Goal: Task Accomplishment & Management: Use online tool/utility

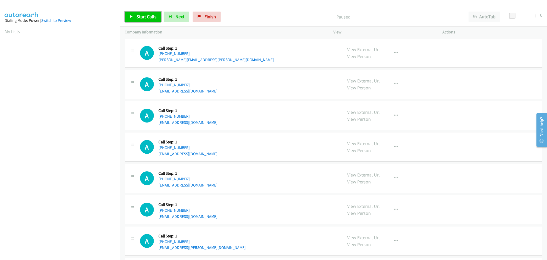
drag, startPoint x: 145, startPoint y: 16, endPoint x: 162, endPoint y: 31, distance: 22.7
click at [145, 16] on span "Start Calls" at bounding box center [146, 17] width 20 height 6
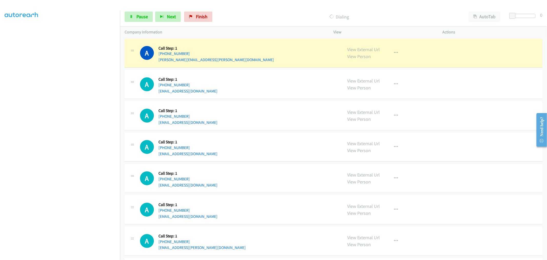
click at [264, 131] on td "A Callback Scheduled Call Step: 1 America/New_York +1 586-531-9547 davepalazzol…" at bounding box center [333, 146] width 427 height 31
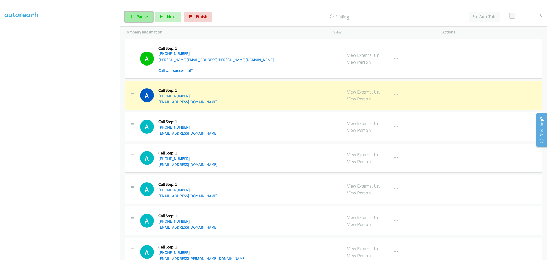
click at [141, 17] on span "Pause" at bounding box center [142, 17] width 12 height 6
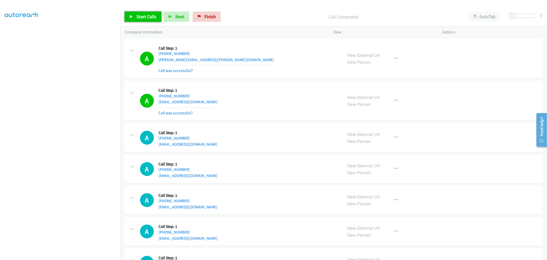
click at [139, 14] on span "Start Calls" at bounding box center [146, 17] width 20 height 6
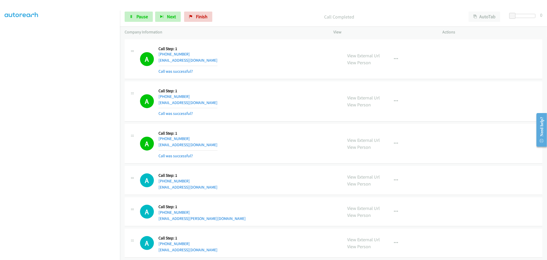
scroll to position [112, 0]
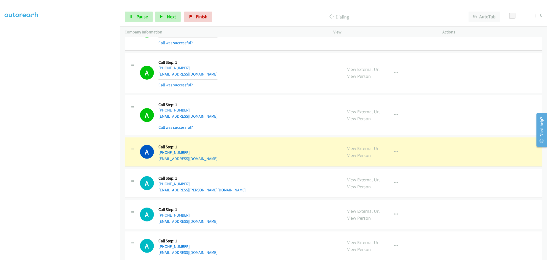
click at [274, 94] on td "A Callback Scheduled Call Step: 1 America/Chicago +1 713-320-0057 tnewsome1@pro…" at bounding box center [333, 115] width 427 height 42
click at [270, 93] on div "A Callback Scheduled Call Step: 1 America/New_York +1 586-531-9547 davepalazzol…" at bounding box center [334, 73] width 418 height 40
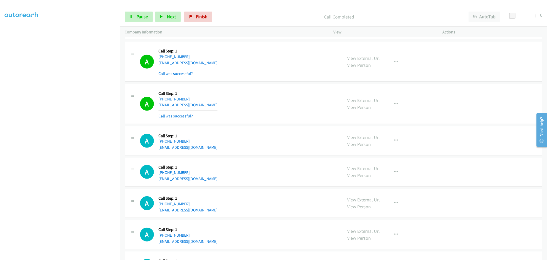
scroll to position [284, 0]
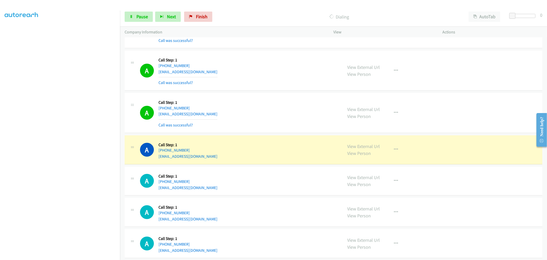
click at [263, 92] on td "A Callback Scheduled Call Step: 1 America/New_York +1 412-540-5054 heytbnfl@gma…" at bounding box center [333, 113] width 427 height 42
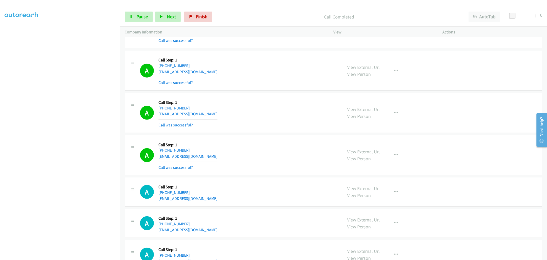
click at [262, 91] on td "A Callback Scheduled Call Step: 1 America/New_York +1 732-768-2998 handyzamor@m…" at bounding box center [333, 71] width 427 height 42
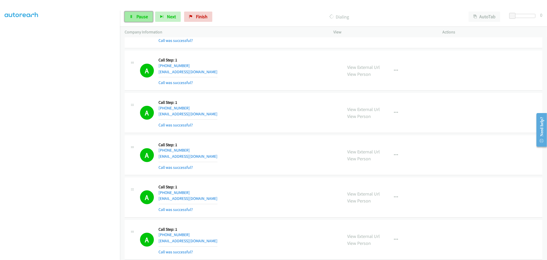
click at [140, 15] on span "Pause" at bounding box center [142, 17] width 12 height 6
drag, startPoint x: 144, startPoint y: 16, endPoint x: 172, endPoint y: 49, distance: 43.2
click at [144, 16] on span "Start Calls" at bounding box center [146, 17] width 20 height 6
drag, startPoint x: 296, startPoint y: 123, endPoint x: 288, endPoint y: 129, distance: 10.1
click at [296, 123] on div "A Callback Scheduled Call Step: 1 America/New_York +1 412-540-5054 heytbnfl@gma…" at bounding box center [239, 112] width 198 height 31
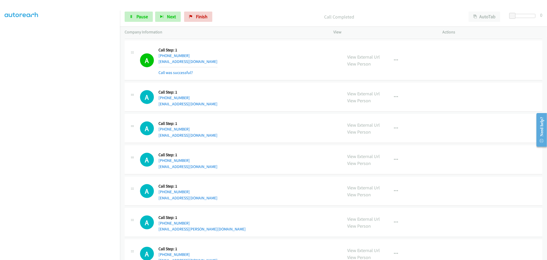
scroll to position [512, 0]
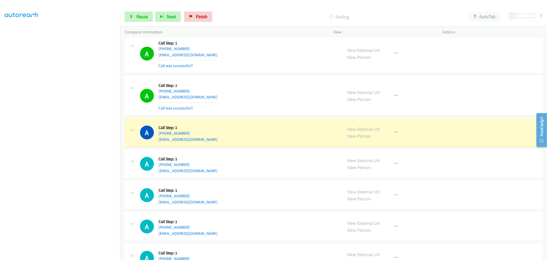
click at [292, 139] on div "A Callback Scheduled Call Step: 1 America/New_York +1 443-830-4429 mambong4199@…" at bounding box center [239, 132] width 198 height 19
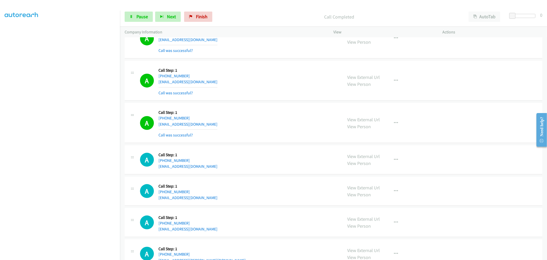
scroll to position [540, 0]
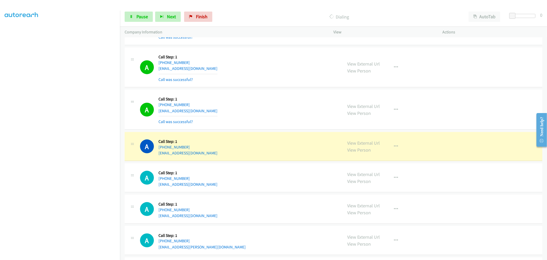
click at [270, 130] on td "A Callback Scheduled Call Step: 1 America/New_York +1 443-830-4429 mambong4199@…" at bounding box center [333, 110] width 427 height 42
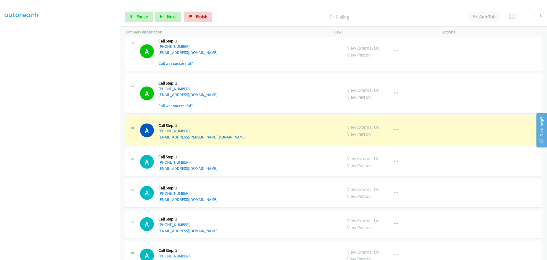
scroll to position [711, 0]
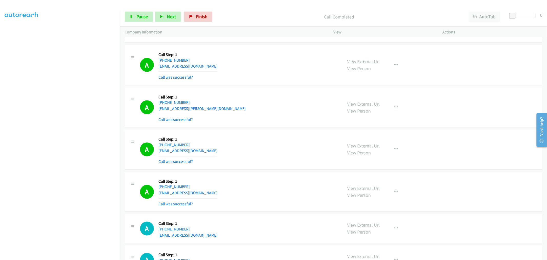
click at [269, 134] on div "A Callback Scheduled Call Step: 1 America/New_York +1 267-565-8757 ozawacki6@gm…" at bounding box center [334, 150] width 418 height 40
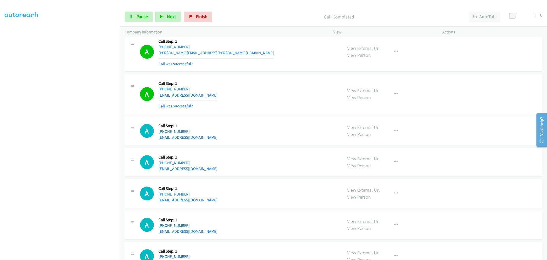
scroll to position [911, 0]
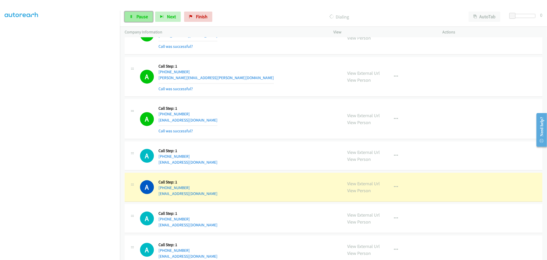
click at [136, 15] on span "Pause" at bounding box center [142, 17] width 12 height 6
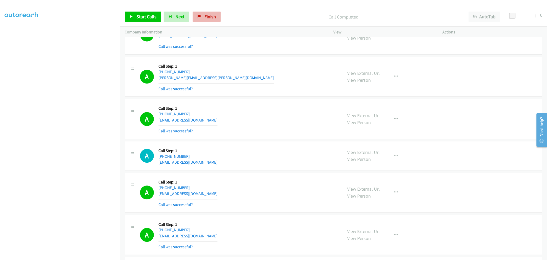
drag, startPoint x: 138, startPoint y: 18, endPoint x: 208, endPoint y: 14, distance: 70.2
click at [138, 18] on span "Start Calls" at bounding box center [146, 17] width 20 height 6
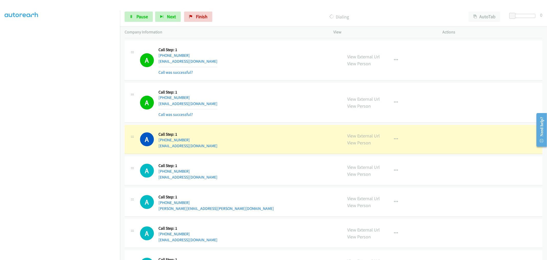
scroll to position [1053, 0]
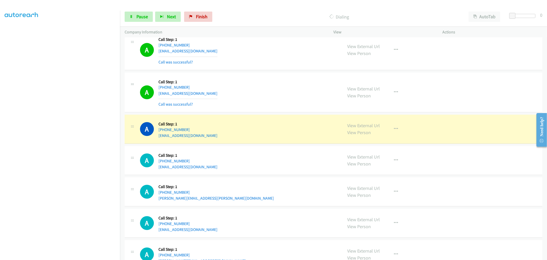
drag, startPoint x: 355, startPoint y: 124, endPoint x: 334, endPoint y: 100, distance: 31.3
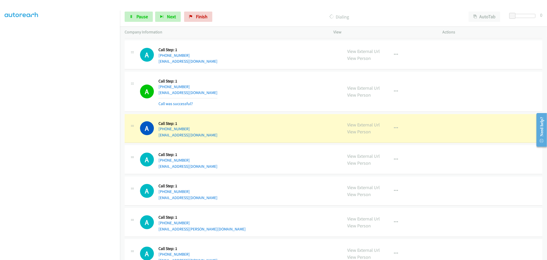
scroll to position [1424, 0]
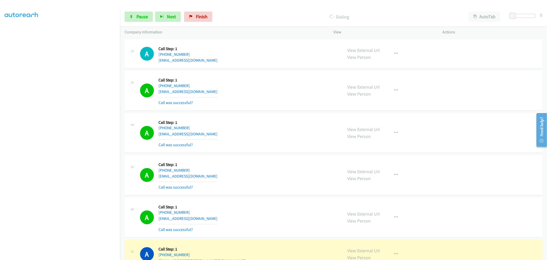
click at [64, 255] on section at bounding box center [60, 138] width 111 height 246
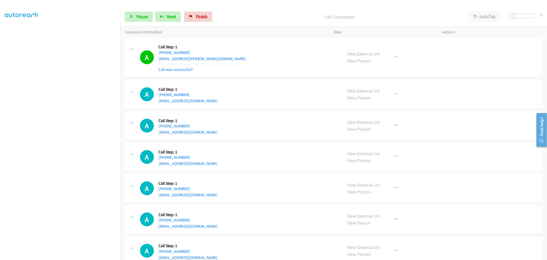
scroll to position [1558, 0]
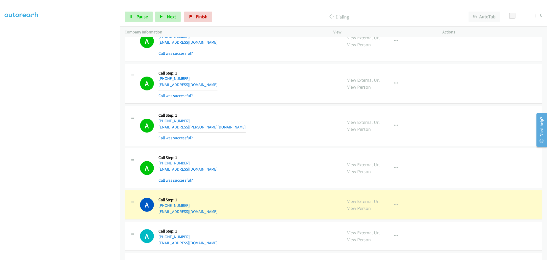
drag, startPoint x: 353, startPoint y: 200, endPoint x: 282, endPoint y: 112, distance: 113.5
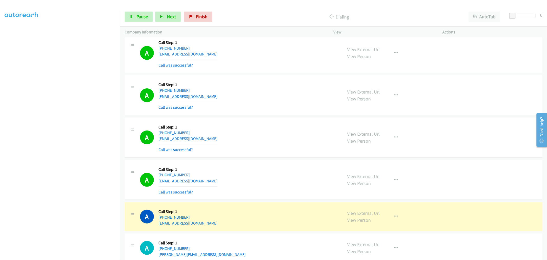
scroll to position [1814, 0]
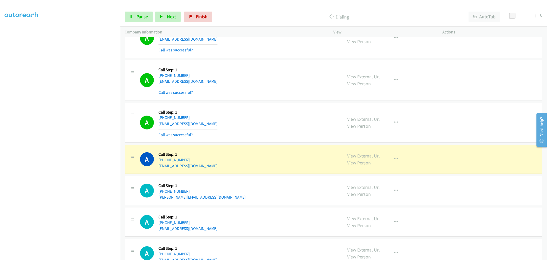
drag, startPoint x: 356, startPoint y: 158, endPoint x: 314, endPoint y: 109, distance: 65.0
click at [252, 107] on div "A Callback Scheduled Call Step: 1 America/New_York +1 856-466-7586 neriannette@…" at bounding box center [334, 123] width 418 height 40
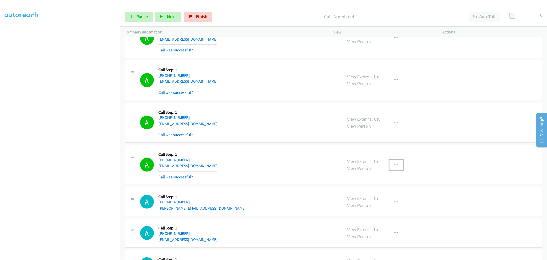
click at [394, 165] on icon "button" at bounding box center [396, 164] width 4 height 4
click at [359, 212] on link "Add to do not call list" at bounding box center [369, 208] width 68 height 10
click at [272, 138] on div "A Callback Scheduled Call Step: 1 America/New_York +1 856-466-7586 neriannette@…" at bounding box center [239, 122] width 198 height 31
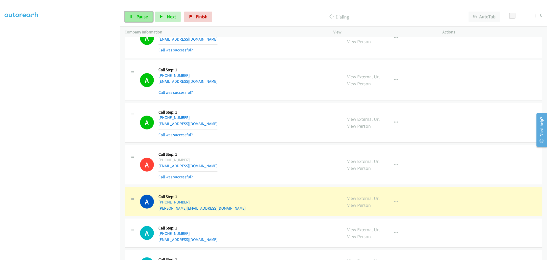
click at [140, 16] on span "Pause" at bounding box center [142, 17] width 12 height 6
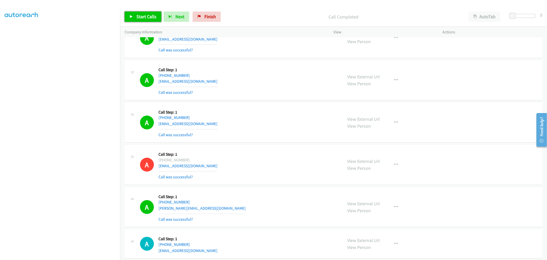
click at [148, 13] on link "Start Calls" at bounding box center [143, 17] width 37 height 10
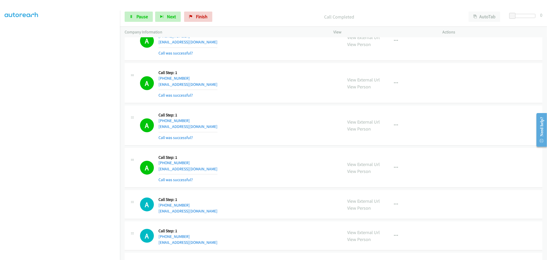
scroll to position [2071, 0]
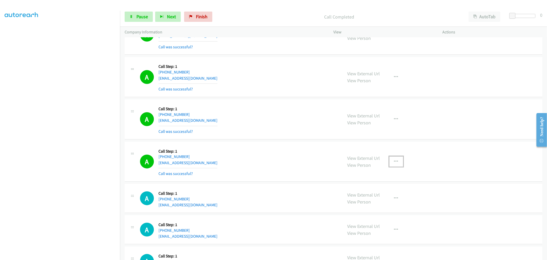
click at [397, 162] on button "button" at bounding box center [396, 161] width 14 height 10
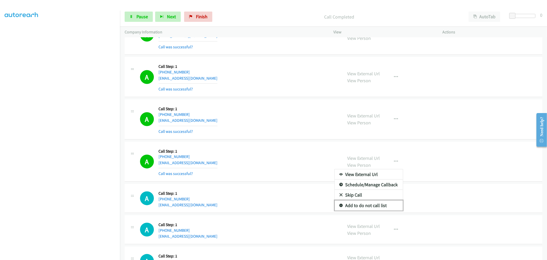
click at [370, 208] on link "Add to do not call list" at bounding box center [369, 205] width 68 height 10
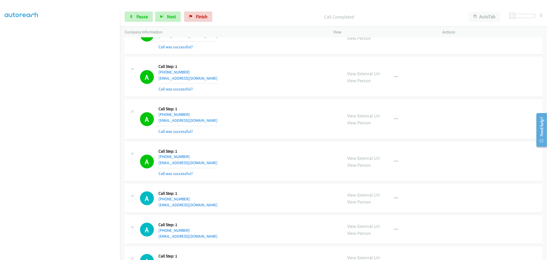
click at [283, 170] on div "A Callback Scheduled Call Step: 1 America/Chicago +1 608-800-4123 25778dc@gmail…" at bounding box center [239, 161] width 198 height 31
click at [146, 18] on span "Pause" at bounding box center [142, 17] width 12 height 6
click at [143, 17] on span "Start Calls" at bounding box center [146, 17] width 20 height 6
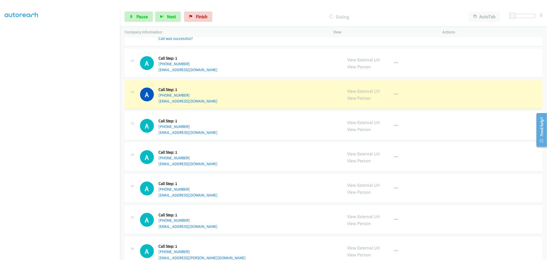
scroll to position [2185, 0]
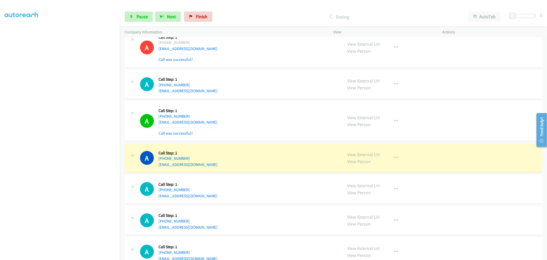
click at [269, 140] on div "A Callback Scheduled Call Step: 1 America/Chicago +1 281-682-9063 johnpaulreadi…" at bounding box center [334, 121] width 418 height 40
click at [262, 142] on td "A Callback Scheduled Call Step: 1 America/Chicago +1 281-682-9063 johnpaulreadi…" at bounding box center [333, 121] width 427 height 42
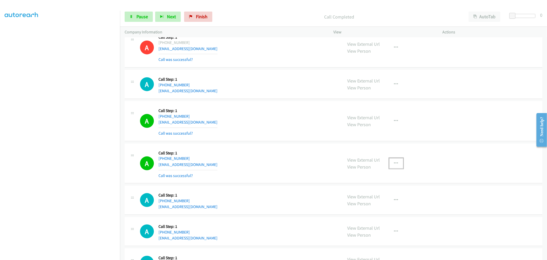
click at [394, 165] on icon "button" at bounding box center [396, 163] width 4 height 4
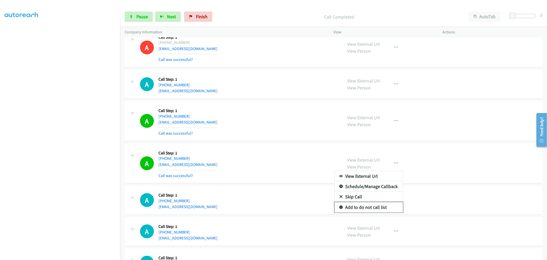
click at [360, 211] on link "Add to do not call list" at bounding box center [369, 207] width 68 height 10
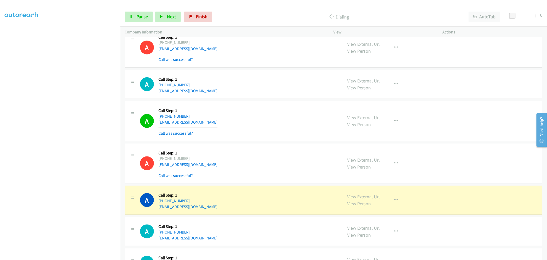
drag, startPoint x: 322, startPoint y: 122, endPoint x: 310, endPoint y: 121, distance: 11.8
click at [315, 121] on div "A Callback Scheduled Call Step: 1 America/Chicago +1 281-682-9063 johnpaulreadi…" at bounding box center [239, 121] width 198 height 31
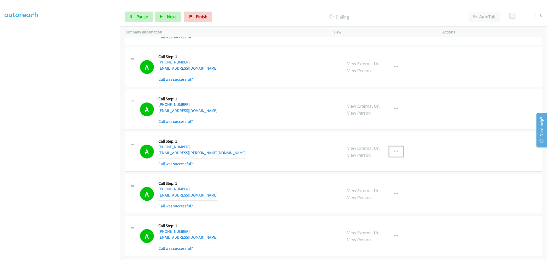
click at [393, 148] on button "button" at bounding box center [396, 151] width 14 height 10
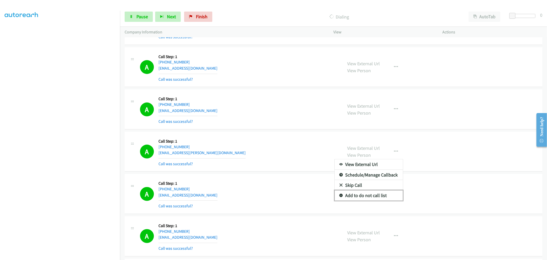
click at [366, 198] on link "Add to do not call list" at bounding box center [369, 195] width 68 height 10
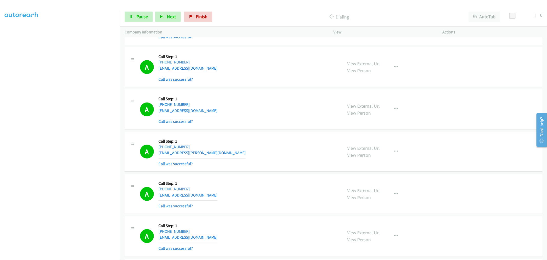
drag, startPoint x: 287, startPoint y: 155, endPoint x: 430, endPoint y: 27, distance: 192.4
click at [287, 155] on div "A Callback Scheduled Call Step: 1 America/Chicago +1 773-213-7400 ray.naegele@g…" at bounding box center [239, 151] width 198 height 31
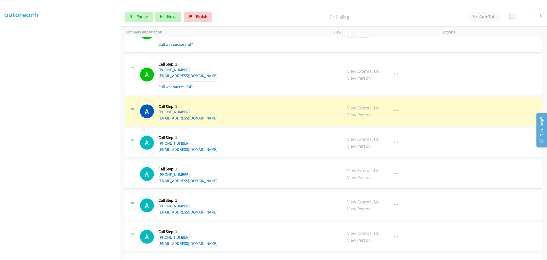
scroll to position [2502, 0]
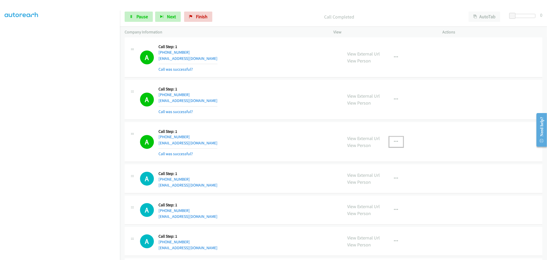
drag, startPoint x: 394, startPoint y: 142, endPoint x: 392, endPoint y: 148, distance: 6.7
click at [394, 142] on icon "button" at bounding box center [396, 142] width 4 height 4
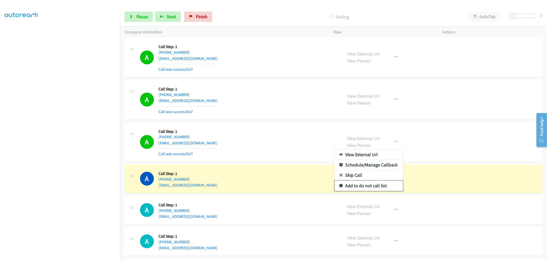
click at [367, 190] on link "Add to do not call list" at bounding box center [369, 185] width 68 height 10
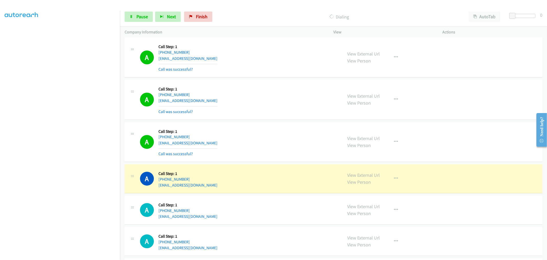
click at [280, 138] on div "A Callback Scheduled Call Step: 1 America/New_York +1 919-820-1416 paytmorris@g…" at bounding box center [239, 141] width 198 height 31
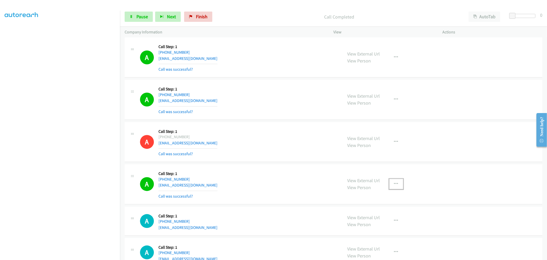
click at [394, 186] on icon "button" at bounding box center [396, 184] width 4 height 4
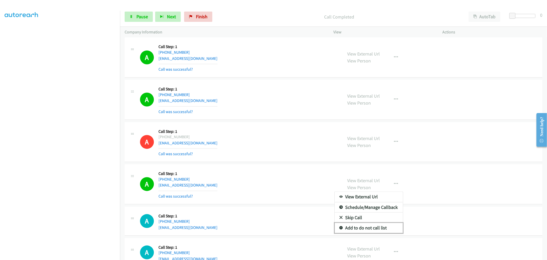
click at [370, 228] on link "Add to do not call list" at bounding box center [369, 227] width 68 height 10
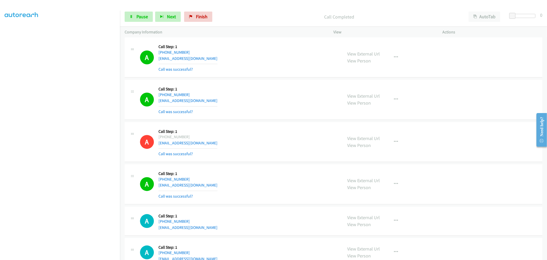
click at [243, 171] on div "A Callback Scheduled Call Step: 1 America/New_York +1 561-887-0877 paris_ncn@tu…" at bounding box center [239, 184] width 198 height 31
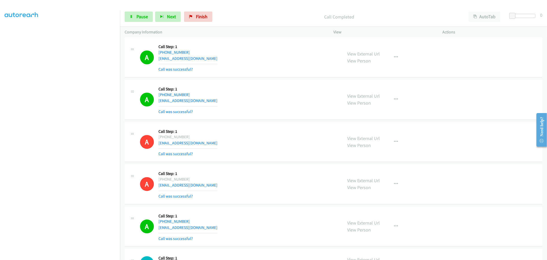
click at [270, 121] on td "A Callback Scheduled Call Step: 1 America/New_York +1 215-300-3935 jthoppil78@g…" at bounding box center [333, 99] width 427 height 42
click at [394, 99] on icon "button" at bounding box center [396, 99] width 4 height 4
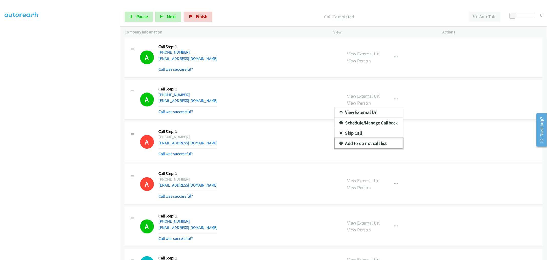
click at [366, 147] on link "Add to do not call list" at bounding box center [369, 143] width 68 height 10
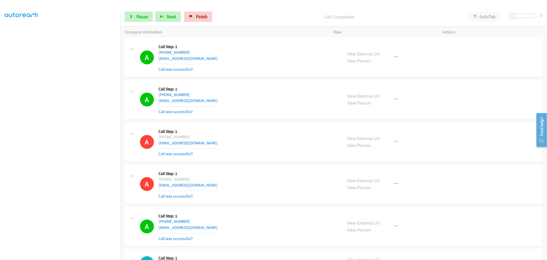
drag, startPoint x: 274, startPoint y: 103, endPoint x: 403, endPoint y: 10, distance: 159.5
click at [271, 102] on div "A Callback Scheduled Call Step: 1 America/New_York +1 215-300-3935 jthoppil78@g…" at bounding box center [239, 99] width 198 height 31
click at [265, 96] on div "A Callback Scheduled Call Step: 1 America/New_York +1 215-300-3935 jthoppil78@g…" at bounding box center [239, 99] width 198 height 31
click at [140, 16] on span "Pause" at bounding box center [142, 17] width 12 height 6
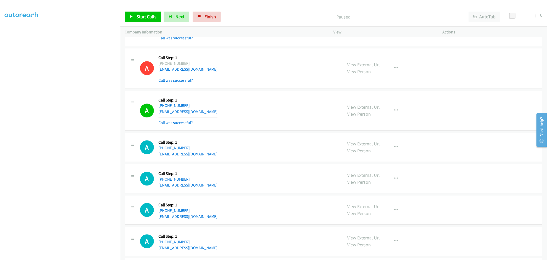
scroll to position [2616, 0]
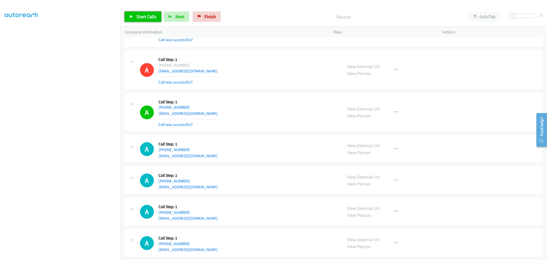
click at [150, 15] on span "Start Calls" at bounding box center [146, 17] width 20 height 6
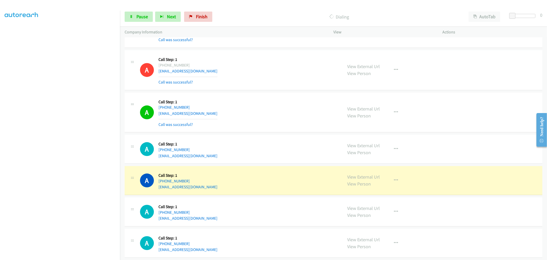
click at [300, 137] on div "A Callback Scheduled Call Step: 1 America/New_York +1 561-599-3772 csurtel1994@…" at bounding box center [334, 148] width 418 height 29
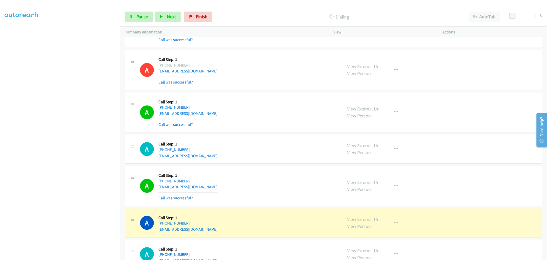
click at [244, 132] on div "A Callback Scheduled Call Step: 1 America/New_York +1 305-987-7232 galiadircie@…" at bounding box center [334, 112] width 418 height 40
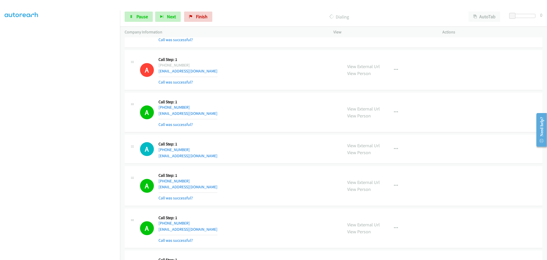
scroll to position [2730, 0]
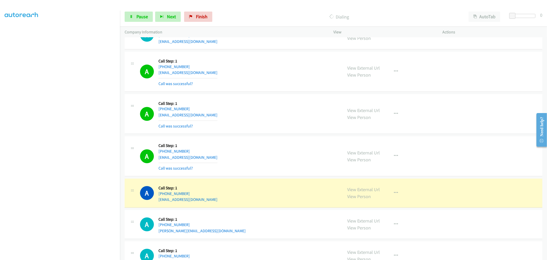
click at [268, 92] on div "A Callback Scheduled Call Step: 1 America/New_York +1 614-301-4981 rgolda@sbcgl…" at bounding box center [334, 72] width 418 height 40
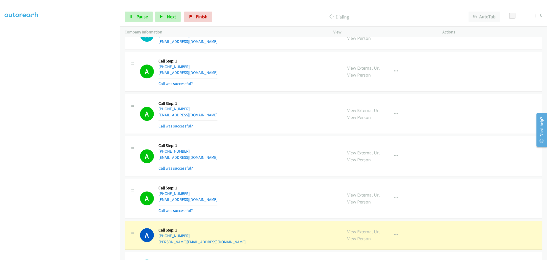
click at [266, 165] on div "A Callback Scheduled Call Step: 1 America/New_York +1 321-890-7829 dipt912@gmai…" at bounding box center [239, 156] width 198 height 31
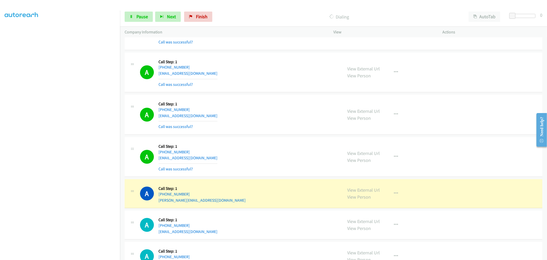
scroll to position [2815, 0]
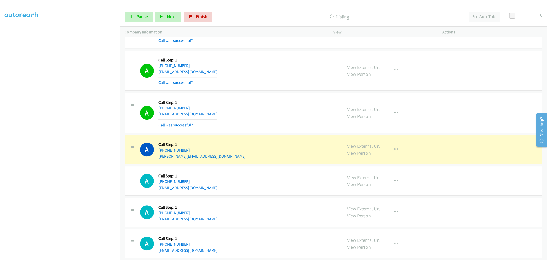
click at [240, 116] on div "A Callback Scheduled Call Step: 1 America/Chicago +1 318-840-8404 juanitrik00@y…" at bounding box center [239, 112] width 198 height 31
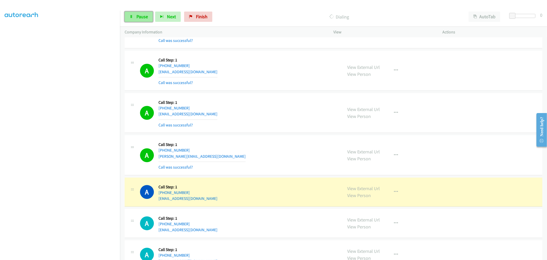
click at [145, 17] on span "Pause" at bounding box center [142, 17] width 12 height 6
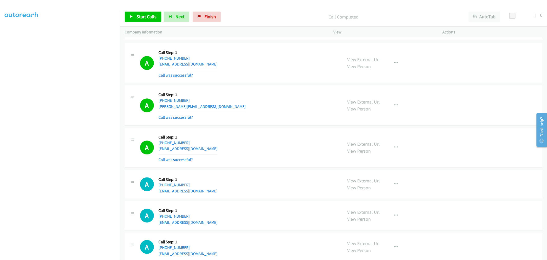
scroll to position [2872, 0]
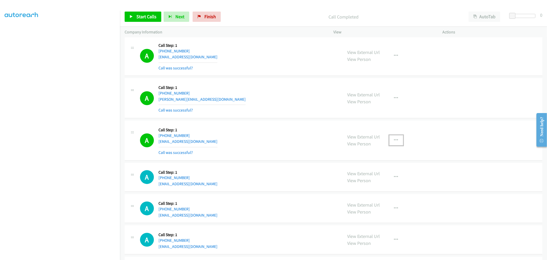
drag, startPoint x: 391, startPoint y: 139, endPoint x: 376, endPoint y: 180, distance: 43.5
click at [391, 139] on button "button" at bounding box center [396, 140] width 14 height 10
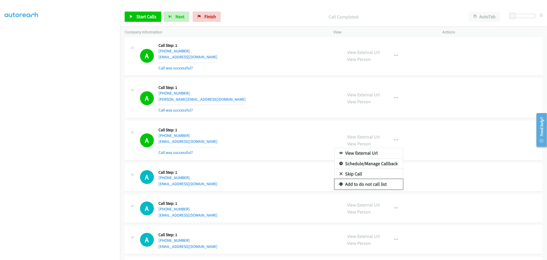
click at [371, 186] on link "Add to do not call list" at bounding box center [369, 184] width 68 height 10
click at [298, 135] on div "A Callback Scheduled Call Step: 1 America/New_York +1 631-636-9950 andyfalsetta…" at bounding box center [239, 140] width 198 height 31
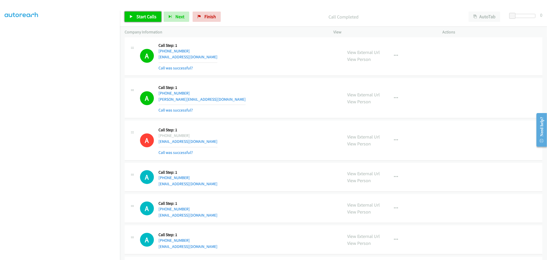
click at [147, 14] on span "Start Calls" at bounding box center [146, 17] width 20 height 6
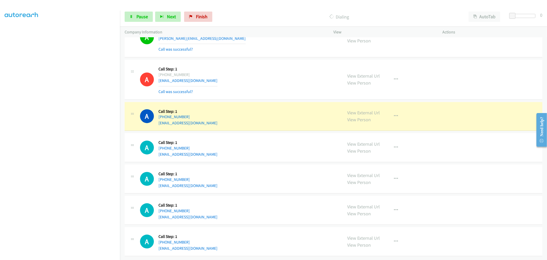
click at [279, 66] on div "A Callback Scheduled Call Step: 1 America/New_York +1 631-636-9950 andyfalsetta…" at bounding box center [239, 79] width 198 height 31
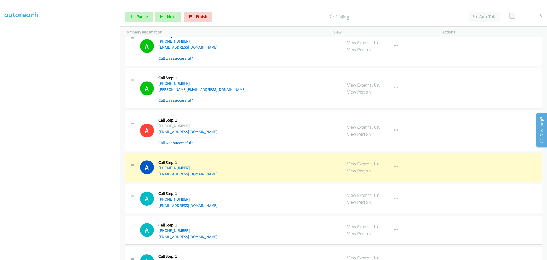
scroll to position [2911, 0]
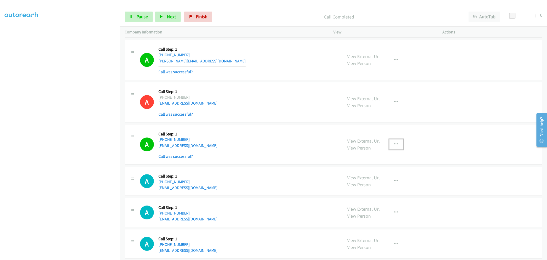
click at [393, 149] on button "button" at bounding box center [396, 144] width 14 height 10
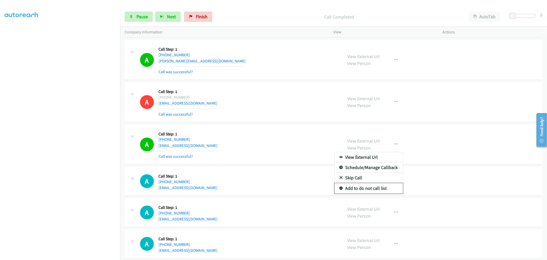
click at [364, 191] on link "Add to do not call list" at bounding box center [369, 188] width 68 height 10
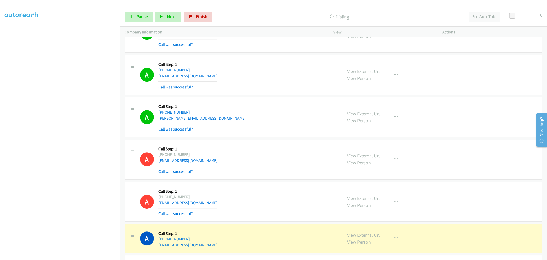
scroll to position [2854, 0]
drag, startPoint x: 209, startPoint y: 162, endPoint x: 196, endPoint y: 161, distance: 12.9
click at [191, 162] on div "A Callback Scheduled Call Step: 1 America/New_York +1 631-636-9950 andyfalsetta…" at bounding box center [239, 159] width 198 height 31
drag, startPoint x: 267, startPoint y: 152, endPoint x: 355, endPoint y: 154, distance: 87.3
click at [270, 152] on div "A Callback Scheduled Call Step: 1 America/New_York +1 631-636-9950 andyfalsetta…" at bounding box center [239, 159] width 198 height 31
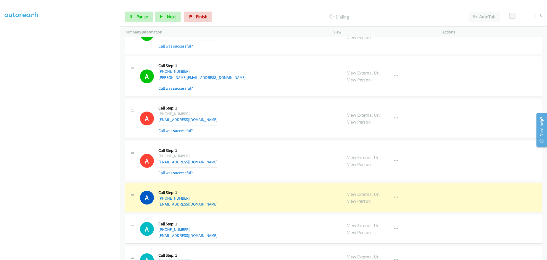
scroll to position [2950, 0]
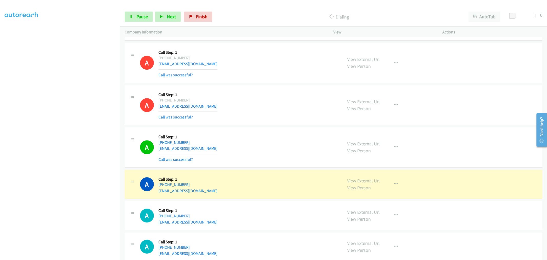
click at [259, 83] on div "A Callback Scheduled Call Step: 1 America/New_York +1 631-636-9950 andyfalsetta…" at bounding box center [334, 63] width 418 height 40
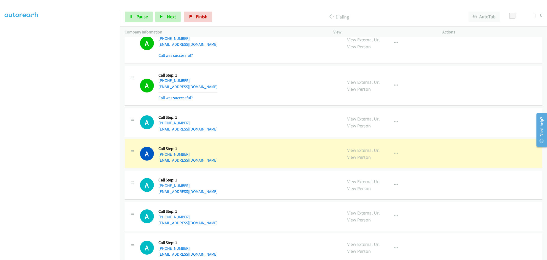
scroll to position [3064, 0]
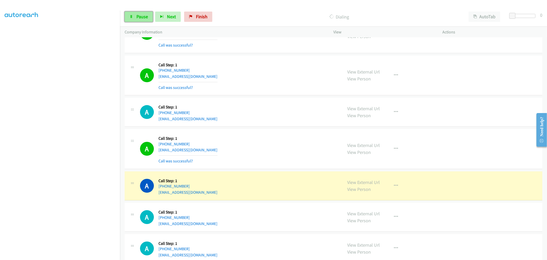
click at [137, 18] on span "Pause" at bounding box center [142, 17] width 12 height 6
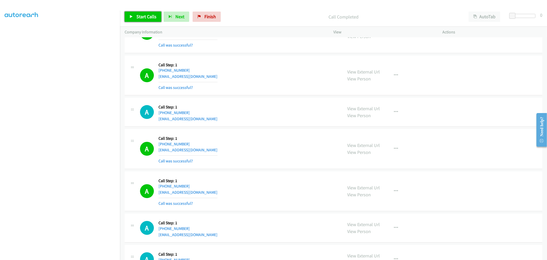
click at [146, 18] on span "Start Calls" at bounding box center [146, 17] width 20 height 6
click at [290, 126] on div "A Callback Scheduled Call Step: 1 America/Chicago +1 512-952-2500 robertnerhati…" at bounding box center [334, 111] width 418 height 29
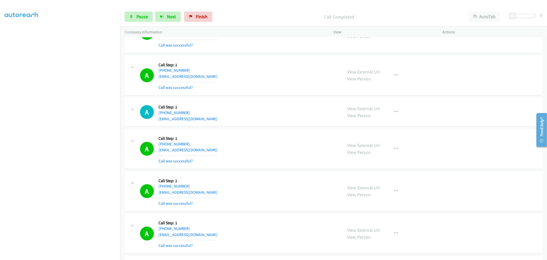
click at [247, 111] on div "A Callback Scheduled Call Step: 1 America/Chicago +1 512-952-2500 robertnerhati…" at bounding box center [239, 111] width 198 height 19
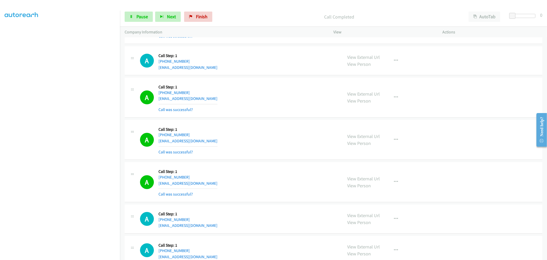
scroll to position [3178, 0]
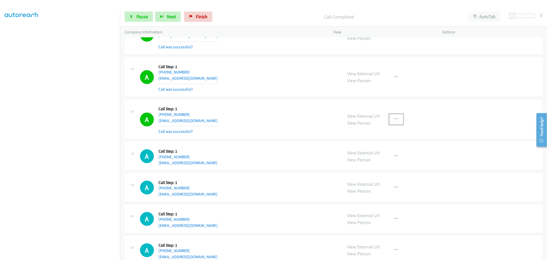
click at [390, 121] on button "button" at bounding box center [396, 119] width 14 height 10
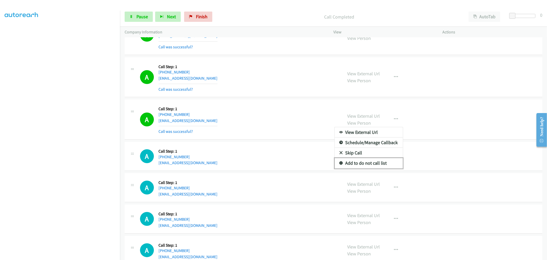
click at [368, 167] on link "Add to do not call list" at bounding box center [369, 163] width 68 height 10
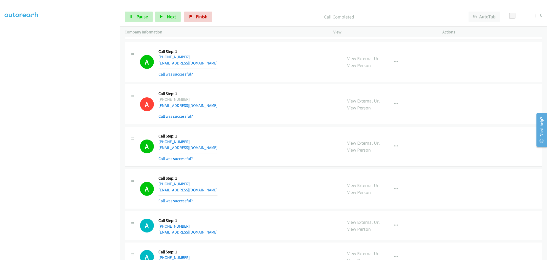
scroll to position [3206, 0]
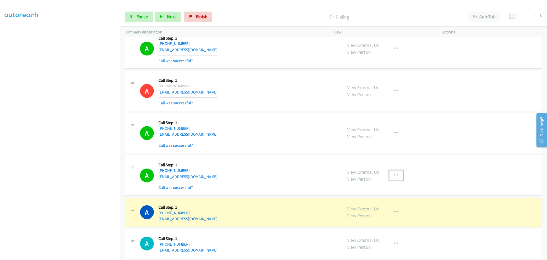
click at [394, 177] on icon "button" at bounding box center [396, 175] width 4 height 4
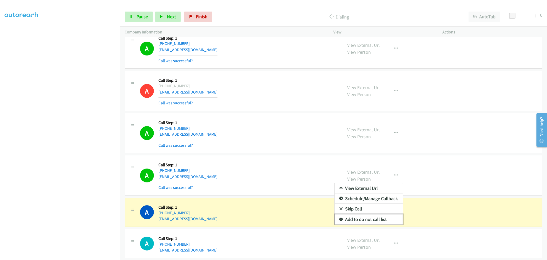
click at [372, 221] on link "Add to do not call list" at bounding box center [369, 219] width 68 height 10
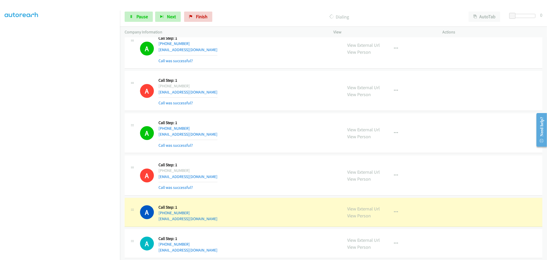
click at [293, 128] on div "A Callback Scheduled Call Step: 1 America/New_York +1 240-938-9359 luiscarcelen…" at bounding box center [239, 133] width 198 height 31
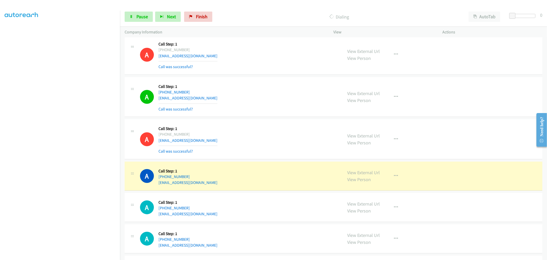
scroll to position [3277, 0]
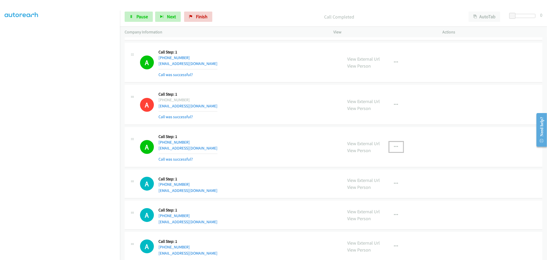
drag, startPoint x: 395, startPoint y: 147, endPoint x: 389, endPoint y: 165, distance: 19.2
click at [396, 147] on icon "button" at bounding box center [396, 147] width 4 height 4
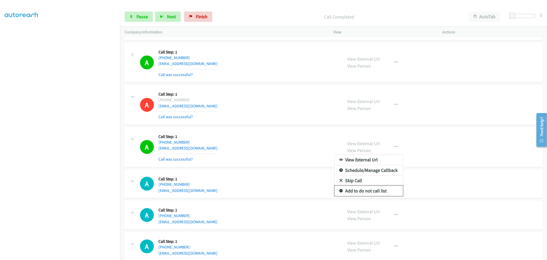
click at [372, 192] on link "Add to do not call list" at bounding box center [369, 191] width 68 height 10
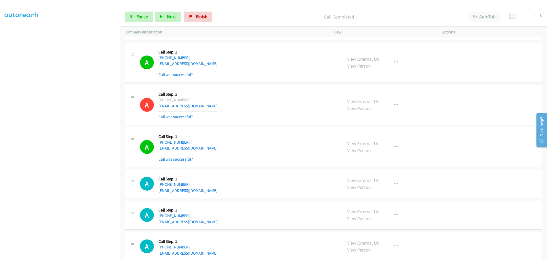
click at [275, 130] on div "A Callback Scheduled Call Step: 1 America/Chicago +1 945-344-1394 uzair.iqbal.k…" at bounding box center [334, 147] width 418 height 40
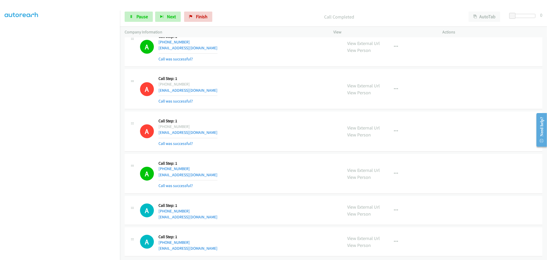
scroll to position [3299, 0]
drag, startPoint x: 392, startPoint y: 167, endPoint x: 373, endPoint y: 197, distance: 35.4
click at [394, 171] on icon "button" at bounding box center [396, 173] width 4 height 4
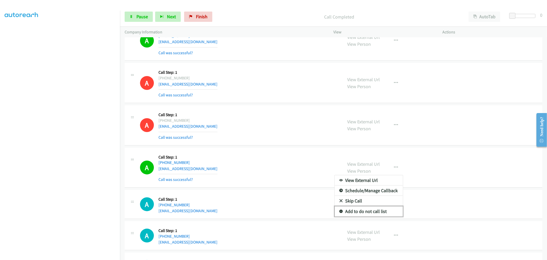
click at [360, 212] on link "Add to do not call list" at bounding box center [369, 211] width 68 height 10
click at [272, 156] on div "A Callback Scheduled Call Step: 1 America/Chicago +1 312-555-5555 mp@uswhpro.co…" at bounding box center [239, 167] width 198 height 31
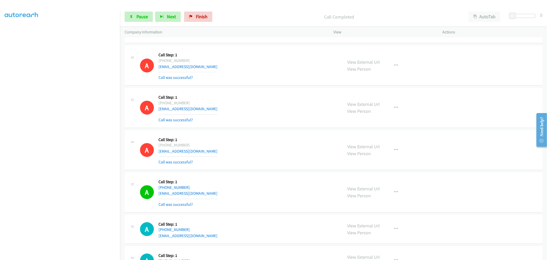
scroll to position [3384, 0]
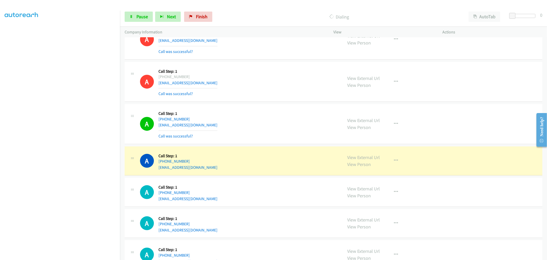
click at [216, 116] on div "A Callback Scheduled Call Step: 1 America/Denver +1 307-254-5389 tuckerbv02@gma…" at bounding box center [239, 124] width 198 height 31
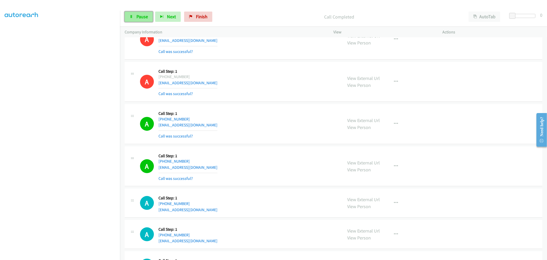
click at [140, 15] on span "Pause" at bounding box center [142, 17] width 12 height 6
click at [139, 17] on span "Pause" at bounding box center [142, 17] width 12 height 6
click at [143, 19] on span "Start Calls" at bounding box center [146, 17] width 20 height 6
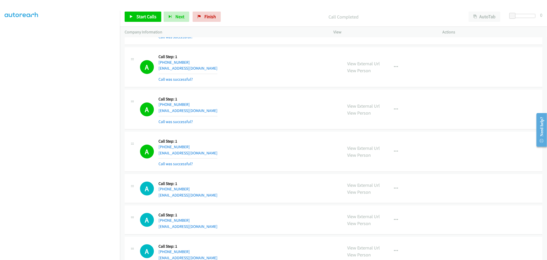
scroll to position [3441, 0]
click at [141, 19] on span "Start Calls" at bounding box center [146, 17] width 20 height 6
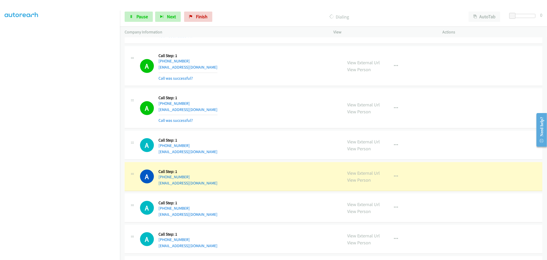
scroll to position [3498, 0]
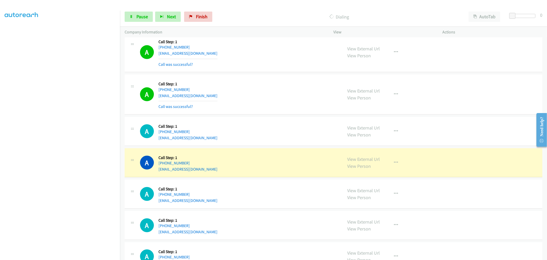
click at [261, 112] on div "A Callback Scheduled Call Step: 1 America/New_York +1 240-983-6173 shiva_zamani…" at bounding box center [334, 94] width 418 height 40
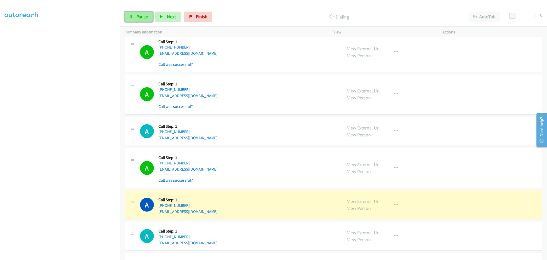
click at [138, 17] on span "Pause" at bounding box center [142, 17] width 12 height 6
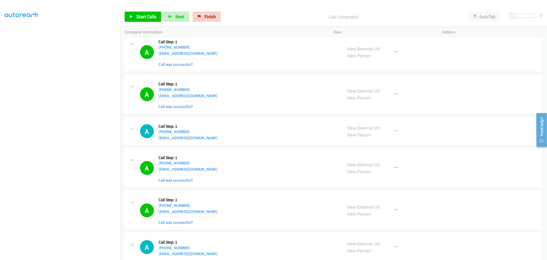
click at [270, 76] on td "A Callback Scheduled Call Step: 1 America/New_York +1 240-983-6173 shiva_zamani…" at bounding box center [333, 94] width 427 height 42
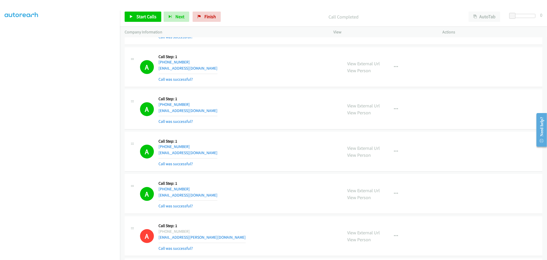
click at [404, 152] on div "View External Url View Person View External Url Email Schedule/Manage Callback …" at bounding box center [400, 151] width 114 height 31
click at [398, 152] on button "button" at bounding box center [396, 151] width 14 height 10
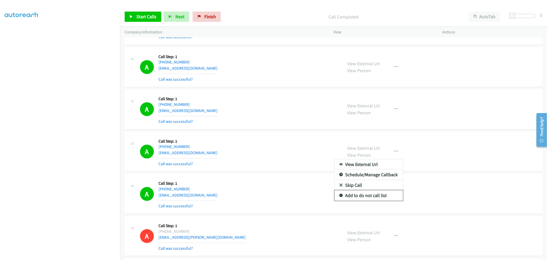
click at [367, 191] on link "Add to do not call list" at bounding box center [369, 195] width 68 height 10
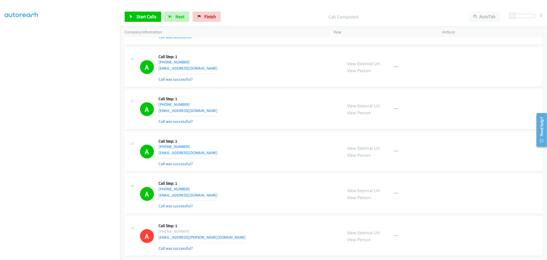
click at [259, 144] on div "A Callback Scheduled Call Step: 1 America/Chicago +1 713-320-0057 tnewsome1@pro…" at bounding box center [239, 151] width 198 height 31
click at [291, 97] on div "A Callback Scheduled Call Step: 1 America/New_York +1 586-531-9547 davepalazzol…" at bounding box center [239, 109] width 198 height 31
click at [152, 21] on link "Start Calls" at bounding box center [143, 17] width 37 height 10
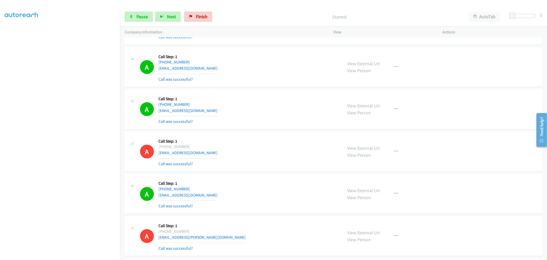
click at [231, 112] on div "A Callback Scheduled Call Step: 1 America/New_York +1 586-531-9547 davepalazzol…" at bounding box center [239, 109] width 198 height 31
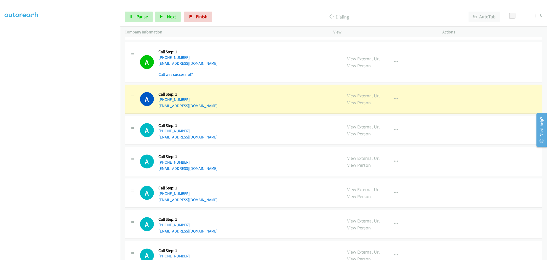
scroll to position [3889, 0]
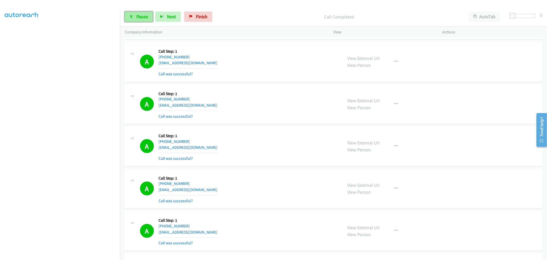
click at [144, 13] on link "Pause" at bounding box center [139, 17] width 28 height 10
click at [145, 17] on span "Start Calls" at bounding box center [146, 17] width 20 height 6
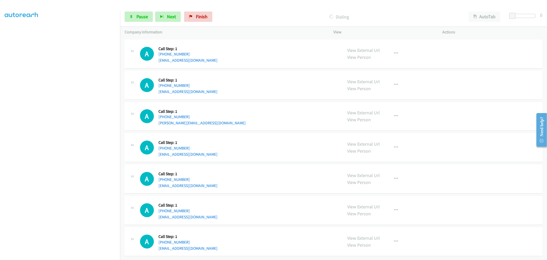
scroll to position [4235, 0]
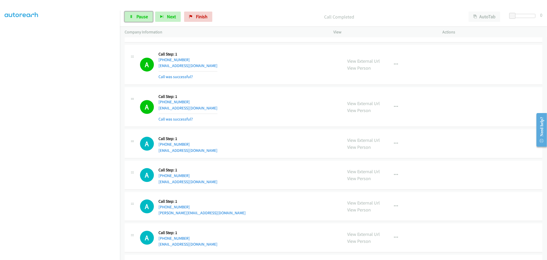
click at [132, 18] on link "Pause" at bounding box center [139, 17] width 28 height 10
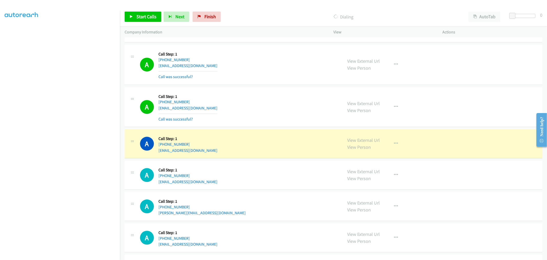
click at [288, 104] on div "A Callback Scheduled Call Step: 1 America/Los_Angeles +1 415-969-0867 ashleysto…" at bounding box center [239, 107] width 198 height 31
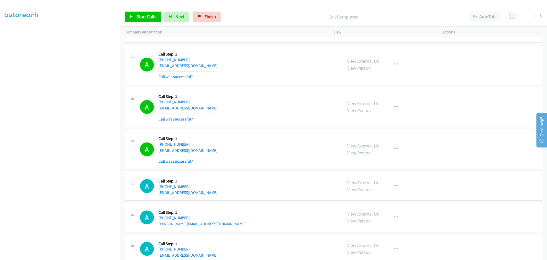
click at [282, 155] on div "A Callback Scheduled Call Step: 1 America/Los_Angeles +1 408-431-5101 sociotech…" at bounding box center [239, 149] width 198 height 31
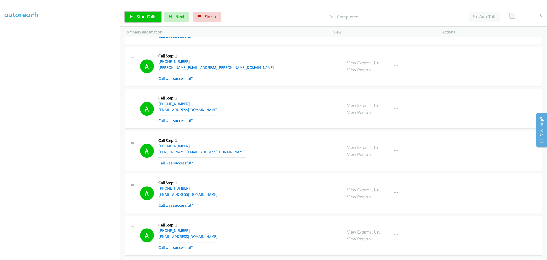
click at [139, 15] on span "Start Calls" at bounding box center [146, 17] width 20 height 6
drag, startPoint x: 284, startPoint y: 114, endPoint x: 260, endPoint y: 1, distance: 115.9
click at [285, 112] on div "A Callback Scheduled Call Step: 1 America/New_York +1 973-953-2393 camillebrown…" at bounding box center [239, 108] width 198 height 31
click at [398, 154] on button "button" at bounding box center [396, 150] width 14 height 10
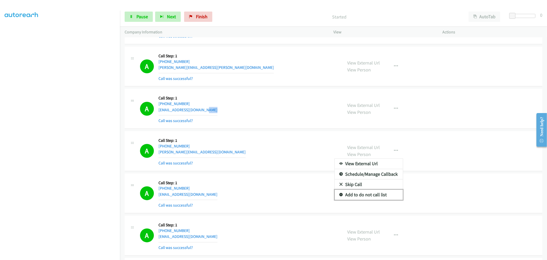
click at [373, 194] on link "Add to do not call list" at bounding box center [369, 194] width 68 height 10
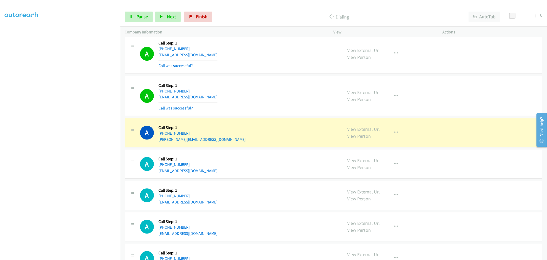
scroll to position [4325, 0]
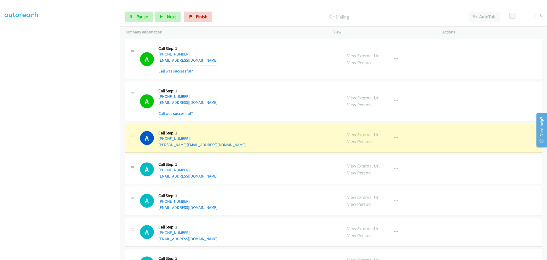
click at [264, 121] on div "A Callback Scheduled Call Step: 1 America/Los_Angeles +1 760-310-1829 royalflus…" at bounding box center [334, 101] width 418 height 40
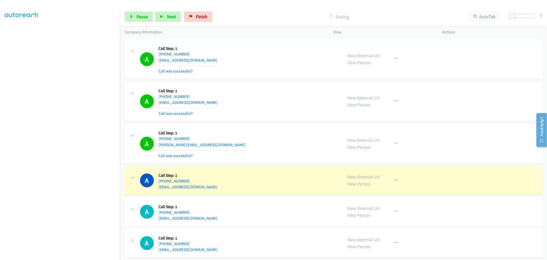
click at [246, 96] on div "A Callback Scheduled Call Step: 1 America/Los_Angeles +1 760-310-1829 royalflus…" at bounding box center [239, 101] width 198 height 31
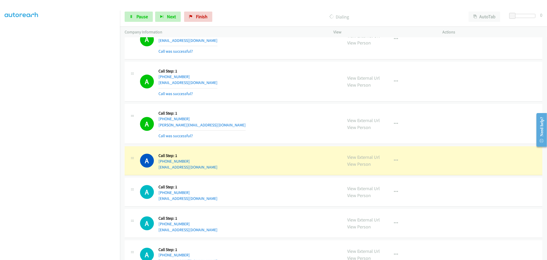
scroll to position [4365, 0]
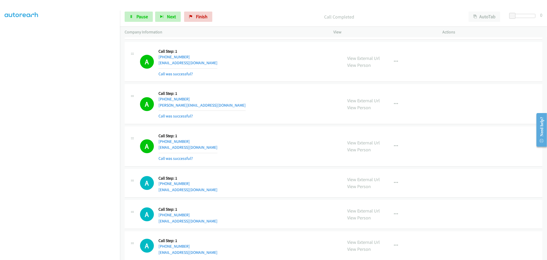
click at [402, 151] on div "View External Url View Person View External Url Email Schedule/Manage Callback …" at bounding box center [400, 146] width 114 height 31
click at [395, 148] on icon "button" at bounding box center [396, 146] width 4 height 4
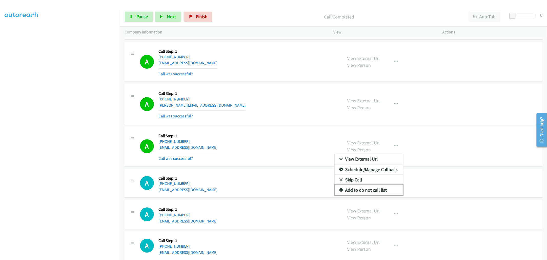
click at [364, 192] on link "Add to do not call list" at bounding box center [369, 190] width 68 height 10
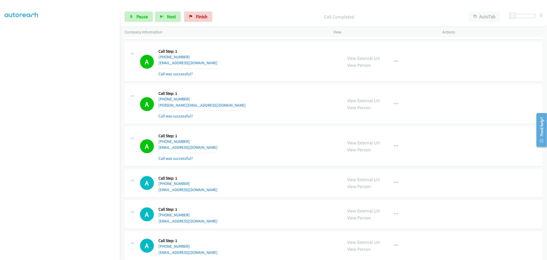
click at [255, 124] on div "A Callback Scheduled Call Step: 1 America/Los_Angeles +1 206-465-4066 chad.w.br…" at bounding box center [334, 104] width 418 height 40
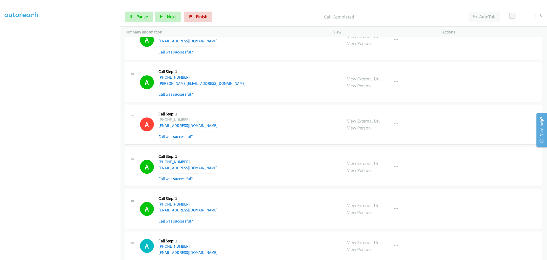
scroll to position [4397, 0]
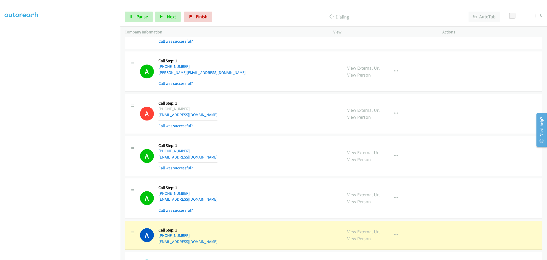
click at [270, 91] on div "A Callback Scheduled Call Step: 1 America/Los_Angeles +1 206-465-4066 chad.w.br…" at bounding box center [334, 71] width 418 height 40
click at [284, 157] on div "A Callback Scheduled Call Step: 1 America/Los_Angeles +1 925-989-8292 billparis…" at bounding box center [239, 156] width 198 height 31
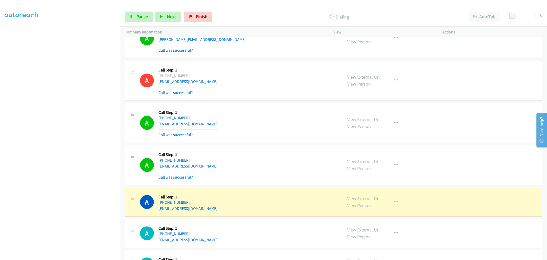
scroll to position [4483, 0]
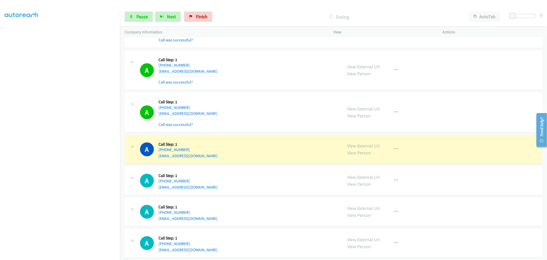
click at [275, 107] on div "A Callback Scheduled Call Step: 1 America/Los_Angeles +1 714-478-1045 dougflore…" at bounding box center [239, 112] width 198 height 31
click at [271, 90] on div "A Callback Scheduled Call Step: 1 America/Los_Angeles +1 925-989-8292 billparis…" at bounding box center [334, 70] width 418 height 40
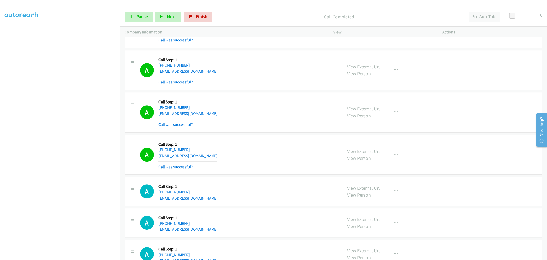
click at [405, 160] on div "View External Url View Person View External Url Email Schedule/Manage Callback …" at bounding box center [400, 154] width 114 height 31
click at [399, 159] on button "button" at bounding box center [396, 154] width 14 height 10
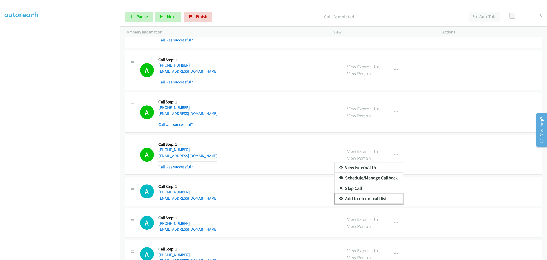
drag, startPoint x: 364, startPoint y: 201, endPoint x: 284, endPoint y: 147, distance: 97.4
click at [364, 201] on link "Add to do not call list" at bounding box center [369, 198] width 68 height 10
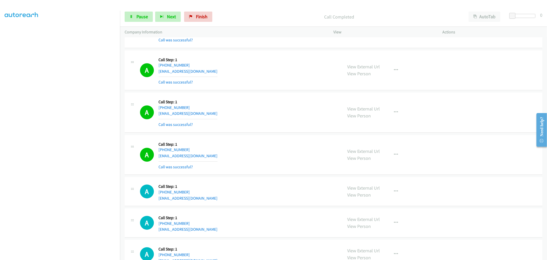
click at [247, 122] on div "A Callback Scheduled Call Step: 1 America/Los_Angeles +1 714-478-1045 dougflore…" at bounding box center [239, 112] width 198 height 31
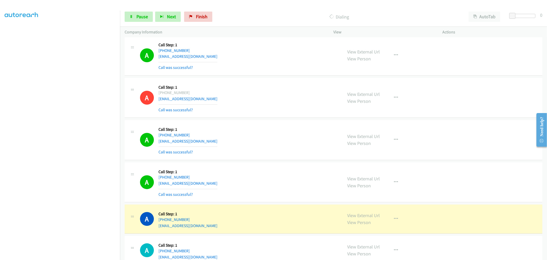
scroll to position [4654, 0]
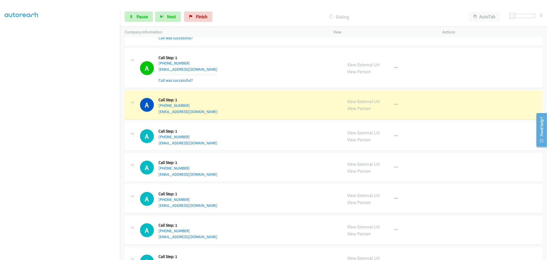
click at [274, 53] on div "A Callback Scheduled Call Step: 1 America/New_York +1 772-265-9905 keybeast52@g…" at bounding box center [334, 68] width 418 height 40
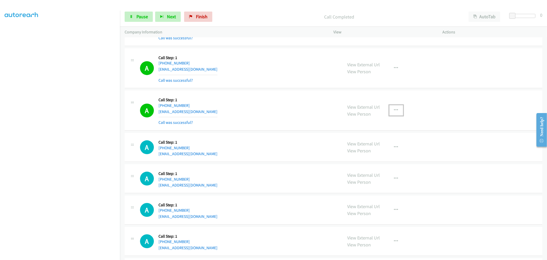
click at [394, 112] on icon "button" at bounding box center [396, 110] width 4 height 4
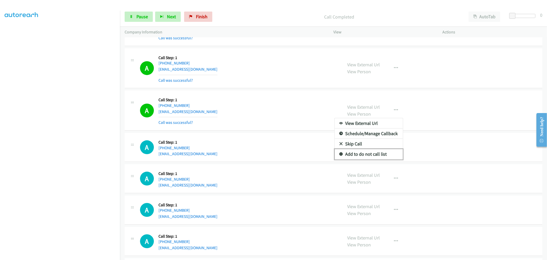
click at [369, 158] on link "Add to do not call list" at bounding box center [369, 154] width 68 height 10
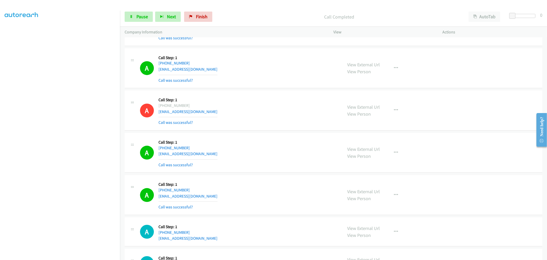
click at [261, 92] on td "A Callback Scheduled Call Step: 1 America/New_York +1 440-714-1445 nickboenau@y…" at bounding box center [333, 110] width 427 height 42
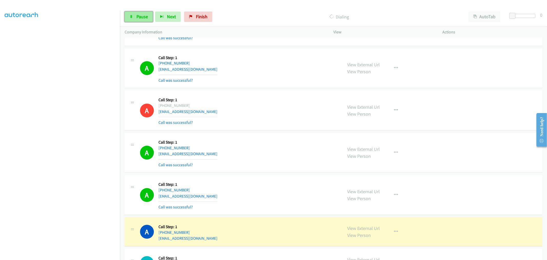
click at [139, 18] on span "Pause" at bounding box center [142, 17] width 12 height 6
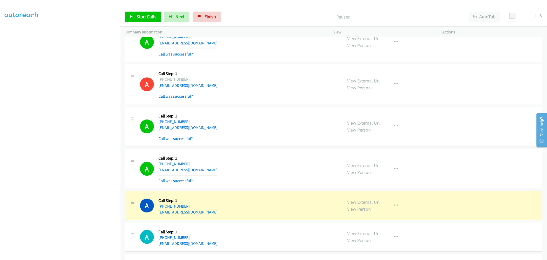
scroll to position [4714, 0]
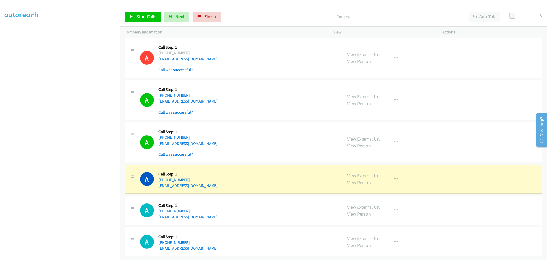
click at [278, 116] on td "A Callback Scheduled Call Step: 1 America/Denver +1 303-887-9231 keigcl2021@gma…" at bounding box center [333, 100] width 427 height 42
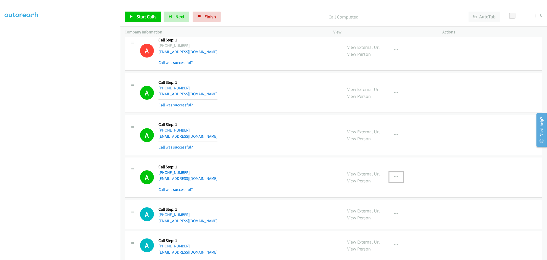
click at [389, 181] on button "button" at bounding box center [396, 177] width 14 height 10
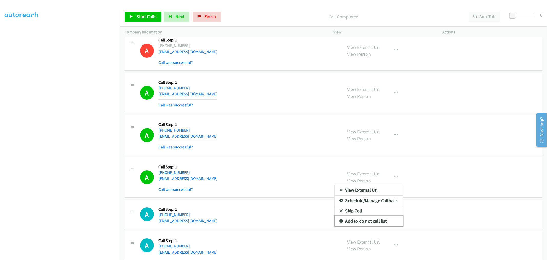
click at [367, 223] on link "Add to do not call list" at bounding box center [369, 221] width 68 height 10
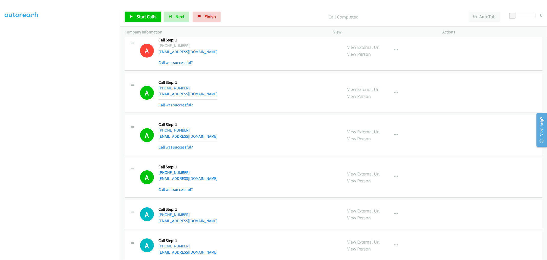
click at [258, 150] on div "A Callback Scheduled Call Step: 1 America/Los_Angeles +1 408-221-2663 ramistann…" at bounding box center [239, 135] width 198 height 31
click at [146, 16] on span "Start Calls" at bounding box center [146, 17] width 20 height 6
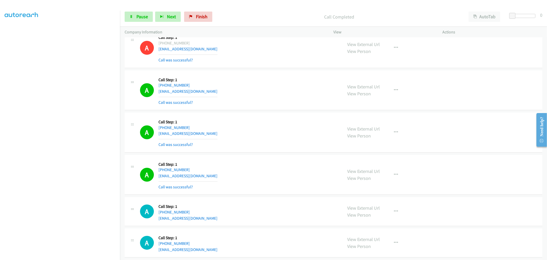
scroll to position [4884, 0]
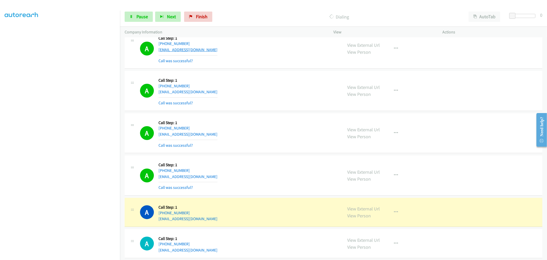
drag, startPoint x: 115, startPoint y: 195, endPoint x: 195, endPoint y: 50, distance: 165.9
click at [265, 52] on div "A Callback Scheduled Call Step: 1 America/Chicago +1 850-685-3745 beachgirls202…" at bounding box center [239, 48] width 198 height 31
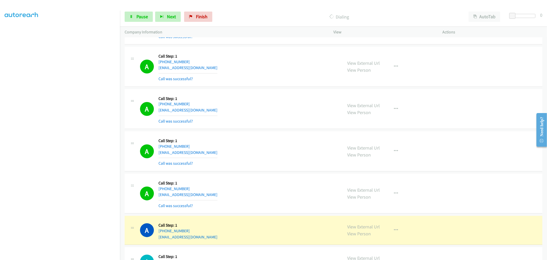
scroll to position [4942, 0]
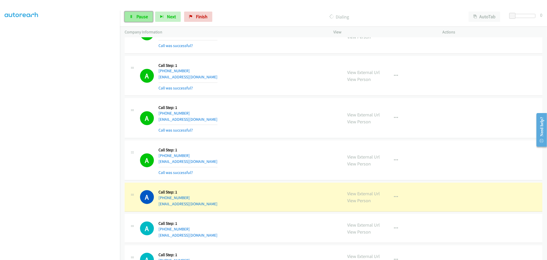
click at [138, 17] on span "Pause" at bounding box center [142, 17] width 12 height 6
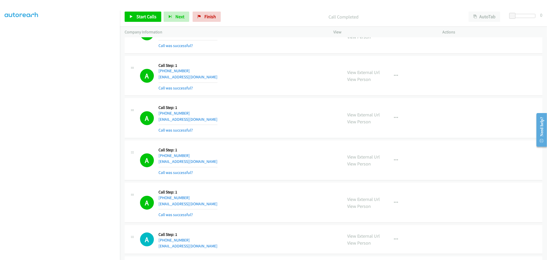
drag, startPoint x: 370, startPoint y: 77, endPoint x: 209, endPoint y: 0, distance: 178.7
click at [135, 17] on link "Start Calls" at bounding box center [143, 17] width 37 height 10
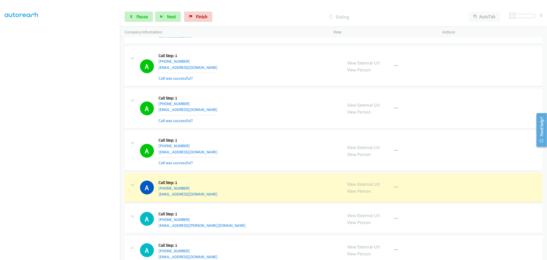
scroll to position [4999, 0]
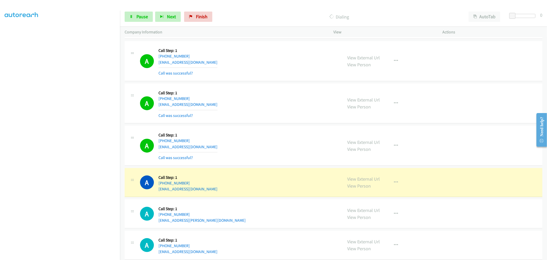
click at [281, 124] on td "A Callback Scheduled Call Step: 1 America/Chicago +1 847-910-3861 nicoleschneid…" at bounding box center [333, 103] width 427 height 42
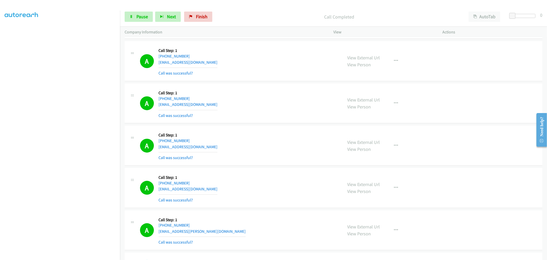
click at [137, 22] on div "Start Calls Pause Next Finish Call Completed AutoTab AutoTab 0" at bounding box center [333, 17] width 427 height 20
click at [138, 19] on span "Pause" at bounding box center [142, 17] width 12 height 6
click at [132, 14] on link "Start Calls" at bounding box center [143, 17] width 37 height 10
click at [145, 19] on span "Pause" at bounding box center [142, 17] width 12 height 6
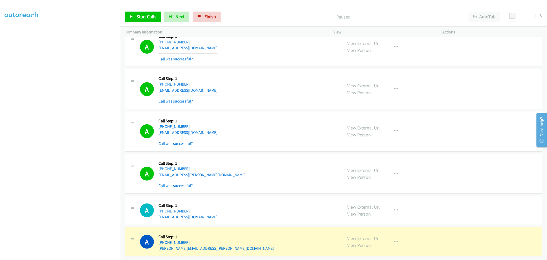
scroll to position [5062, 0]
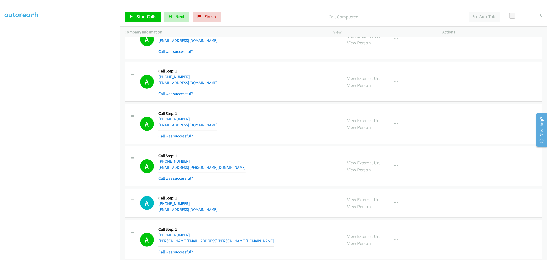
click at [271, 103] on td "A Callback Scheduled Call Step: 1 America/New_York +1 516-987-6251 jgleiber@gar…" at bounding box center [333, 82] width 427 height 42
drag, startPoint x: 266, startPoint y: 122, endPoint x: 261, endPoint y: 115, distance: 8.2
click at [266, 122] on div "A Callback Scheduled Call Step: 1 America/Chicago +1 612-940-7148 aidawinona@ic…" at bounding box center [239, 124] width 198 height 31
click at [138, 15] on span "Start Calls" at bounding box center [146, 17] width 20 height 6
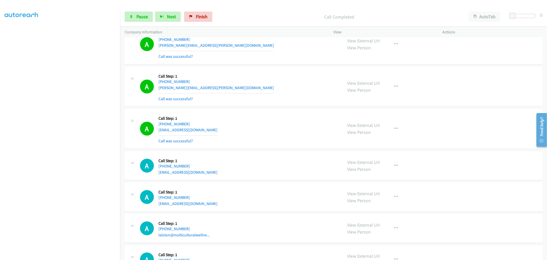
scroll to position [5262, 0]
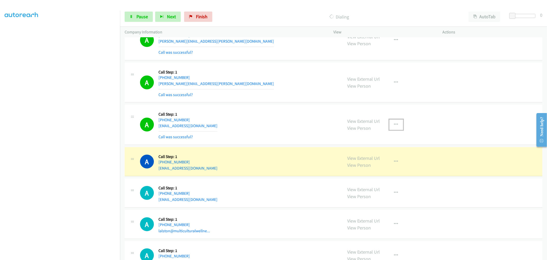
click at [394, 126] on icon "button" at bounding box center [396, 124] width 4 height 4
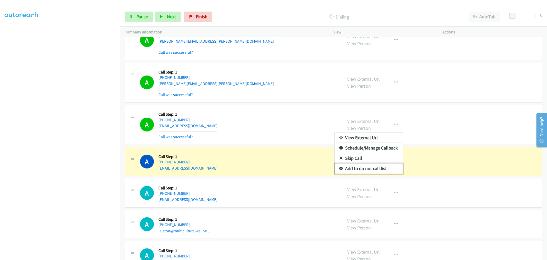
click at [366, 172] on link "Add to do not call list" at bounding box center [369, 168] width 68 height 10
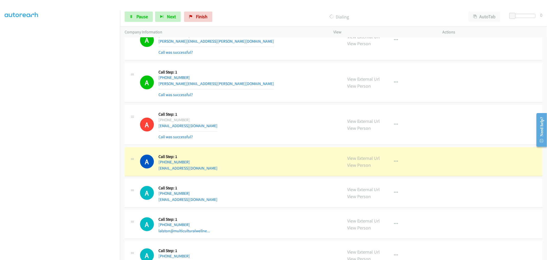
click at [261, 117] on div "A Callback Scheduled Call Step: 1 America/Chicago +1 608-220-1132 rlcalljr@fron…" at bounding box center [239, 124] width 198 height 31
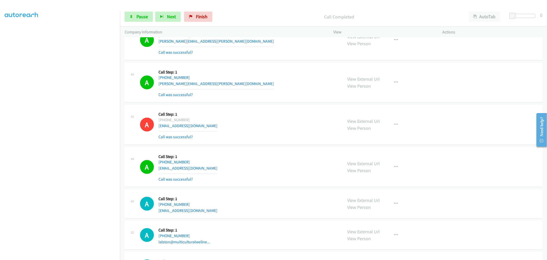
click at [283, 120] on div "A Callback Scheduled Call Step: 1 America/Chicago +1 608-220-1132 rlcalljr@fron…" at bounding box center [239, 124] width 198 height 31
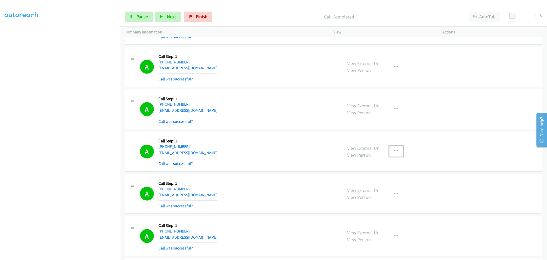
click at [395, 149] on icon "button" at bounding box center [396, 151] width 4 height 4
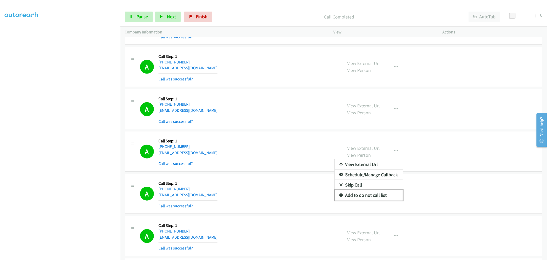
click at [362, 195] on link "Add to do not call list" at bounding box center [369, 195] width 68 height 10
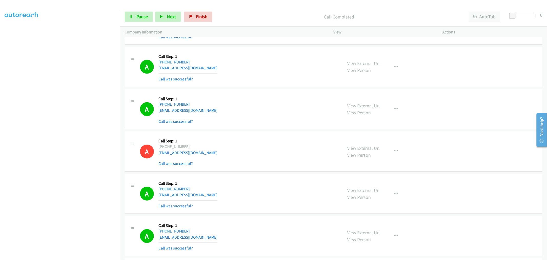
scroll to position [442, 0]
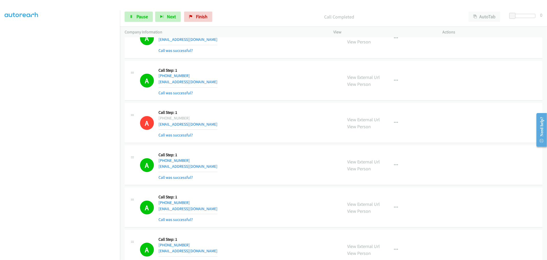
click at [266, 133] on div "A Callback Scheduled Call Step: 1 America/Chicago +1 630-850-0509 eddersnoah34@…" at bounding box center [239, 123] width 198 height 31
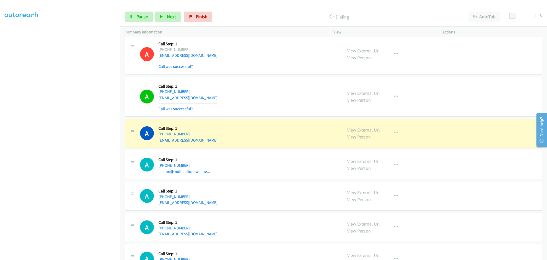
scroll to position [5300, 0]
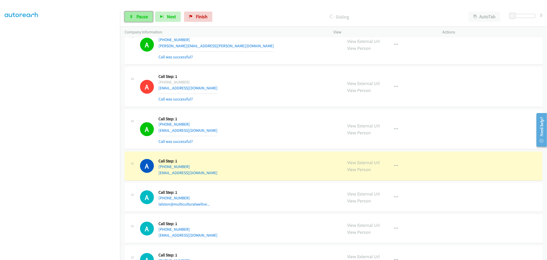
click at [147, 15] on span "Pause" at bounding box center [142, 17] width 12 height 6
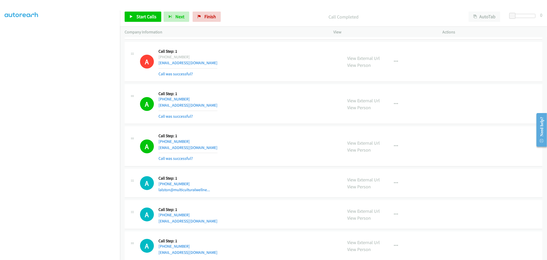
scroll to position [5368, 0]
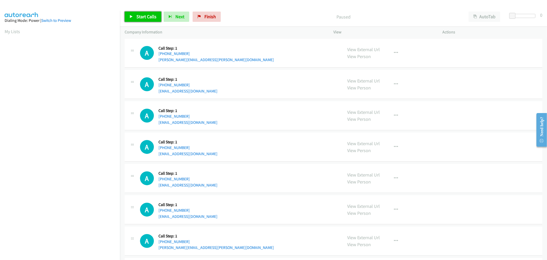
click at [153, 15] on span "Start Calls" at bounding box center [146, 17] width 20 height 6
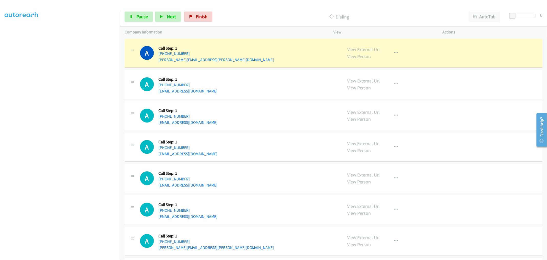
click at [259, 131] on td "A Callback Scheduled Call Step: 1 America/New_York [PHONE_NUMBER] [EMAIL_ADDRES…" at bounding box center [333, 146] width 427 height 31
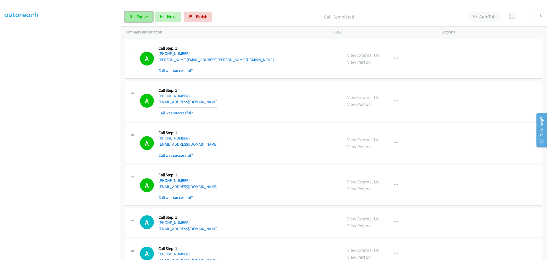
click at [137, 16] on span "Pause" at bounding box center [142, 17] width 12 height 6
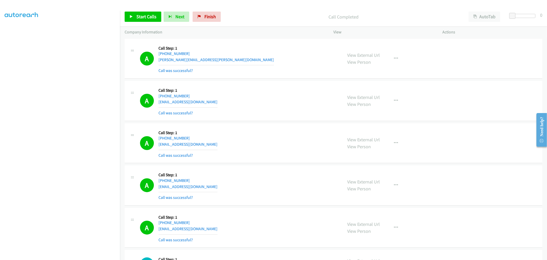
click at [250, 80] on td "A Callback Scheduled Call Step: 1 America/Los_Angeles [PHONE_NUMBER] [EMAIL_ADD…" at bounding box center [333, 101] width 427 height 42
drag, startPoint x: 145, startPoint y: 17, endPoint x: 150, endPoint y: 29, distance: 13.3
click at [145, 17] on span "Start Calls" at bounding box center [146, 17] width 20 height 6
drag, startPoint x: 282, startPoint y: 120, endPoint x: 252, endPoint y: 150, distance: 42.8
click at [281, 119] on div "A Callback Scheduled Call Step: 1 America/Los_Angeles [PHONE_NUMBER] [EMAIL_ADD…" at bounding box center [334, 101] width 418 height 40
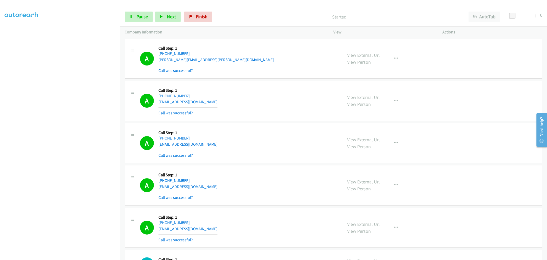
click at [58, 256] on section at bounding box center [60, 138] width 111 height 246
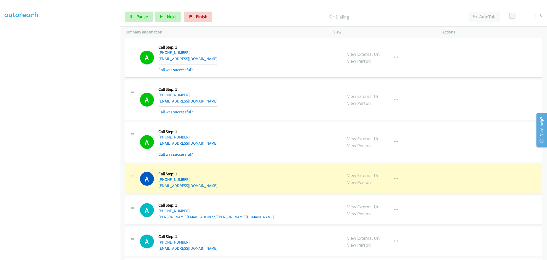
scroll to position [114, 0]
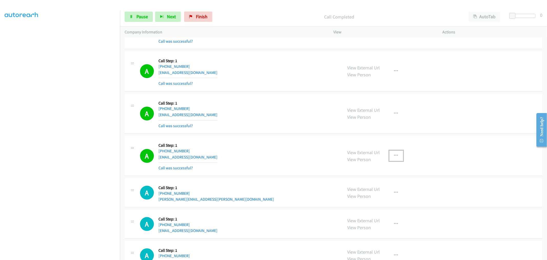
click at [396, 157] on icon "button" at bounding box center [396, 155] width 4 height 4
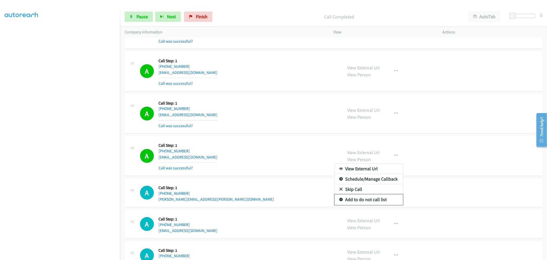
click at [365, 198] on link "Add to do not call list" at bounding box center [369, 199] width 68 height 10
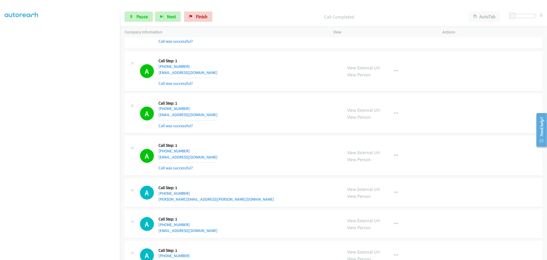
click at [252, 152] on div "A Callback Scheduled Call Step: 1 [GEOGRAPHIC_DATA]/[GEOGRAPHIC_DATA] [PHONE_NU…" at bounding box center [239, 155] width 198 height 31
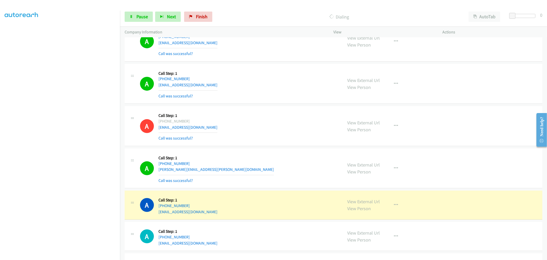
scroll to position [199, 0]
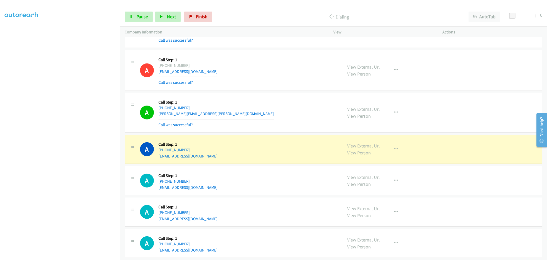
drag, startPoint x: 357, startPoint y: 145, endPoint x: 260, endPoint y: 46, distance: 138.8
click at [139, 19] on link "Pause" at bounding box center [139, 17] width 28 height 10
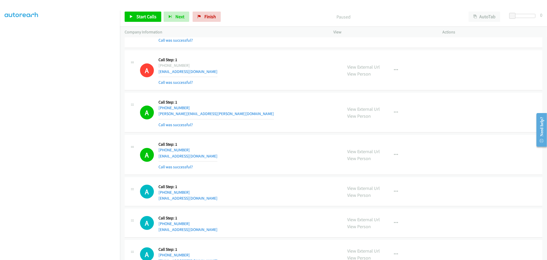
click at [272, 92] on td "A Callback Scheduled Call Step: 1 America/Los_Angeles [PHONE_NUMBER] [PERSON_NA…" at bounding box center [333, 112] width 427 height 42
click at [264, 90] on div "A Callback Scheduled Call Step: 1 [GEOGRAPHIC_DATA]/[GEOGRAPHIC_DATA] [PHONE_NU…" at bounding box center [334, 70] width 418 height 40
click at [264, 91] on td "A Callback Scheduled Call Step: 1 [GEOGRAPHIC_DATA]/[GEOGRAPHIC_DATA] [PHONE_NU…" at bounding box center [333, 70] width 427 height 42
drag, startPoint x: 260, startPoint y: 92, endPoint x: 265, endPoint y: 91, distance: 5.1
click at [260, 92] on td "A Callback Scheduled Call Step: 1 America/Los_Angeles [PHONE_NUMBER] [PERSON_NA…" at bounding box center [333, 112] width 427 height 42
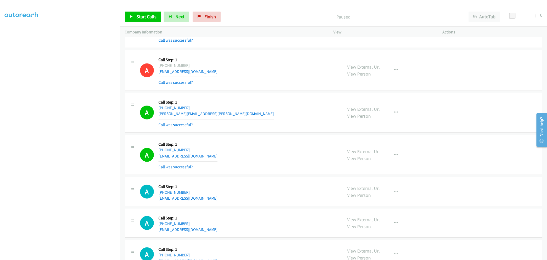
click at [267, 91] on td "A Callback Scheduled Call Step: 1 [GEOGRAPHIC_DATA]/[GEOGRAPHIC_DATA] [PHONE_NU…" at bounding box center [333, 70] width 427 height 42
click at [268, 91] on td "A Callback Scheduled Call Step: 1 America/Los_Angeles [PHONE_NUMBER] [PERSON_NA…" at bounding box center [333, 112] width 427 height 42
click at [268, 88] on div "A Callback Scheduled Call Step: 1 [GEOGRAPHIC_DATA]/[GEOGRAPHIC_DATA] [PHONE_NU…" at bounding box center [334, 70] width 418 height 40
click at [266, 88] on div "A Callback Scheduled Call Step: 1 [GEOGRAPHIC_DATA]/[GEOGRAPHIC_DATA] [PHONE_NU…" at bounding box center [334, 70] width 418 height 40
click at [268, 88] on div "A Callback Scheduled Call Step: 1 [GEOGRAPHIC_DATA]/[GEOGRAPHIC_DATA] [PHONE_NU…" at bounding box center [334, 70] width 418 height 40
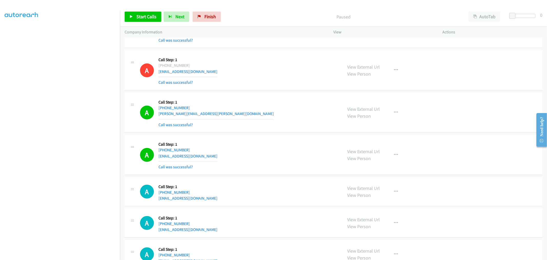
click at [258, 134] on td "A Callback Scheduled Call Step: 1 [GEOGRAPHIC_DATA]/[GEOGRAPHIC_DATA] [PHONE_NU…" at bounding box center [333, 155] width 427 height 42
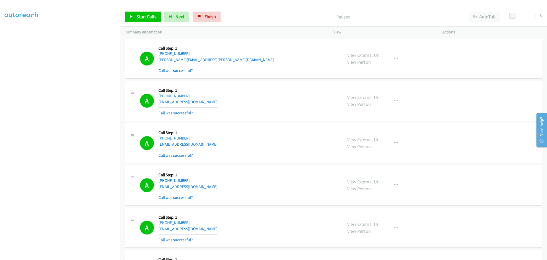
scroll to position [28, 0]
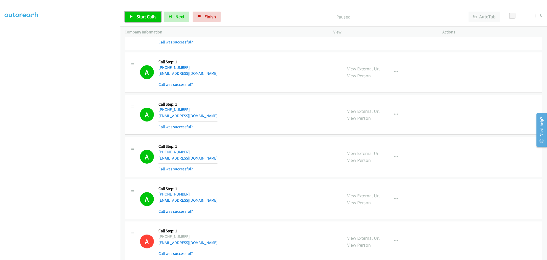
click at [145, 14] on span "Start Calls" at bounding box center [146, 17] width 20 height 6
click at [266, 119] on div "A Callback Scheduled Call Step: 1 America/New_York [PHONE_NUMBER] [EMAIL_ADDRES…" at bounding box center [239, 114] width 198 height 31
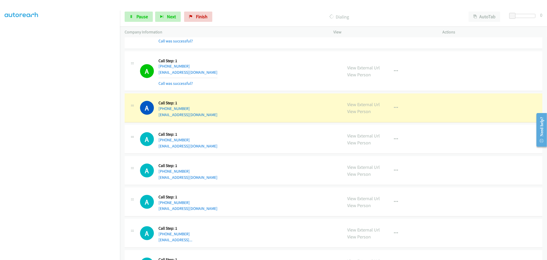
scroll to position [599, 0]
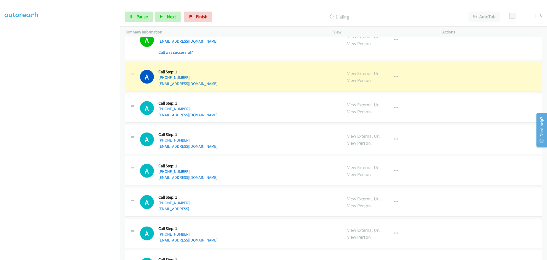
drag, startPoint x: 359, startPoint y: 73, endPoint x: 214, endPoint y: 1, distance: 162.0
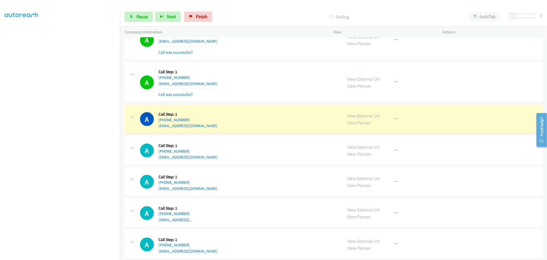
click at [386, 80] on div "View External Url View Person View External Url Email Schedule/Manage Callback …" at bounding box center [400, 82] width 114 height 31
click at [394, 84] on icon "button" at bounding box center [396, 82] width 4 height 4
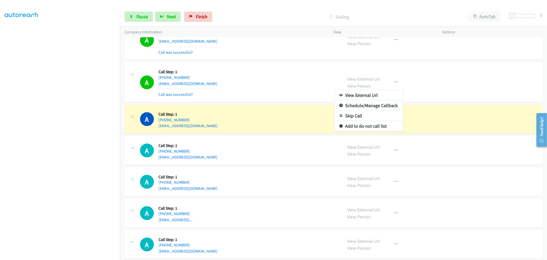
click at [275, 69] on div at bounding box center [273, 130] width 547 height 260
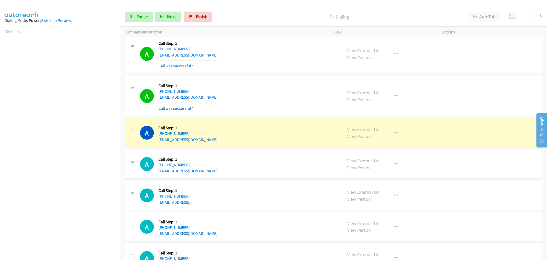
scroll to position [28, 0]
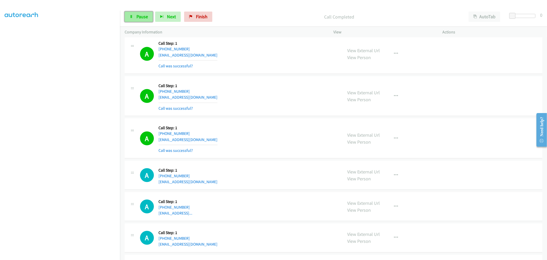
click at [133, 13] on link "Pause" at bounding box center [139, 17] width 28 height 10
click at [139, 16] on div "Start Calls Pause Next Finish" at bounding box center [170, 17] width 90 height 10
click at [136, 14] on span "Start Calls" at bounding box center [146, 17] width 20 height 6
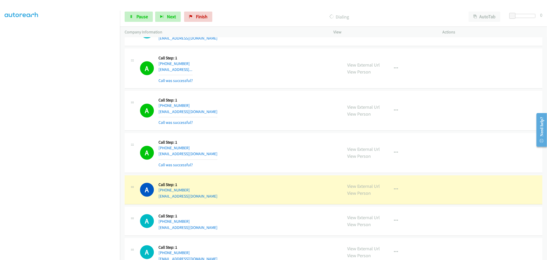
scroll to position [798, 0]
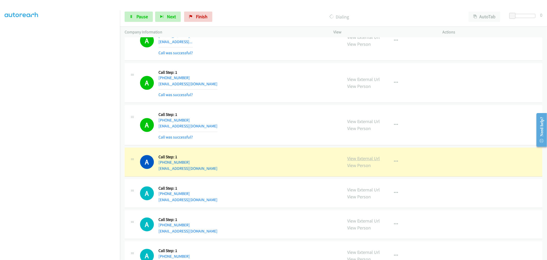
drag, startPoint x: 361, startPoint y: 158, endPoint x: 358, endPoint y: 159, distance: 3.5
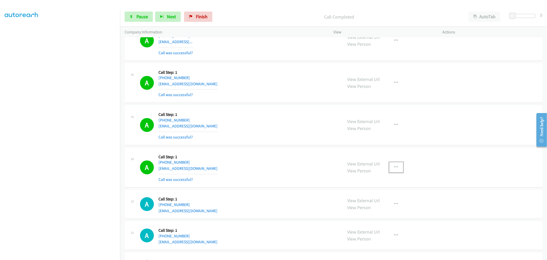
drag, startPoint x: 397, startPoint y: 170, endPoint x: 385, endPoint y: 201, distance: 33.1
click at [397, 170] on button "button" at bounding box center [396, 167] width 14 height 10
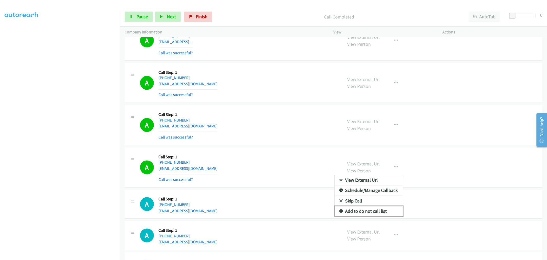
click at [375, 211] on link "Add to do not call list" at bounding box center [369, 211] width 68 height 10
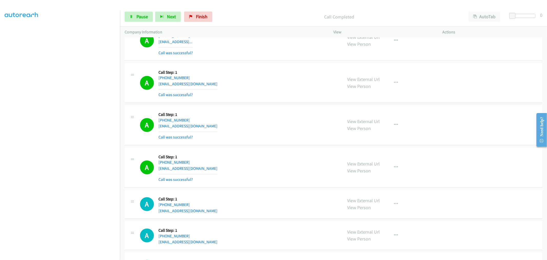
click at [286, 139] on div "A Callback Scheduled Call Step: 1 America/Los_Angeles [PHONE_NUMBER] [EMAIL_ADD…" at bounding box center [239, 125] width 198 height 31
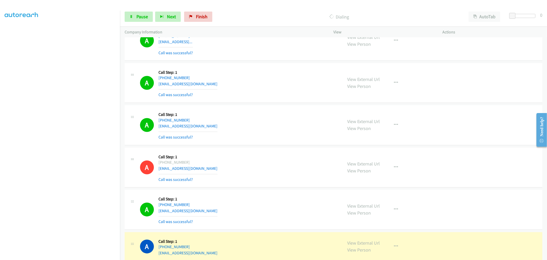
click at [258, 159] on div "A Callback Scheduled Call Step: 1 America/New_York [PHONE_NUMBER] [EMAIL_ADDRES…" at bounding box center [239, 167] width 198 height 31
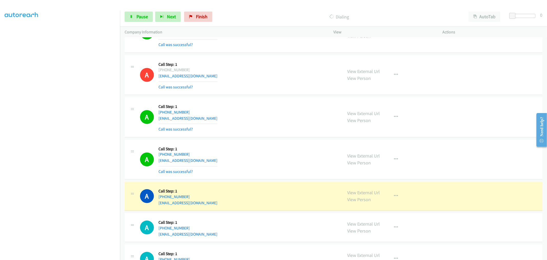
scroll to position [912, 0]
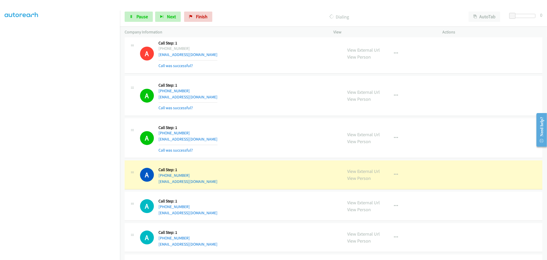
drag, startPoint x: 366, startPoint y: 171, endPoint x: 360, endPoint y: 167, distance: 7.5
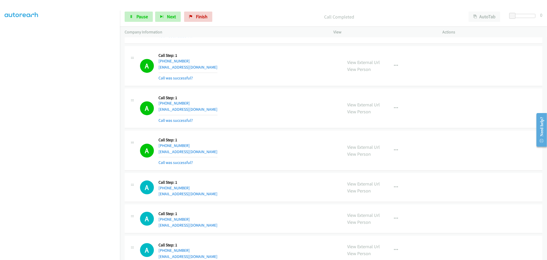
scroll to position [969, 0]
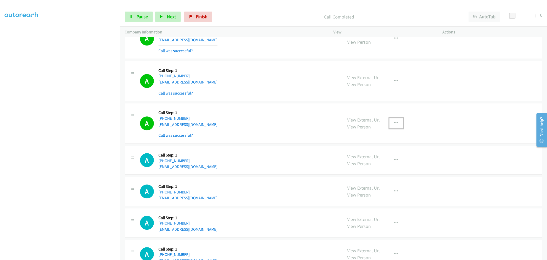
click at [391, 121] on button "button" at bounding box center [396, 123] width 14 height 10
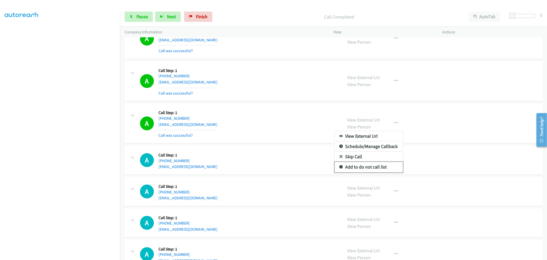
click at [358, 170] on link "Add to do not call list" at bounding box center [369, 167] width 68 height 10
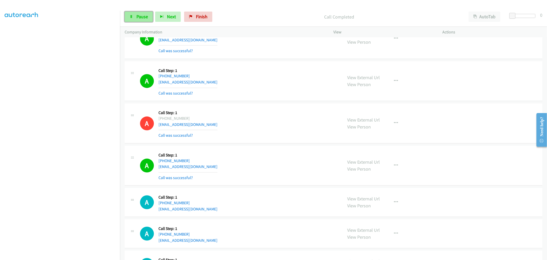
click at [138, 15] on span "Pause" at bounding box center [142, 17] width 12 height 6
click at [142, 19] on span "Start Calls" at bounding box center [146, 17] width 20 height 6
click at [86, 256] on section at bounding box center [60, 138] width 111 height 246
click at [98, 15] on iframe "To enrich screen reader interactions, please activate Accessibility in Grammarl…" at bounding box center [62, 137] width 115 height 244
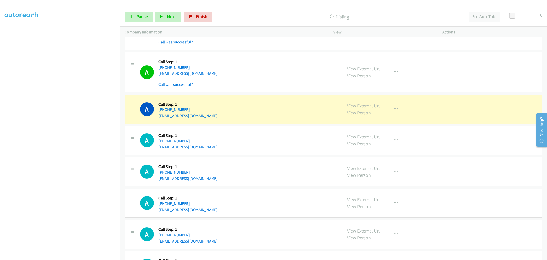
scroll to position [1568, 0]
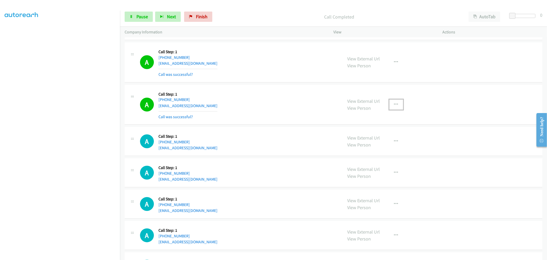
click at [397, 102] on button "button" at bounding box center [396, 104] width 14 height 10
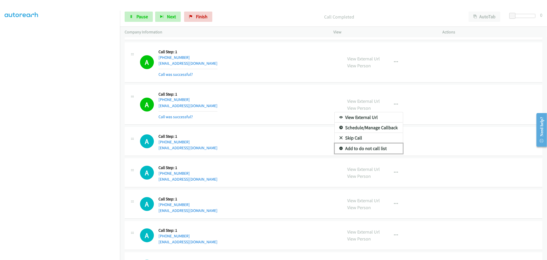
click at [366, 146] on link "Add to do not call list" at bounding box center [369, 148] width 68 height 10
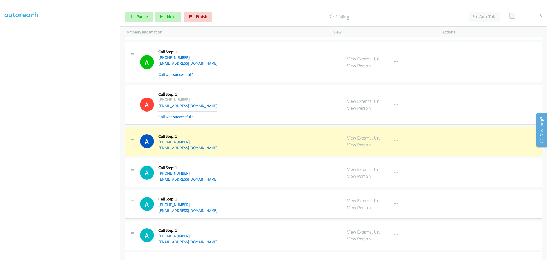
drag, startPoint x: 350, startPoint y: 140, endPoint x: 324, endPoint y: 125, distance: 30.3
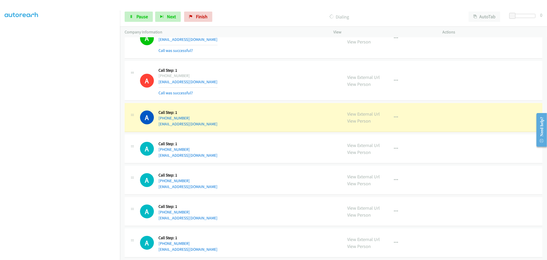
scroll to position [1625, 0]
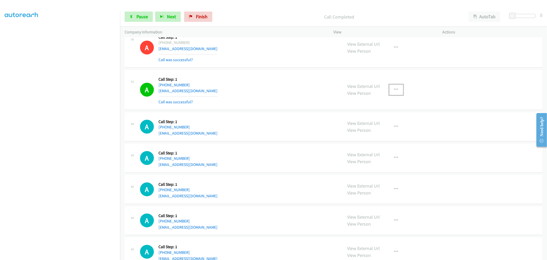
click at [395, 90] on icon "button" at bounding box center [396, 89] width 4 height 4
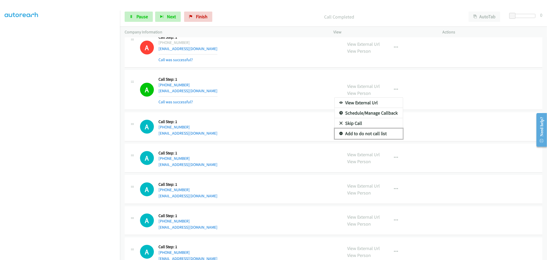
drag, startPoint x: 359, startPoint y: 136, endPoint x: 265, endPoint y: 100, distance: 100.6
click at [359, 136] on link "Add to do not call list" at bounding box center [369, 133] width 68 height 10
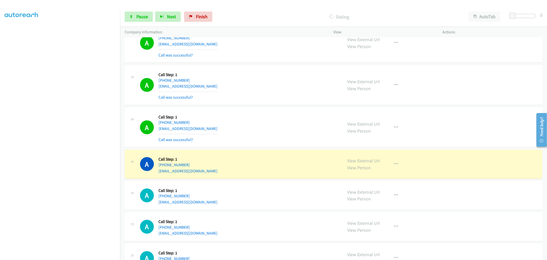
scroll to position [2309, 0]
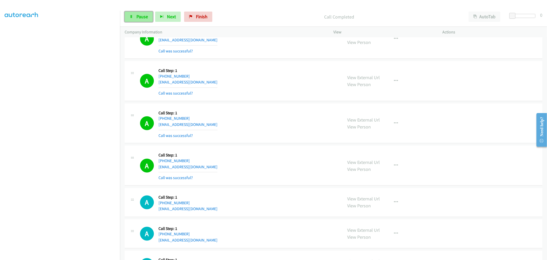
click at [131, 14] on link "Pause" at bounding box center [139, 17] width 28 height 10
click at [136, 21] on link "Start Calls" at bounding box center [143, 17] width 37 height 10
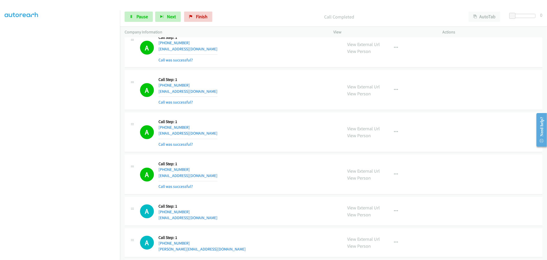
scroll to position [2395, 0]
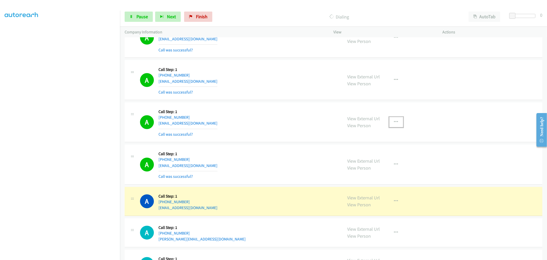
drag, startPoint x: 391, startPoint y: 122, endPoint x: 375, endPoint y: 151, distance: 33.1
click at [391, 122] on button "button" at bounding box center [396, 122] width 14 height 10
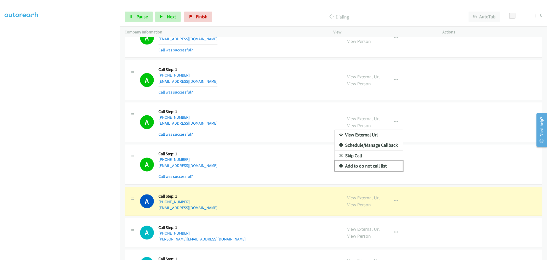
click at [369, 165] on link "Add to do not call list" at bounding box center [369, 166] width 68 height 10
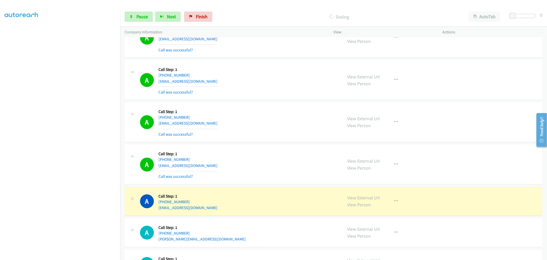
click at [274, 111] on div "A Callback Scheduled Call Step: 1 America/New_York [PHONE_NUMBER] [EMAIL_ADDRES…" at bounding box center [239, 122] width 198 height 31
drag, startPoint x: 356, startPoint y: 198, endPoint x: 353, endPoint y: 196, distance: 3.3
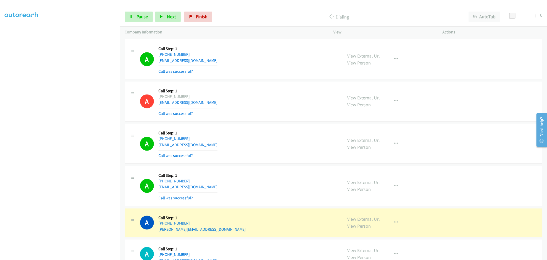
scroll to position [2480, 0]
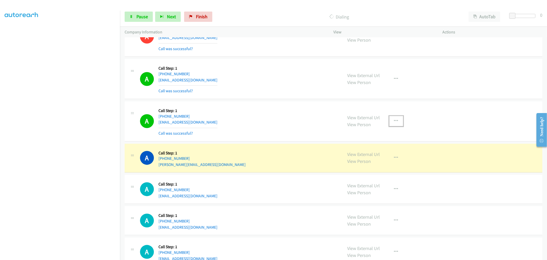
drag, startPoint x: 391, startPoint y: 119, endPoint x: 391, endPoint y: 126, distance: 6.9
click at [391, 119] on button "button" at bounding box center [396, 121] width 14 height 10
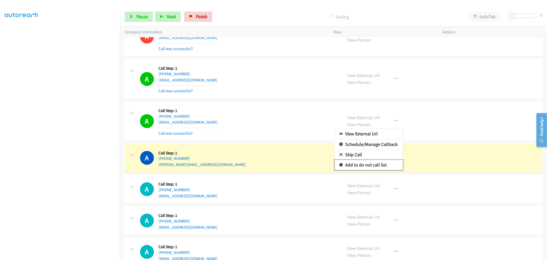
click at [367, 168] on link "Add to do not call list" at bounding box center [369, 165] width 68 height 10
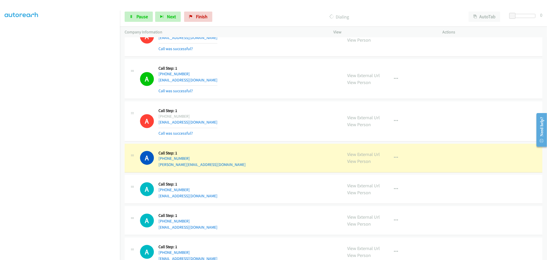
click at [235, 92] on div "A Callback Scheduled Call Step: 1 America/New_York [PHONE_NUMBER] [EMAIL_ADDRES…" at bounding box center [239, 79] width 198 height 31
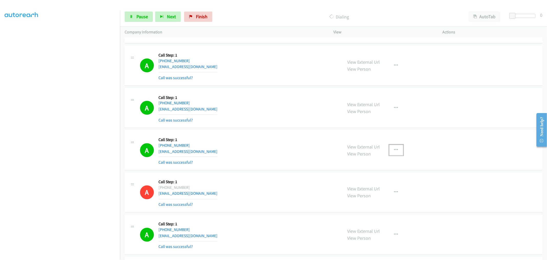
drag, startPoint x: 389, startPoint y: 149, endPoint x: 387, endPoint y: 167, distance: 18.7
click at [391, 150] on button "button" at bounding box center [396, 150] width 14 height 10
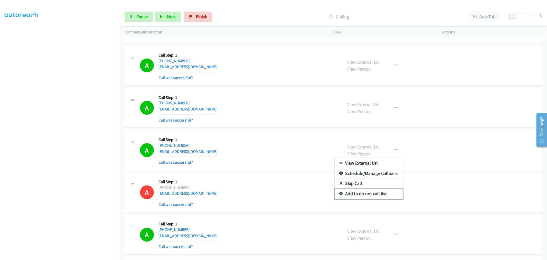
click at [369, 194] on link "Add to do not call list" at bounding box center [369, 194] width 68 height 10
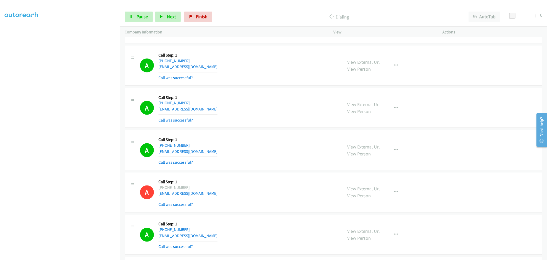
click at [250, 142] on div "A Callback Scheduled Call Step: 1 America/New_York [PHONE_NUMBER] [EMAIL_ADDRES…" at bounding box center [239, 150] width 198 height 31
click at [227, 99] on div "A Callback Scheduled Call Step: 1 [GEOGRAPHIC_DATA]/[GEOGRAPHIC_DATA] [PHONE_NU…" at bounding box center [239, 108] width 198 height 31
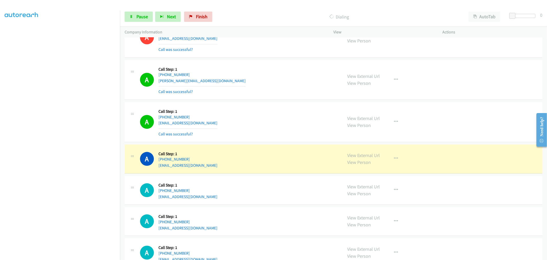
scroll to position [2610, 0]
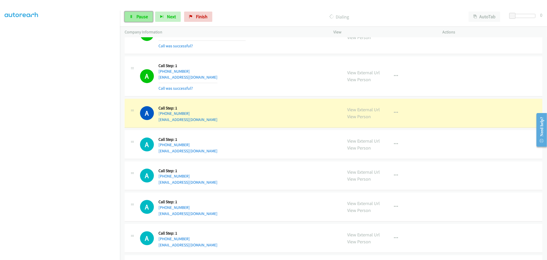
click at [141, 15] on span "Pause" at bounding box center [142, 17] width 12 height 6
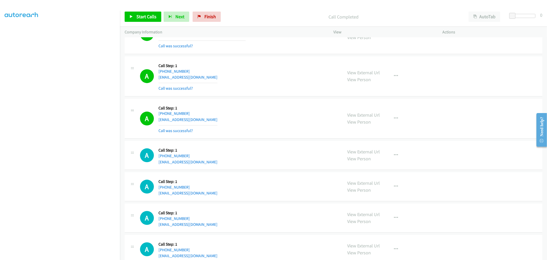
drag, startPoint x: 328, startPoint y: 128, endPoint x: 323, endPoint y: 127, distance: 5.2
click at [323, 127] on div "A Callback Scheduled Call Step: 1 America/New_York [PHONE_NUMBER] [EMAIL_ADDRES…" at bounding box center [239, 118] width 198 height 31
drag, startPoint x: 138, startPoint y: 21, endPoint x: 233, endPoint y: 90, distance: 117.8
click at [138, 21] on link "Start Calls" at bounding box center [143, 17] width 37 height 10
click at [236, 119] on div "A Callback Scheduled Call Step: 1 America/New_York [PHONE_NUMBER] [EMAIL_ADDRES…" at bounding box center [239, 118] width 198 height 31
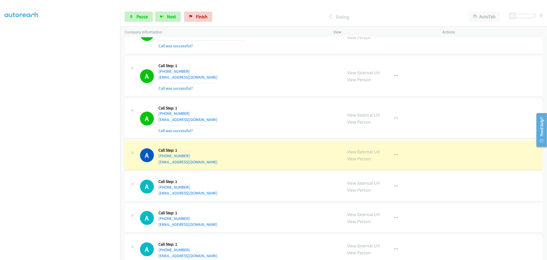
scroll to position [2638, 0]
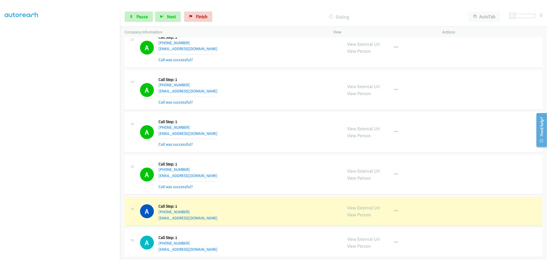
click at [254, 104] on div "A Callback Scheduled Call Step: 1 America/New_York [PHONE_NUMBER] [EMAIL_ADDRES…" at bounding box center [239, 90] width 198 height 31
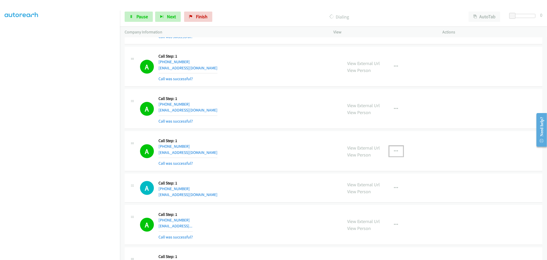
click at [389, 149] on button "button" at bounding box center [396, 151] width 14 height 10
click at [402, 155] on div at bounding box center [273, 130] width 547 height 260
drag, startPoint x: 394, startPoint y: 154, endPoint x: 393, endPoint y: 158, distance: 4.5
click at [394, 153] on button "button" at bounding box center [396, 151] width 14 height 10
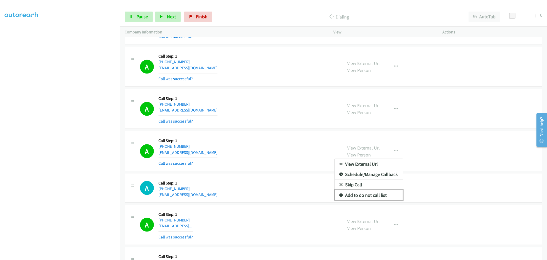
click at [370, 193] on link "Add to do not call list" at bounding box center [369, 195] width 68 height 10
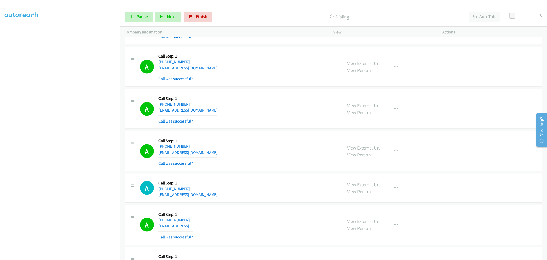
click at [269, 166] on div "A Callback Scheduled Call Step: 1 America/Los_Angeles [PHONE_NUMBER] [EMAIL_ADD…" at bounding box center [334, 151] width 418 height 40
click at [329, 103] on div "A Callback Scheduled Call Step: 1 America/Los_Angeles [PHONE_NUMBER] [EMAIL_ADD…" at bounding box center [239, 109] width 198 height 31
click at [232, 136] on div "A Callback Scheduled Call Step: 1 America/Los_Angeles [PHONE_NUMBER] [EMAIL_ADD…" at bounding box center [239, 151] width 198 height 31
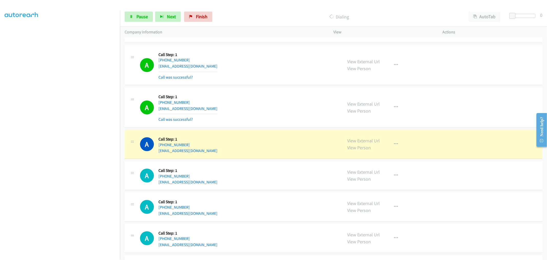
scroll to position [2733, 0]
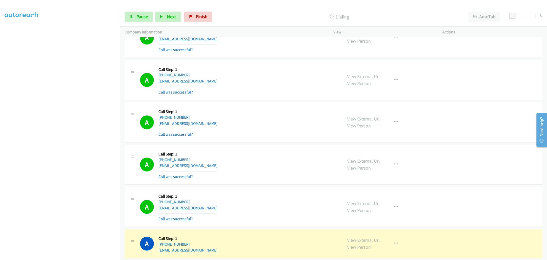
drag, startPoint x: 260, startPoint y: 141, endPoint x: 237, endPoint y: 136, distance: 23.7
click at [235, 131] on div "A Callback Scheduled Call Step: 1 [GEOGRAPHIC_DATA]/[GEOGRAPHIC_DATA] [PHONE_NU…" at bounding box center [239, 122] width 198 height 31
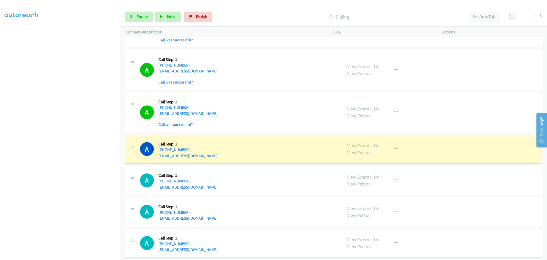
scroll to position [3046, 0]
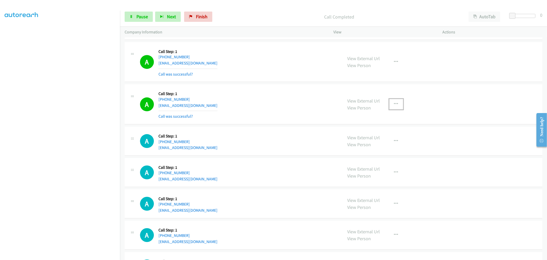
click at [396, 105] on button "button" at bounding box center [396, 104] width 14 height 10
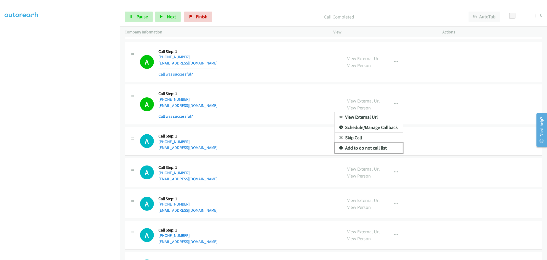
click at [358, 151] on link "Add to do not call list" at bounding box center [369, 148] width 68 height 10
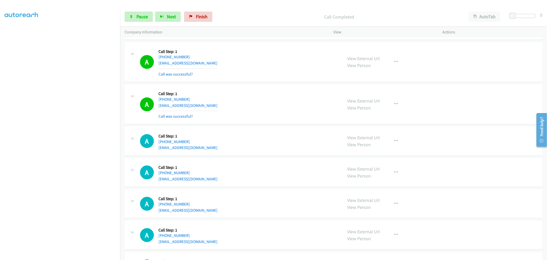
click at [254, 114] on div "A Callback Scheduled Call Step: 1 [GEOGRAPHIC_DATA]/[GEOGRAPHIC_DATA] [PHONE_NU…" at bounding box center [239, 104] width 198 height 31
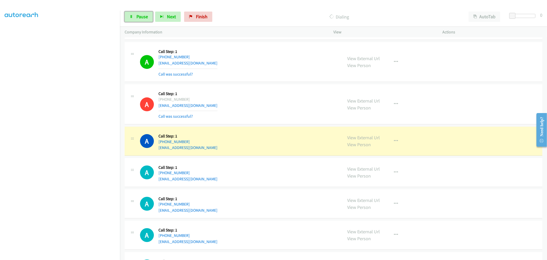
drag, startPoint x: 135, startPoint y: 17, endPoint x: 159, endPoint y: 33, distance: 28.6
click at [135, 17] on link "Pause" at bounding box center [139, 17] width 28 height 10
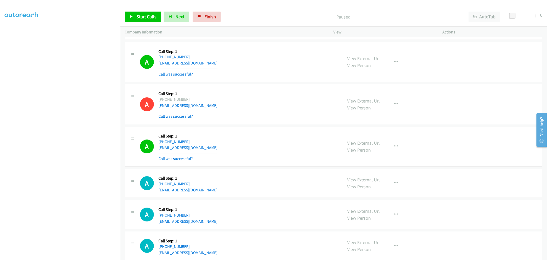
click at [248, 99] on div "A Callback Scheduled Call Step: 1 [GEOGRAPHIC_DATA]/[GEOGRAPHIC_DATA] [PHONE_NU…" at bounding box center [239, 104] width 198 height 31
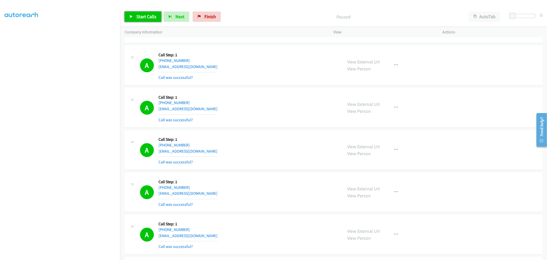
click at [134, 14] on link "Start Calls" at bounding box center [143, 17] width 37 height 10
click at [269, 109] on div "A Callback Scheduled Call Step: 1 America/New_York [PHONE_NUMBER] [EMAIL_ADDRES…" at bounding box center [239, 107] width 198 height 31
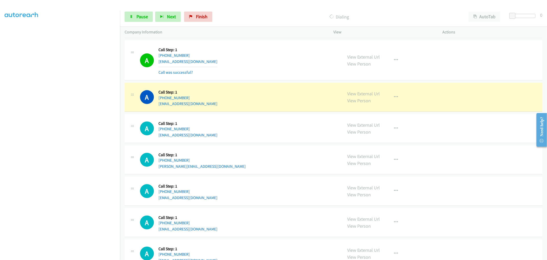
scroll to position [3531, 0]
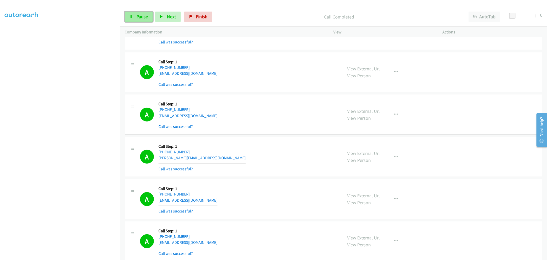
click at [136, 18] on link "Pause" at bounding box center [139, 17] width 28 height 10
drag, startPoint x: 145, startPoint y: 17, endPoint x: 227, endPoint y: 86, distance: 107.4
click at [145, 17] on span "Start Calls" at bounding box center [146, 17] width 20 height 6
click at [144, 19] on span "Start Calls" at bounding box center [146, 17] width 20 height 6
click at [253, 120] on div "A Callback Scheduled Call Step: 1 America/New_York [PHONE_NUMBER] [EMAIL_ADDRES…" at bounding box center [239, 114] width 198 height 31
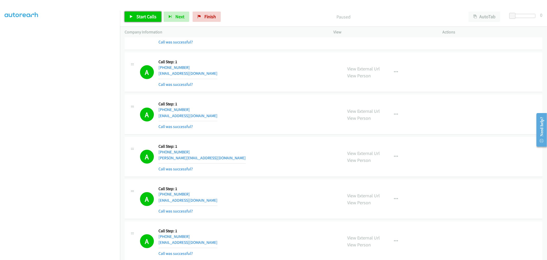
click at [148, 18] on span "Start Calls" at bounding box center [146, 17] width 20 height 6
click at [145, 17] on span "Pause" at bounding box center [142, 17] width 12 height 6
click at [144, 17] on span "Start Calls" at bounding box center [146, 17] width 20 height 6
click at [148, 14] on link "Pause" at bounding box center [139, 17] width 28 height 10
click at [255, 119] on div "A Callback Scheduled Call Step: 1 America/New_York [PHONE_NUMBER] [EMAIL_ADDRES…" at bounding box center [239, 114] width 198 height 31
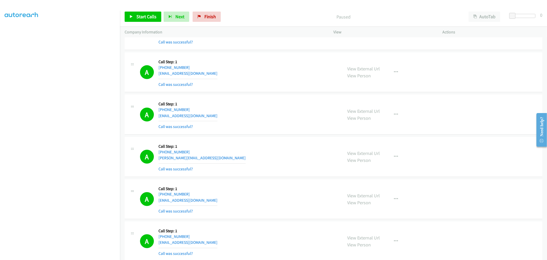
click at [255, 99] on div "A Callback Scheduled Call Step: 1 America/New_York [PHONE_NUMBER] [EMAIL_ADDRES…" at bounding box center [334, 114] width 418 height 40
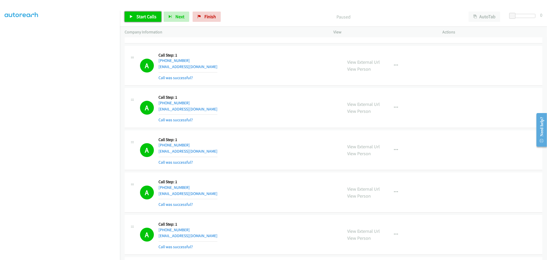
click at [139, 16] on span "Start Calls" at bounding box center [146, 17] width 20 height 6
click at [394, 149] on icon "button" at bounding box center [396, 150] width 4 height 4
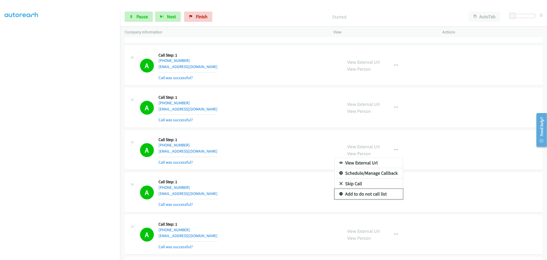
click at [360, 193] on link "Add to do not call list" at bounding box center [369, 194] width 68 height 10
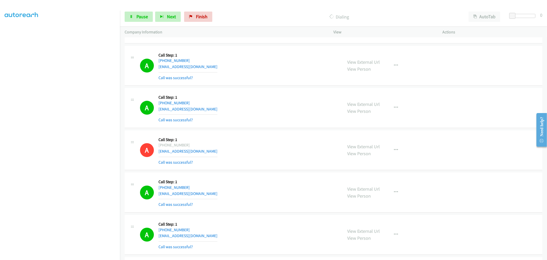
click at [222, 94] on div "A Callback Scheduled Call Step: 1 [GEOGRAPHIC_DATA]/[GEOGRAPHIC_DATA] [PHONE_NU…" at bounding box center [239, 107] width 198 height 31
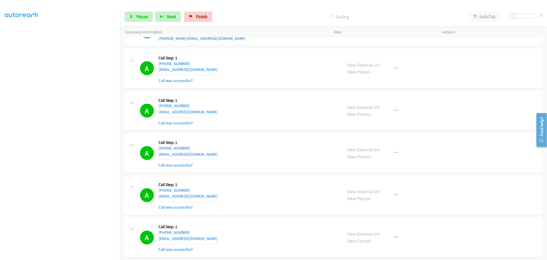
scroll to position [4109, 0]
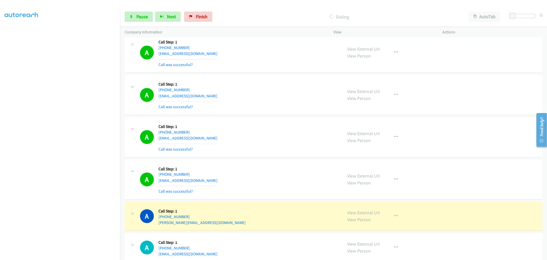
click at [305, 114] on div "A Callback Scheduled Call Step: 1 America/New_York [PHONE_NUMBER] [EMAIL_ADDRES…" at bounding box center [334, 95] width 418 height 40
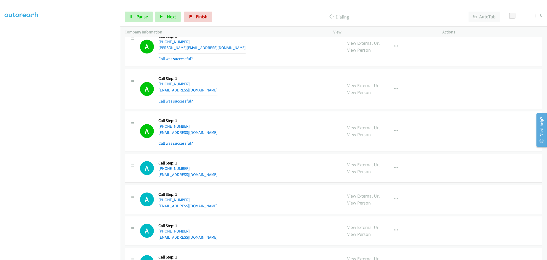
scroll to position [4289, 0]
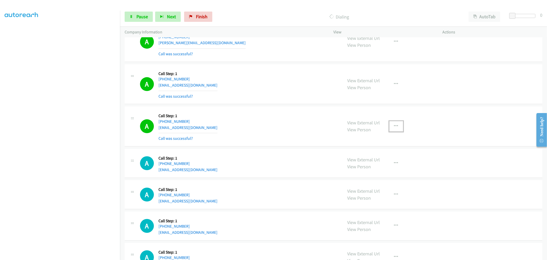
click at [389, 128] on button "button" at bounding box center [396, 126] width 14 height 10
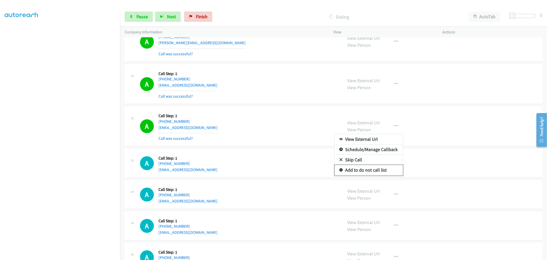
click at [374, 172] on link "Add to do not call list" at bounding box center [369, 170] width 68 height 10
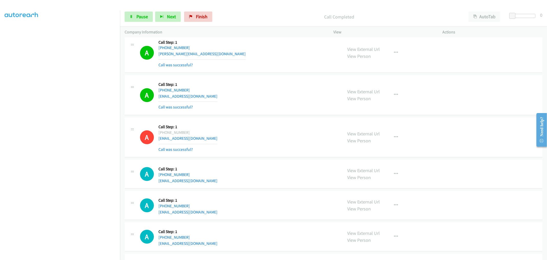
scroll to position [4300, 0]
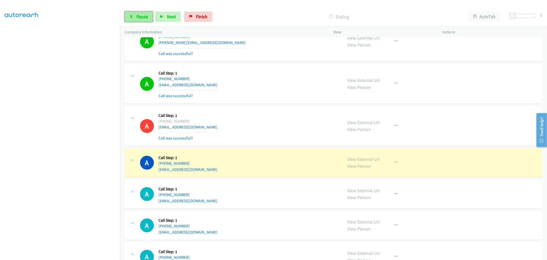
click at [143, 15] on span "Pause" at bounding box center [142, 17] width 12 height 6
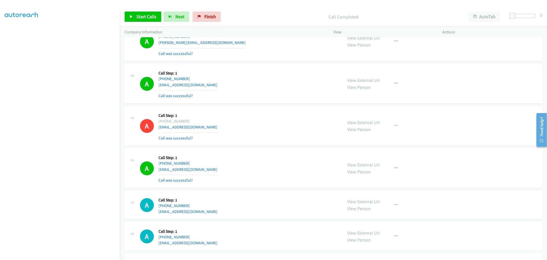
click at [228, 99] on div "A Callback Scheduled Call Step: 1 America/New_York [PHONE_NUMBER] [EMAIL_ADDRES…" at bounding box center [239, 83] width 198 height 31
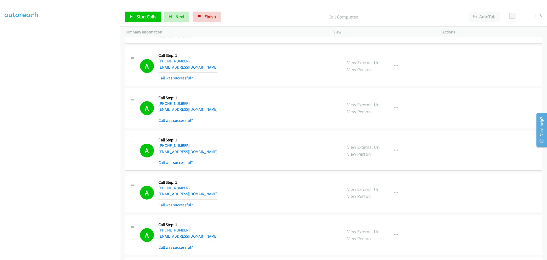
click at [284, 106] on div "A Callback Scheduled Call Step: 1 [GEOGRAPHIC_DATA]/[GEOGRAPHIC_DATA] [PHONE_NU…" at bounding box center [239, 108] width 198 height 31
drag, startPoint x: 151, startPoint y: 17, endPoint x: 153, endPoint y: 30, distance: 13.3
click at [151, 17] on span "Start Calls" at bounding box center [146, 17] width 20 height 6
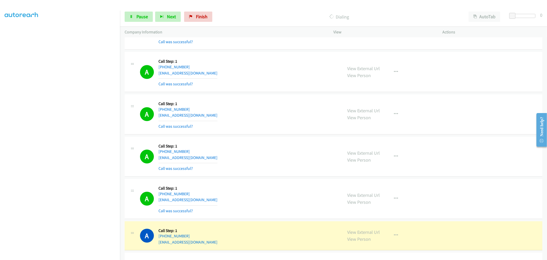
scroll to position [4430, 0]
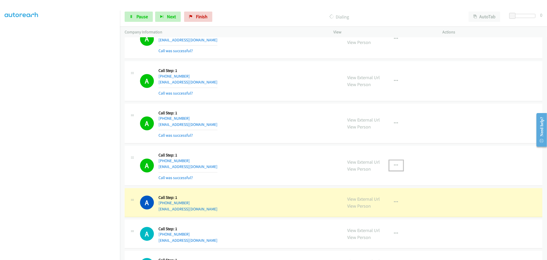
click at [394, 165] on button "button" at bounding box center [396, 165] width 14 height 10
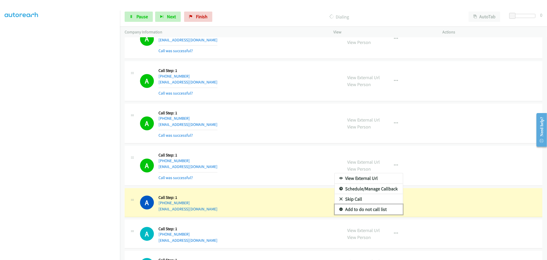
click at [368, 213] on link "Add to do not call list" at bounding box center [369, 209] width 68 height 10
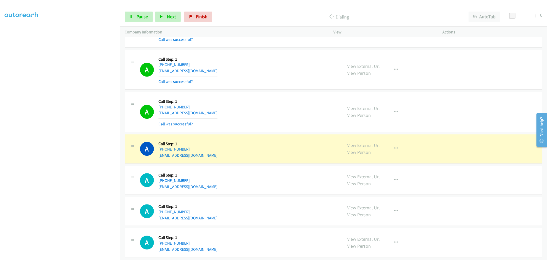
scroll to position [4487, 0]
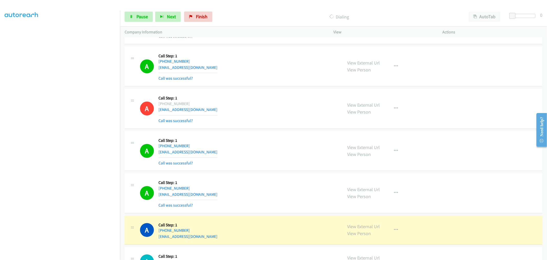
click at [228, 93] on div "A Callback Scheduled Call Step: 1 America/New_York [PHONE_NUMBER] [EMAIL_ADDRES…" at bounding box center [334, 109] width 418 height 40
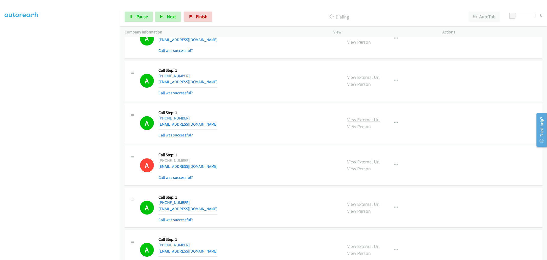
scroll to position [4430, 0]
drag, startPoint x: 373, startPoint y: 124, endPoint x: 312, endPoint y: 92, distance: 68.5
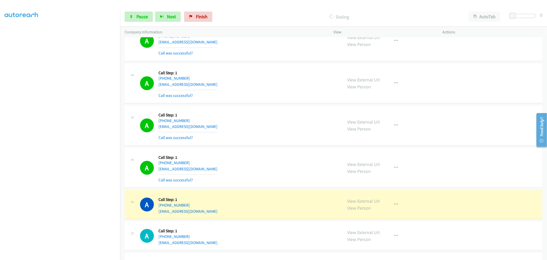
scroll to position [4914, 0]
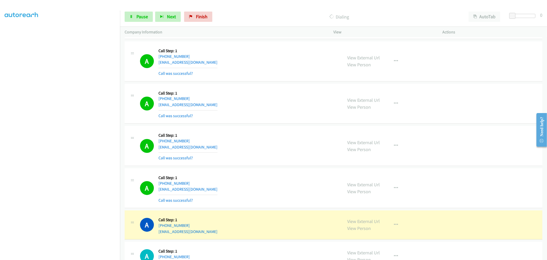
click at [249, 134] on div "A Callback Scheduled Call Step: 1 America/New_York [PHONE_NUMBER] [EMAIL_ADDRES…" at bounding box center [239, 145] width 198 height 31
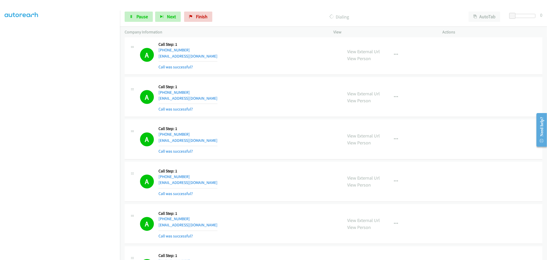
scroll to position [4936, 0]
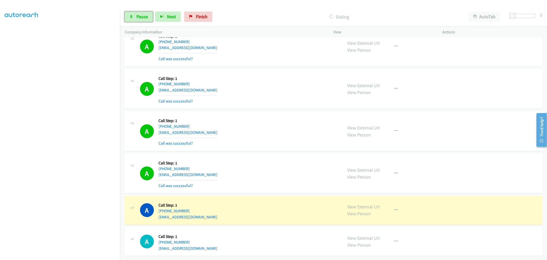
drag, startPoint x: 134, startPoint y: 16, endPoint x: 141, endPoint y: 27, distance: 13.0
click at [134, 16] on link "Pause" at bounding box center [139, 17] width 28 height 10
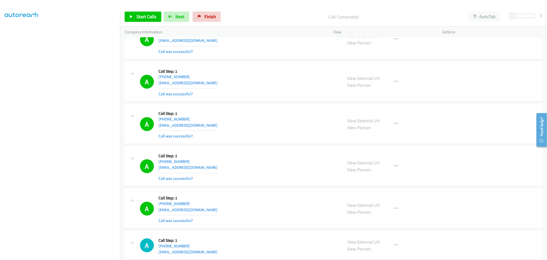
scroll to position [4947, 0]
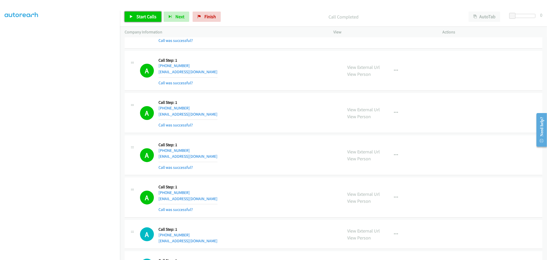
click at [145, 14] on span "Start Calls" at bounding box center [146, 17] width 20 height 6
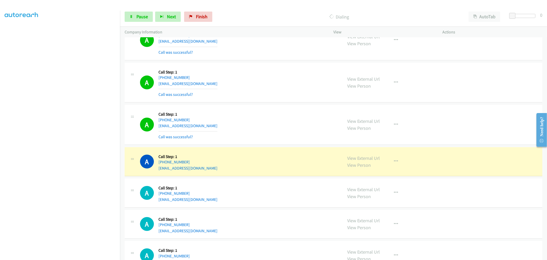
scroll to position [5175, 0]
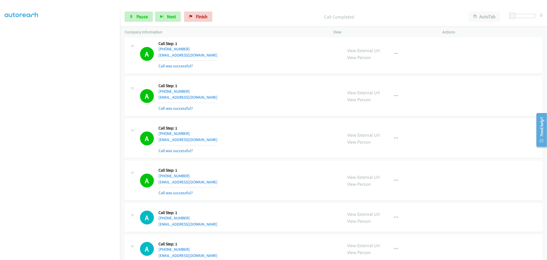
click at [86, 255] on section at bounding box center [60, 138] width 111 height 246
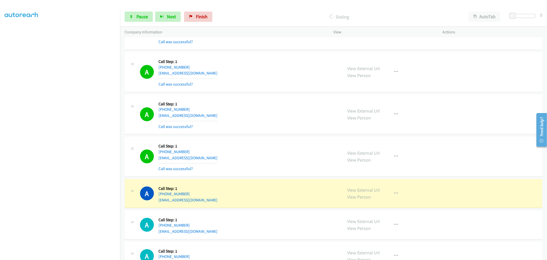
scroll to position [5232, 0]
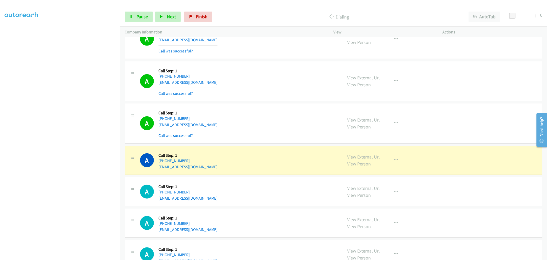
click at [279, 129] on div "A Callback Scheduled Call Step: 1 [GEOGRAPHIC_DATA]/[GEOGRAPHIC_DATA] [PHONE_NU…" at bounding box center [239, 123] width 198 height 31
click at [271, 102] on td "A Callback Scheduled Call Step: 1 America/Los_Angeles [PHONE_NUMBER] [EMAIL_ADD…" at bounding box center [333, 81] width 427 height 42
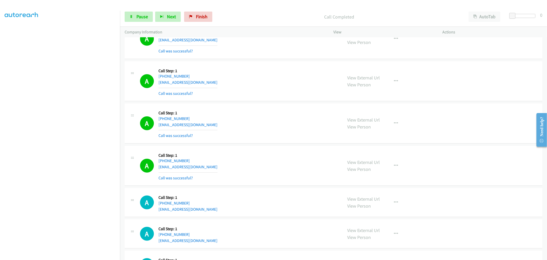
click at [268, 101] on div "A Callback Scheduled Call Step: 1 America/Los_Angeles [PHONE_NUMBER] [EMAIL_ADD…" at bounding box center [334, 81] width 418 height 40
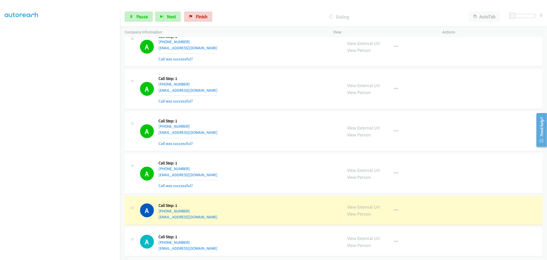
scroll to position [5274, 0]
click at [277, 110] on td "A Callback Scheduled Call Step: 1 America/Los_Angeles [PHONE_NUMBER] [EMAIL_ADD…" at bounding box center [333, 131] width 427 height 42
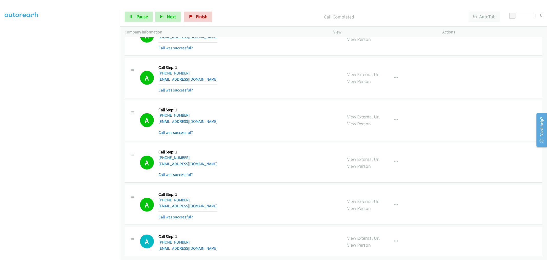
scroll to position [5285, 0]
click at [394, 202] on icon "button" at bounding box center [396, 204] width 4 height 4
click at [367, 243] on link "Add to do not call list" at bounding box center [369, 248] width 68 height 10
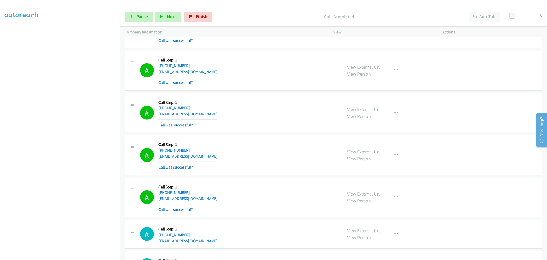
click at [283, 163] on div "A Callback Scheduled Call Step: 1 America/New_York [PHONE_NUMBER] [EMAIL_ADDRES…" at bounding box center [239, 155] width 198 height 31
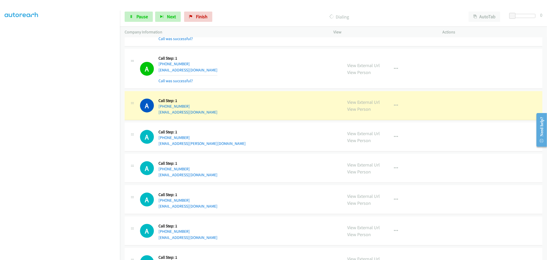
scroll to position [5456, 0]
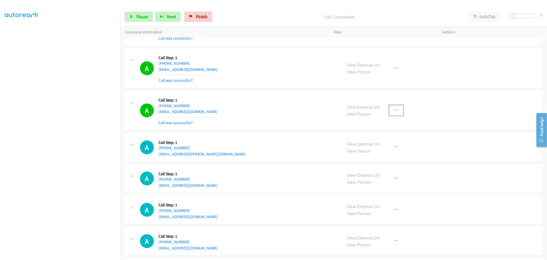
click at [395, 112] on icon "button" at bounding box center [396, 110] width 4 height 4
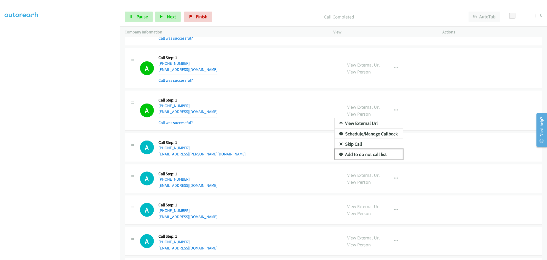
click at [360, 158] on link "Add to do not call list" at bounding box center [369, 154] width 68 height 10
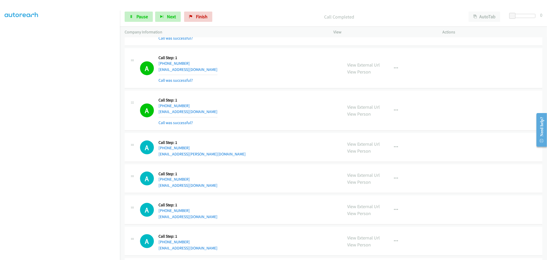
drag, startPoint x: 261, startPoint y: 95, endPoint x: 256, endPoint y: 99, distance: 5.7
click at [261, 95] on div "A Callback Scheduled Call Step: 1 America/[GEOGRAPHIC_DATA] [PHONE_NUMBER] [EMA…" at bounding box center [334, 111] width 418 height 40
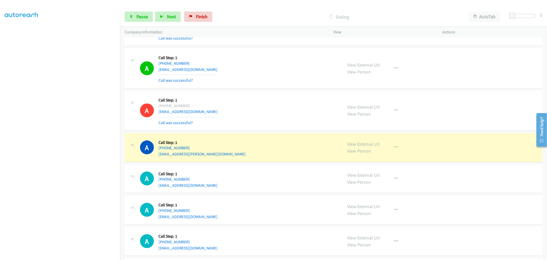
click at [267, 93] on td "A Callback Scheduled Call Step: 1 America/[GEOGRAPHIC_DATA] [PHONE_NUMBER] [EMA…" at bounding box center [333, 111] width 427 height 42
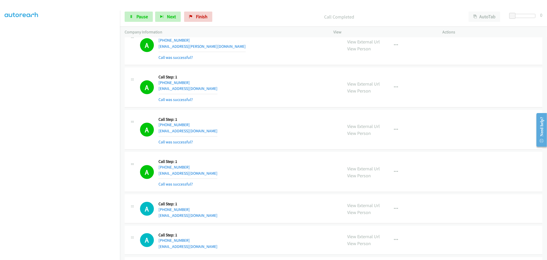
scroll to position [5590, 0]
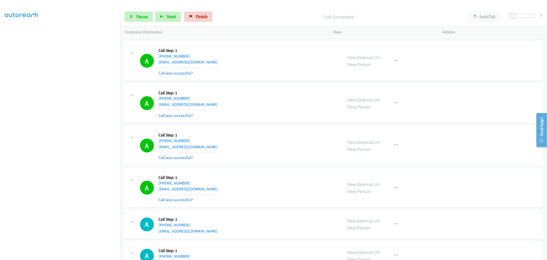
click at [261, 123] on div "A Callback Scheduled Call Step: 1 [GEOGRAPHIC_DATA]/[GEOGRAPHIC_DATA] [PHONE_NU…" at bounding box center [334, 103] width 418 height 40
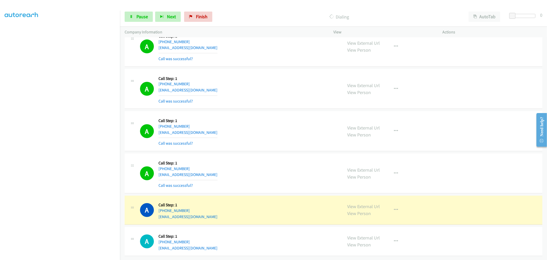
scroll to position [5612, 0]
click at [267, 105] on td "A Callback Scheduled Call Step: 1 [GEOGRAPHIC_DATA]/[GEOGRAPHIC_DATA] [PHONE_NU…" at bounding box center [333, 89] width 427 height 42
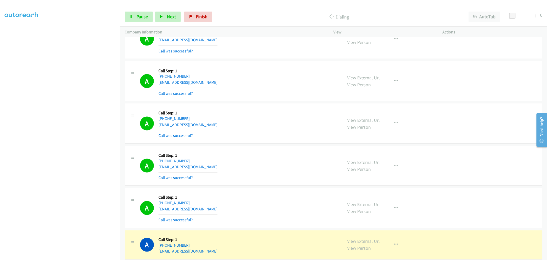
click at [282, 108] on div "A Callback Scheduled Call Step: 1 America/New_York [PHONE_NUMBER] [EMAIL_ADDRES…" at bounding box center [334, 123] width 418 height 40
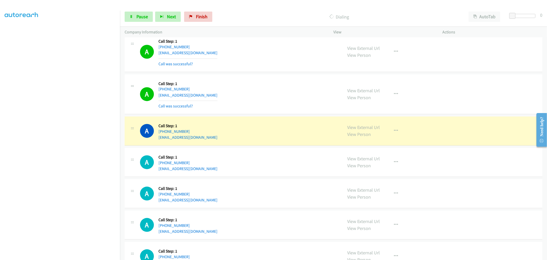
scroll to position [5811, 0]
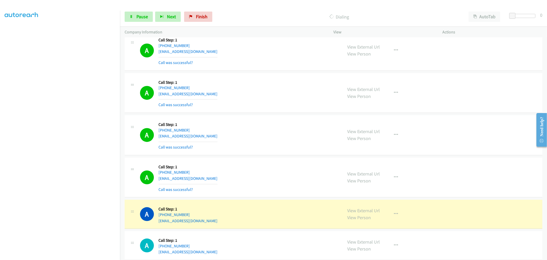
click at [142, 4] on div at bounding box center [271, 10] width 543 height 20
click at [139, 13] on link "Pause" at bounding box center [139, 17] width 28 height 10
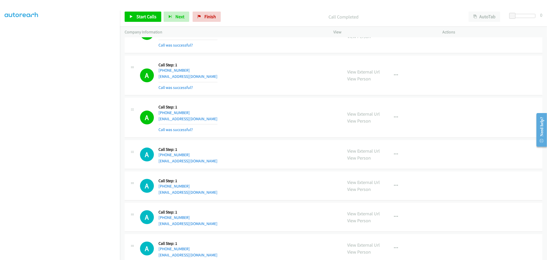
scroll to position [5899, 0]
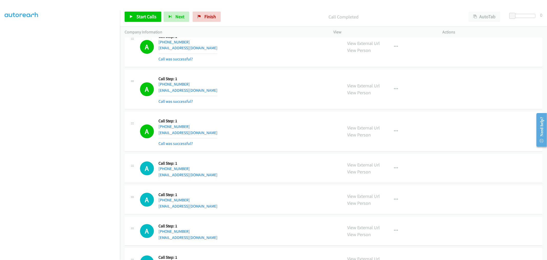
drag, startPoint x: 477, startPoint y: 130, endPoint x: 260, endPoint y: 104, distance: 218.7
click at [259, 103] on div "A Callback Scheduled Call Step: 1 America/New_York [PHONE_NUMBER] [EMAIL_ADDRES…" at bounding box center [239, 89] width 198 height 31
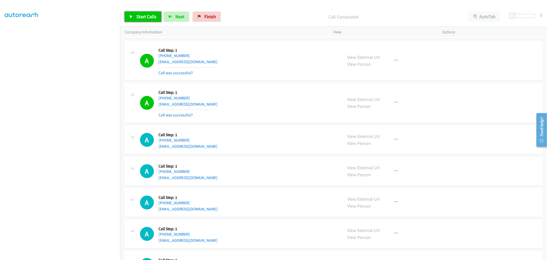
click at [145, 19] on span "Start Calls" at bounding box center [146, 17] width 20 height 6
drag, startPoint x: 285, startPoint y: 122, endPoint x: 223, endPoint y: 175, distance: 81.3
click at [285, 122] on div "A Callback Scheduled Call Step: 1 [GEOGRAPHIC_DATA]/[GEOGRAPHIC_DATA] [PHONE_NU…" at bounding box center [334, 103] width 418 height 40
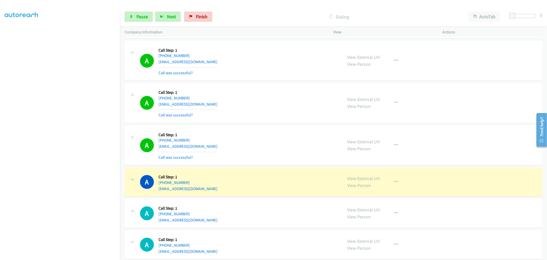
click at [249, 102] on div "A Callback Scheduled Call Step: 1 [GEOGRAPHIC_DATA]/[GEOGRAPHIC_DATA] [PHONE_NU…" at bounding box center [239, 102] width 198 height 31
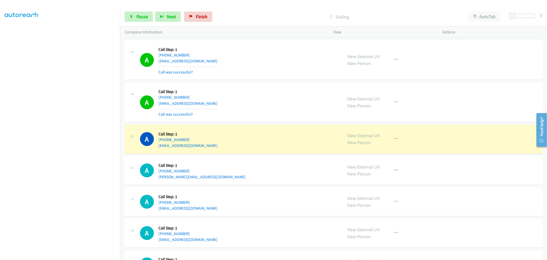
scroll to position [6128, 0]
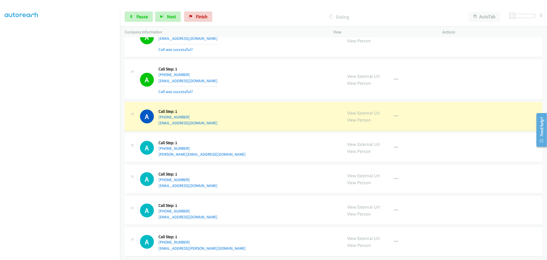
click at [252, 118] on div "A Callback Scheduled Call Step: 1 America/New_York [PHONE_NUMBER] [EMAIL_ADDRES…" at bounding box center [239, 115] width 198 height 19
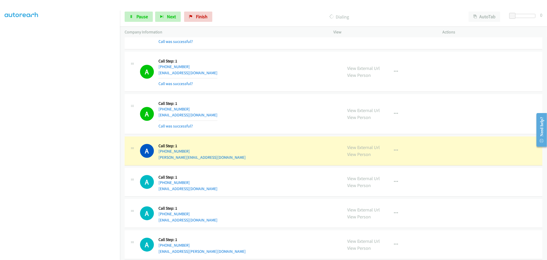
click at [269, 126] on div "A Callback Scheduled Call Step: 1 America/New_York [PHONE_NUMBER] [EMAIL_ADDRES…" at bounding box center [239, 114] width 198 height 31
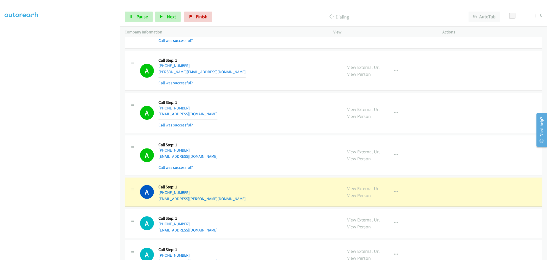
scroll to position [6271, 0]
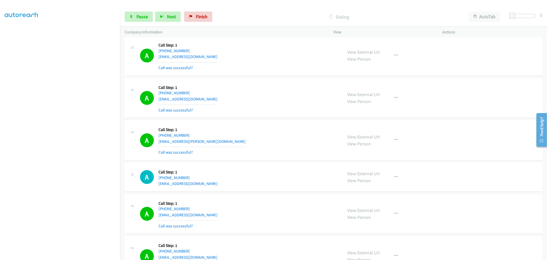
click at [69, 255] on section at bounding box center [60, 138] width 111 height 246
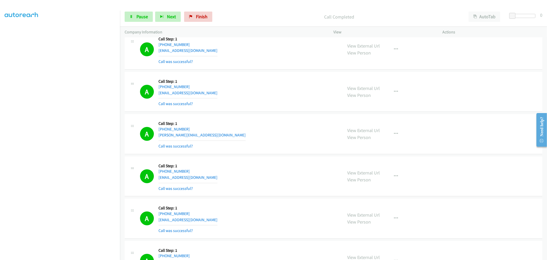
scroll to position [6499, 0]
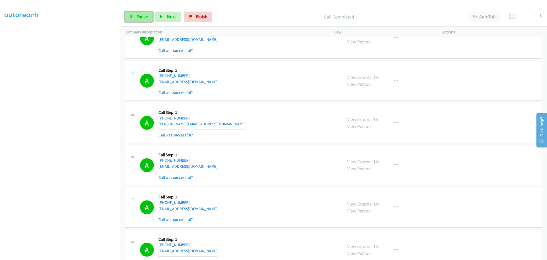
click at [130, 17] on icon at bounding box center [132, 17] width 4 height 4
click at [140, 17] on span "Start Calls" at bounding box center [146, 17] width 20 height 6
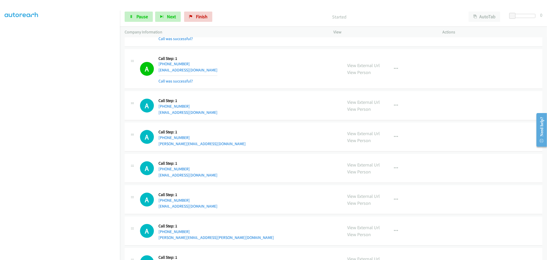
scroll to position [6670, 0]
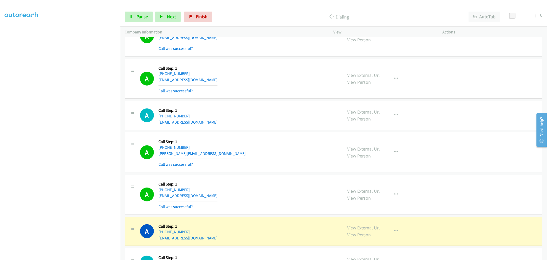
click at [284, 157] on div "A Callback Scheduled Call Step: 1 [GEOGRAPHIC_DATA]/[GEOGRAPHIC_DATA] [PHONE_NU…" at bounding box center [239, 152] width 198 height 31
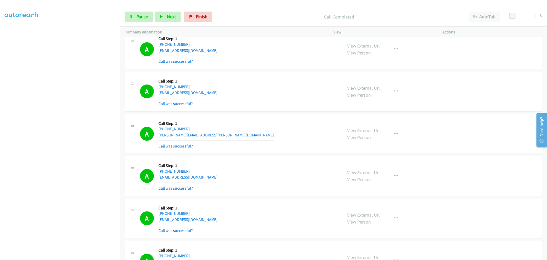
scroll to position [6837, 0]
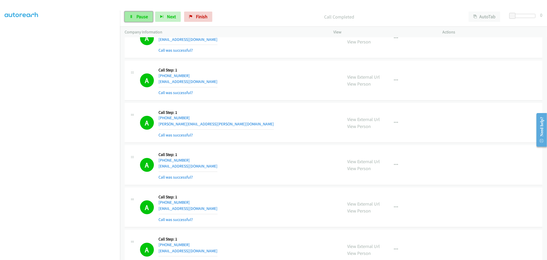
click at [147, 16] on span "Pause" at bounding box center [142, 17] width 12 height 6
click at [141, 17] on span "Start Calls" at bounding box center [146, 17] width 20 height 6
drag, startPoint x: 147, startPoint y: 15, endPoint x: 169, endPoint y: 57, distance: 47.6
click at [147, 15] on span "Pause" at bounding box center [142, 17] width 12 height 6
click at [292, 136] on div "A Callback Scheduled Call Step: 1 [GEOGRAPHIC_DATA]/[GEOGRAPHIC_DATA] [PHONE_NU…" at bounding box center [239, 123] width 198 height 31
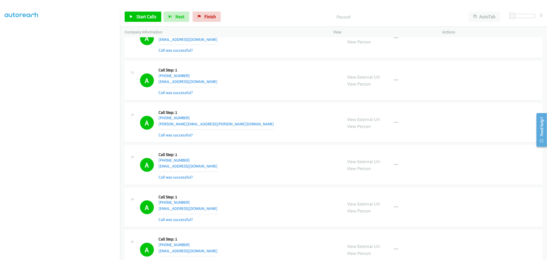
scroll to position [5989, 0]
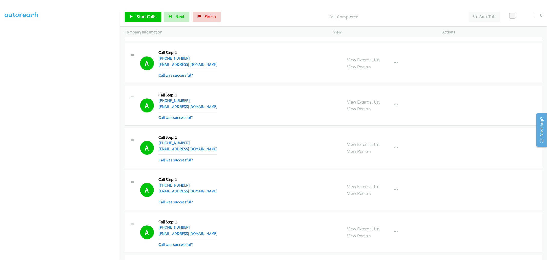
drag, startPoint x: 298, startPoint y: 133, endPoint x: 290, endPoint y: 125, distance: 11.3
click at [298, 133] on div "A Callback Scheduled Call Step: 1 America/New_York [PHONE_NUMBER] [EMAIL_ADDRES…" at bounding box center [334, 148] width 418 height 40
click at [246, 115] on div "A Callback Scheduled Call Step: 1 America/New_York [PHONE_NUMBER] [EMAIL_ADDRES…" at bounding box center [239, 105] width 198 height 31
click at [239, 110] on div "A Callback Scheduled Call Step: 1 America/Los_Angeles [PHONE_NUMBER] [EMAIL_ADD…" at bounding box center [239, 105] width 198 height 31
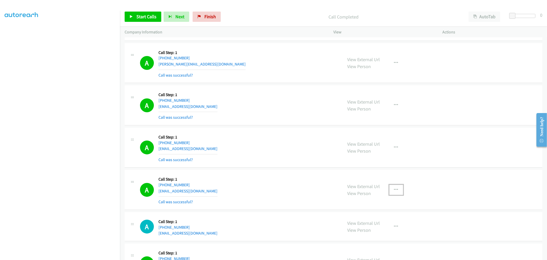
click at [396, 192] on icon "button" at bounding box center [396, 190] width 4 height 4
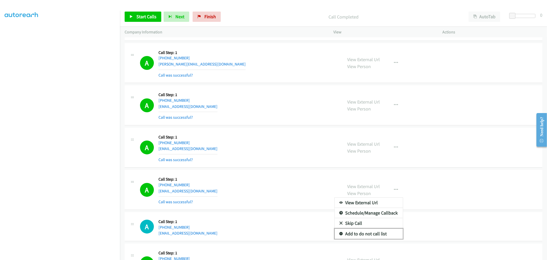
click at [372, 235] on link "Add to do not call list" at bounding box center [369, 233] width 68 height 10
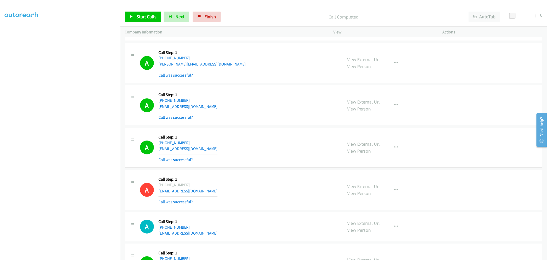
click at [251, 100] on div "A Callback Scheduled Call Step: 1 America/Los_Angeles [PHONE_NUMBER] [EMAIL_ADD…" at bounding box center [239, 105] width 198 height 31
click at [152, 14] on span "Start Calls" at bounding box center [146, 17] width 20 height 6
drag, startPoint x: 413, startPoint y: 167, endPoint x: 392, endPoint y: 160, distance: 21.9
click at [408, 164] on div "A Callback Scheduled Call Step: 1 America/New_York [PHONE_NUMBER] [EMAIL_ADDRES…" at bounding box center [334, 148] width 418 height 40
drag, startPoint x: 141, startPoint y: 15, endPoint x: 155, endPoint y: 43, distance: 31.8
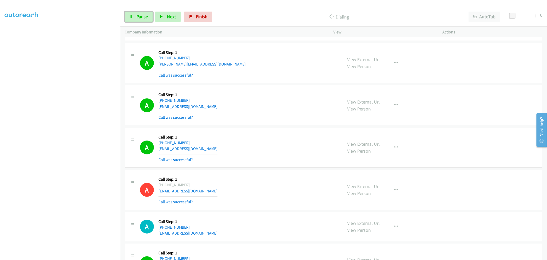
click at [141, 15] on span "Pause" at bounding box center [142, 17] width 12 height 6
click at [269, 131] on div "A Callback Scheduled Call Step: 1 America/New_York [PHONE_NUMBER] [EMAIL_ADDRES…" at bounding box center [334, 148] width 418 height 40
click at [147, 7] on div "Start Calls Pause Next Finish Call Completed AutoTab AutoTab 0" at bounding box center [333, 17] width 427 height 20
click at [147, 11] on div "Start Calls Pause Next Finish Call Completed AutoTab AutoTab 0" at bounding box center [333, 17] width 427 height 20
click at [149, 17] on span "Start Calls" at bounding box center [146, 17] width 20 height 6
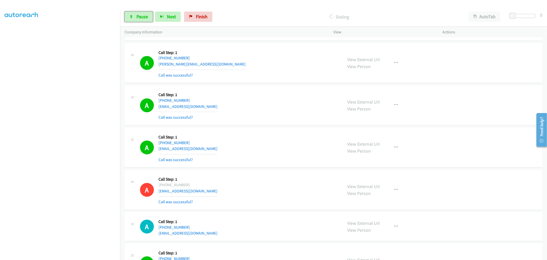
click at [133, 18] on link "Pause" at bounding box center [139, 17] width 28 height 10
click at [150, 19] on span "Start Calls" at bounding box center [146, 17] width 20 height 6
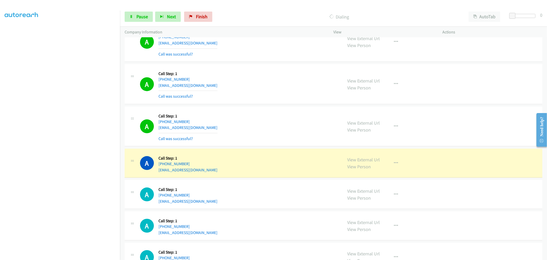
scroll to position [7142, 0]
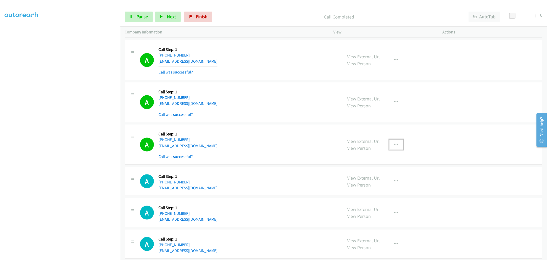
click at [396, 147] on icon "button" at bounding box center [396, 144] width 4 height 4
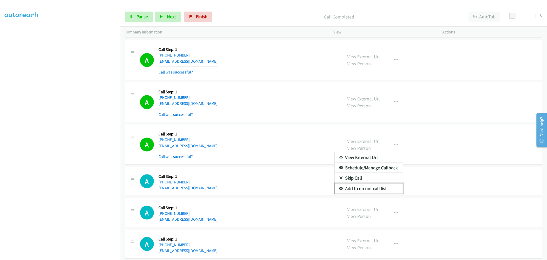
click at [376, 190] on link "Add to do not call list" at bounding box center [369, 188] width 68 height 10
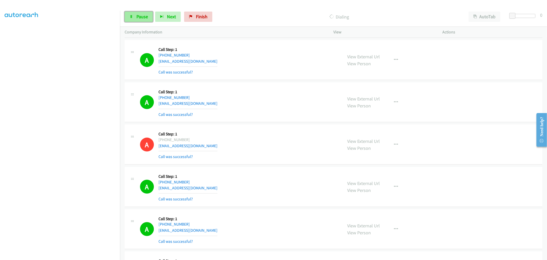
click at [147, 17] on span "Pause" at bounding box center [142, 17] width 12 height 6
click at [146, 19] on span "Start Calls" at bounding box center [146, 17] width 20 height 6
click at [284, 122] on div "A Callback Scheduled Call Step: 1 [GEOGRAPHIC_DATA]/[GEOGRAPHIC_DATA] [PHONE_NU…" at bounding box center [334, 102] width 418 height 40
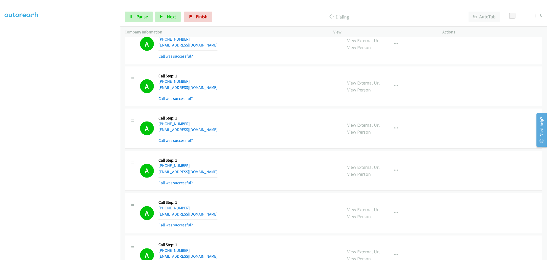
scroll to position [7460, 0]
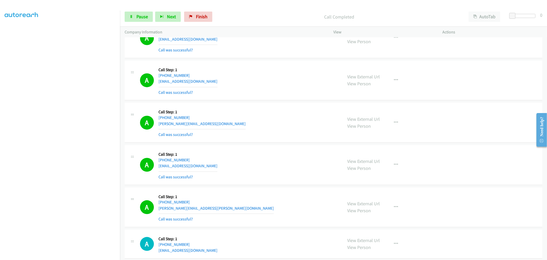
click at [261, 126] on div "A Callback Scheduled Call Step: 1 [GEOGRAPHIC_DATA]/[GEOGRAPHIC_DATA] [PHONE_NU…" at bounding box center [239, 122] width 198 height 31
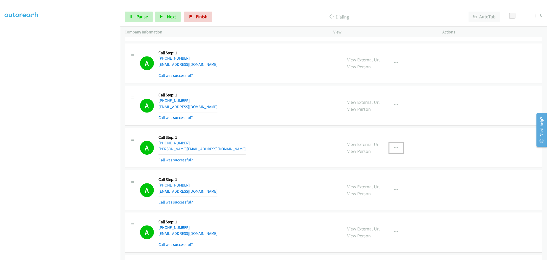
drag, startPoint x: 398, startPoint y: 150, endPoint x: 391, endPoint y: 158, distance: 10.5
click at [397, 150] on button "button" at bounding box center [396, 147] width 14 height 10
click at [356, 193] on link "Add to do not call list" at bounding box center [369, 191] width 68 height 10
click at [281, 155] on div "A Callback Scheduled Call Step: 1 America/New_York [PHONE_NUMBER] [PERSON_NAME]…" at bounding box center [239, 147] width 198 height 31
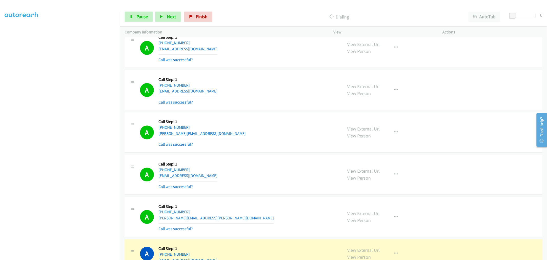
scroll to position [7471, 0]
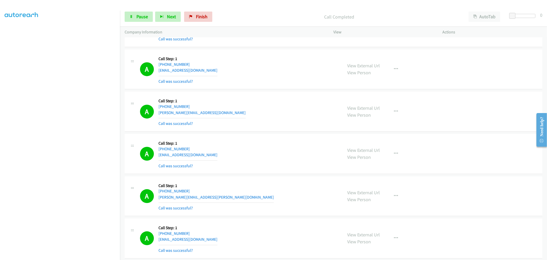
click at [245, 165] on div "A Callback Scheduled Call Step: 1 [GEOGRAPHIC_DATA]/[GEOGRAPHIC_DATA] [PHONE_NU…" at bounding box center [239, 153] width 198 height 31
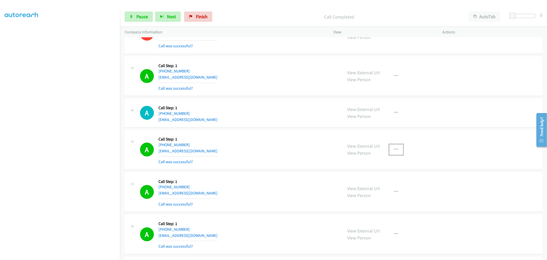
click at [391, 153] on button "button" at bounding box center [396, 149] width 14 height 10
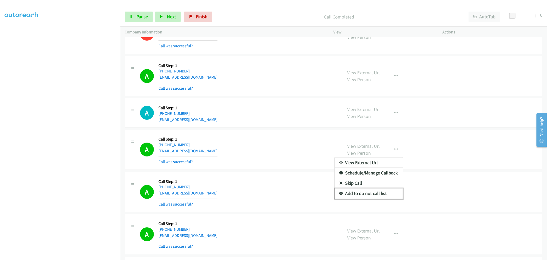
drag, startPoint x: 368, startPoint y: 196, endPoint x: 264, endPoint y: 149, distance: 114.8
click at [368, 196] on link "Add to do not call list" at bounding box center [369, 193] width 68 height 10
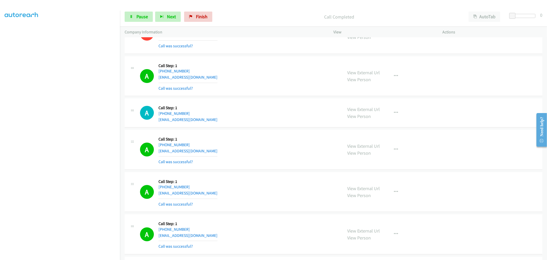
drag, startPoint x: 264, startPoint y: 149, endPoint x: 344, endPoint y: 86, distance: 101.6
click at [263, 148] on div "A Callback Scheduled Call Step: 1 America/New_York [PHONE_NUMBER] [EMAIL_ADDRES…" at bounding box center [239, 149] width 198 height 31
click at [245, 141] on div "A Callback Scheduled Call Step: 1 America/New_York [PHONE_NUMBER] [EMAIL_ADDRES…" at bounding box center [239, 149] width 198 height 31
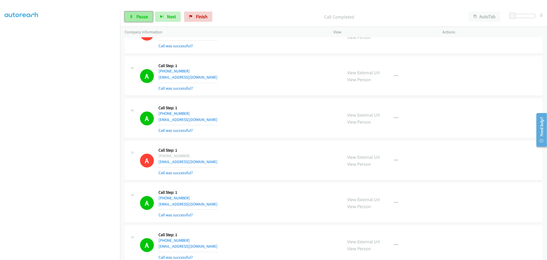
click at [138, 17] on span "Pause" at bounding box center [142, 17] width 12 height 6
click at [144, 17] on span "Start Calls" at bounding box center [146, 17] width 20 height 6
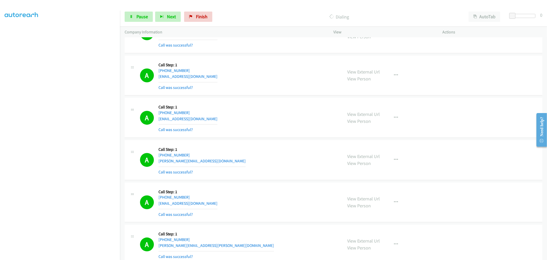
scroll to position [7754, 0]
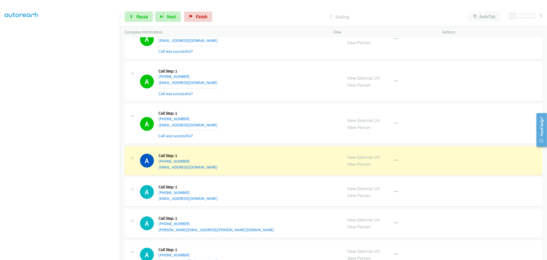
click at [265, 123] on div "A Callback Scheduled Call Step: 1 [GEOGRAPHIC_DATA]/[GEOGRAPHIC_DATA] [PHONE_NU…" at bounding box center [239, 123] width 198 height 31
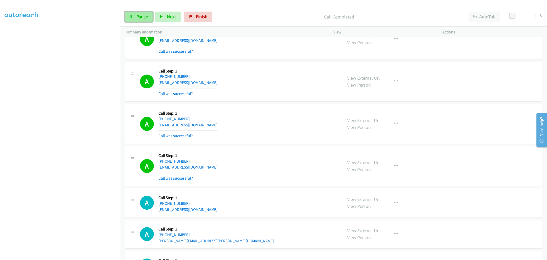
click at [141, 16] on span "Pause" at bounding box center [142, 17] width 12 height 6
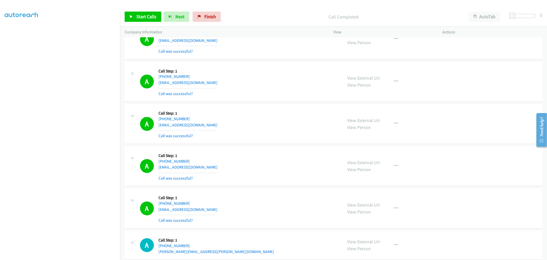
scroll to position [7725, 0]
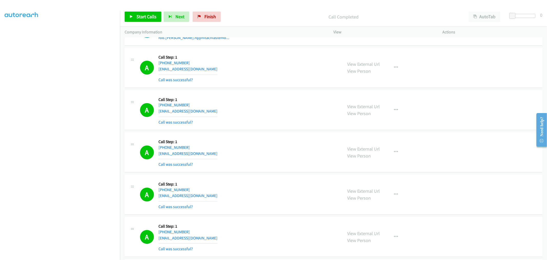
click at [309, 117] on div "A Callback Scheduled Call Step: 1 America/New_York [PHONE_NUMBER] [EMAIL_ADDRES…" at bounding box center [239, 110] width 198 height 31
click at [222, 118] on div "A Callback Scheduled Call Step: 1 America/New_York [PHONE_NUMBER] [EMAIL_ADDRES…" at bounding box center [239, 110] width 198 height 31
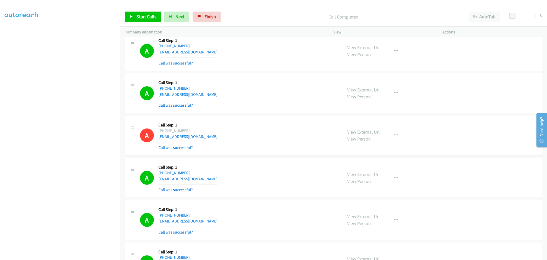
scroll to position [3175, 0]
drag, startPoint x: 394, startPoint y: 90, endPoint x: 391, endPoint y: 98, distance: 8.4
click at [394, 90] on button "button" at bounding box center [396, 92] width 14 height 10
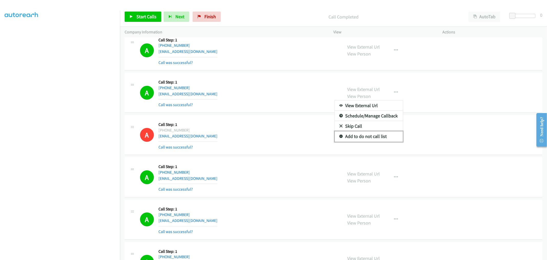
click at [370, 137] on link "Add to do not call list" at bounding box center [369, 136] width 68 height 10
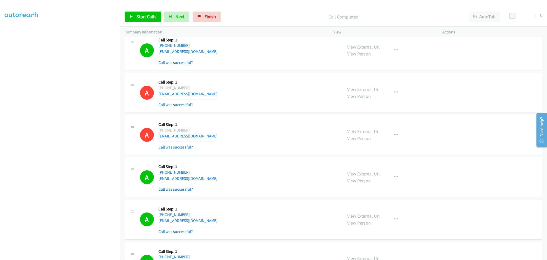
scroll to position [3146, 0]
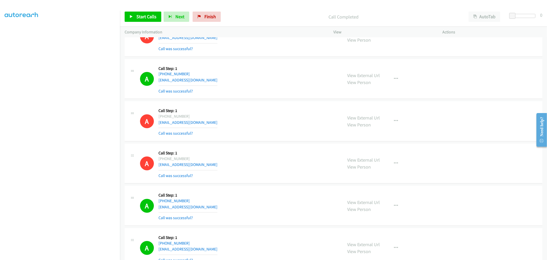
drag, startPoint x: 359, startPoint y: 76, endPoint x: 355, endPoint y: 72, distance: 5.5
click at [144, 19] on span "Start Calls" at bounding box center [146, 17] width 20 height 6
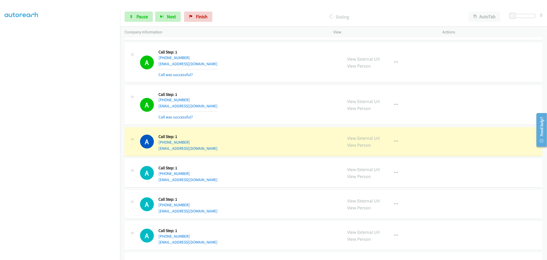
scroll to position [7995, 0]
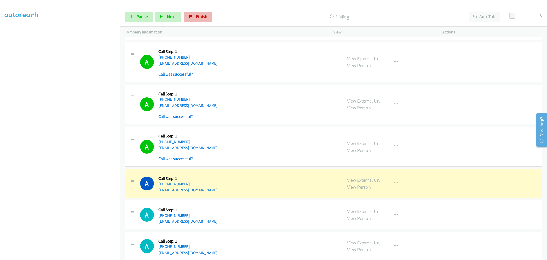
drag, startPoint x: 361, startPoint y: 184, endPoint x: 203, endPoint y: 17, distance: 229.6
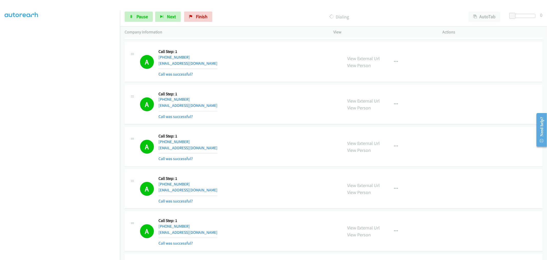
click at [319, 118] on div "A Callback Scheduled Call Step: 1 [GEOGRAPHIC_DATA]/[GEOGRAPHIC_DATA] [PHONE_NU…" at bounding box center [239, 104] width 198 height 31
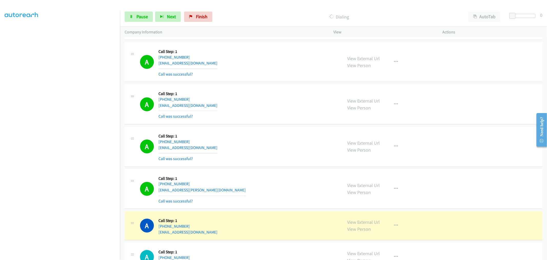
click at [404, 150] on div "View External Url View Person View External Url Email Schedule/Manage Callback …" at bounding box center [400, 146] width 114 height 31
click at [398, 151] on button "button" at bounding box center [396, 146] width 14 height 10
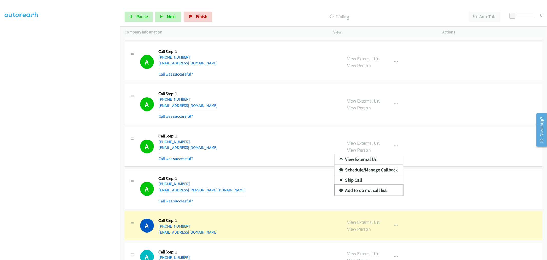
click at [371, 195] on link "Add to do not call list" at bounding box center [369, 190] width 68 height 10
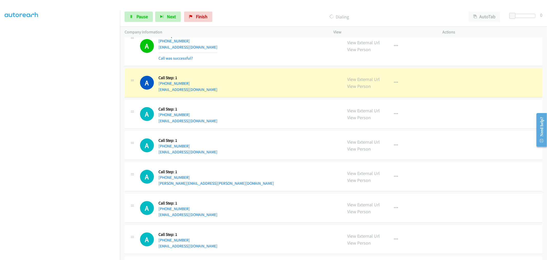
scroll to position [8322, 0]
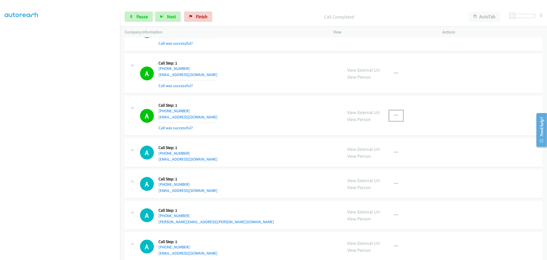
click at [401, 121] on button "button" at bounding box center [396, 115] width 14 height 10
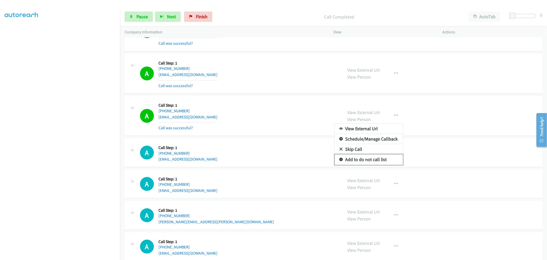
click at [365, 163] on link "Add to do not call list" at bounding box center [369, 159] width 68 height 10
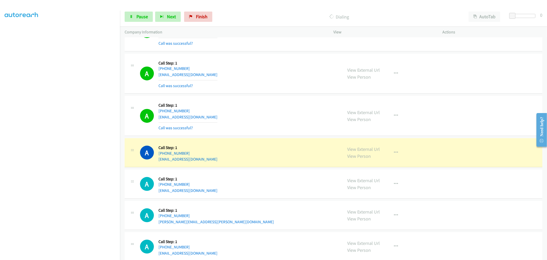
click at [291, 89] on div "A Callback Scheduled Call Step: 1 America/Los_Angeles [PHONE_NUMBER] [EMAIL_ADD…" at bounding box center [239, 73] width 198 height 31
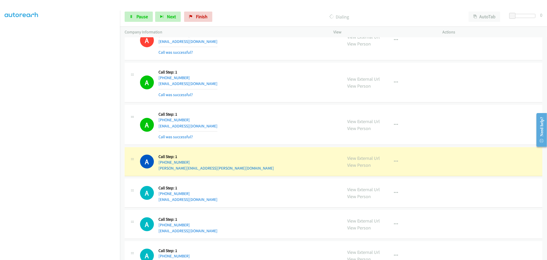
scroll to position [8407, 0]
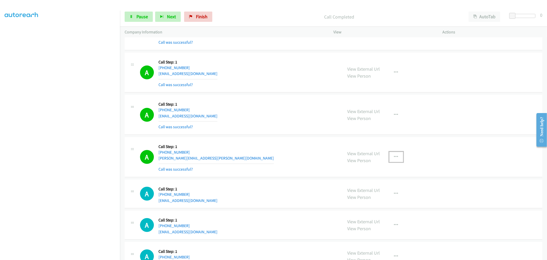
click at [396, 160] on button "button" at bounding box center [396, 157] width 14 height 10
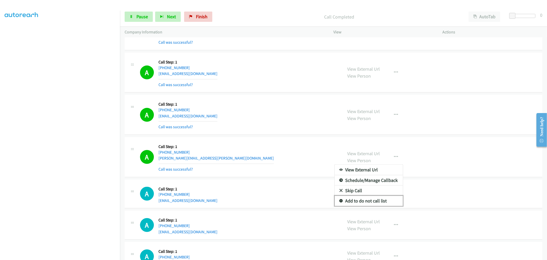
click at [377, 204] on link "Add to do not call list" at bounding box center [369, 201] width 68 height 10
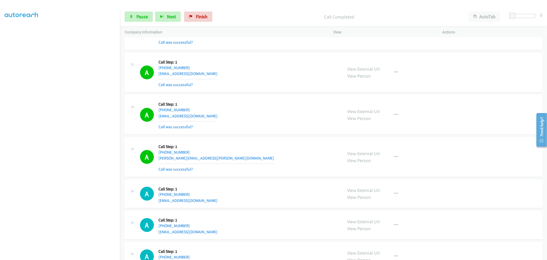
click at [269, 135] on div "A Callback Scheduled Call Step: 1 [GEOGRAPHIC_DATA]/[GEOGRAPHIC_DATA] [PHONE_NU…" at bounding box center [334, 115] width 418 height 40
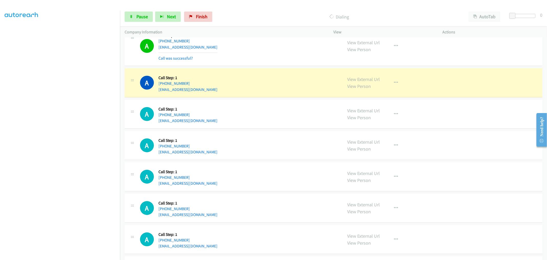
scroll to position [8607, 0]
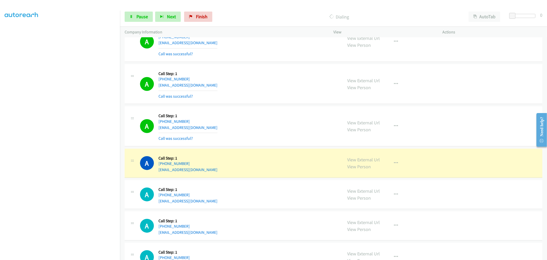
click at [286, 146] on div "A Callback Scheduled Call Step: 1 America/New_York [PHONE_NUMBER] [EMAIL_ADDRES…" at bounding box center [334, 126] width 418 height 40
click at [396, 127] on button "button" at bounding box center [396, 126] width 14 height 10
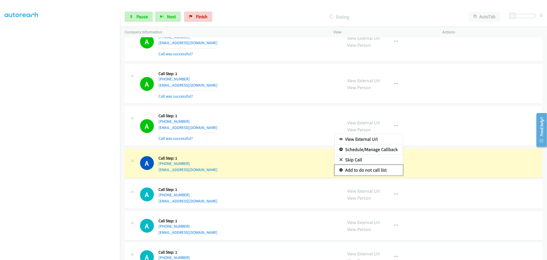
drag, startPoint x: 367, startPoint y: 175, endPoint x: 341, endPoint y: 180, distance: 26.5
click at [367, 175] on link "Add to do not call list" at bounding box center [369, 170] width 68 height 10
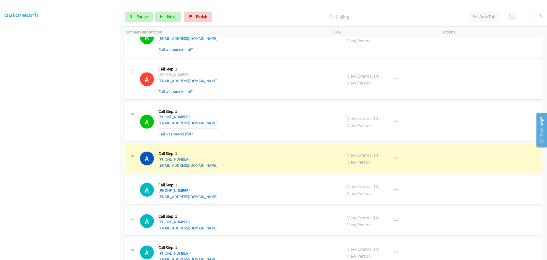
scroll to position [8664, 0]
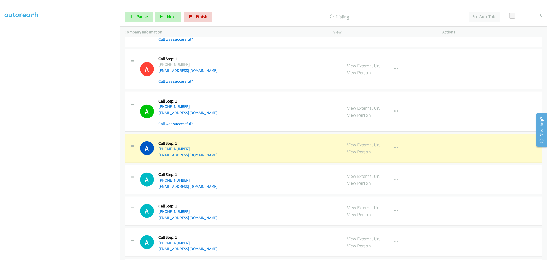
drag, startPoint x: 353, startPoint y: 149, endPoint x: 326, endPoint y: 109, distance: 48.5
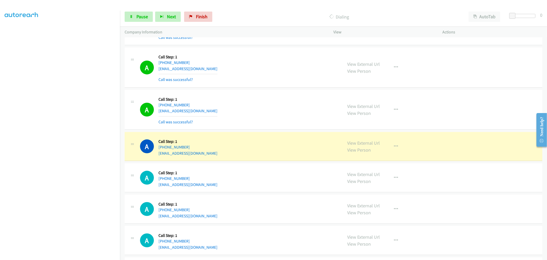
scroll to position [8778, 0]
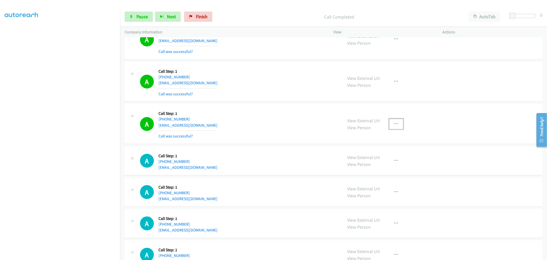
click at [397, 129] on button "button" at bounding box center [396, 124] width 14 height 10
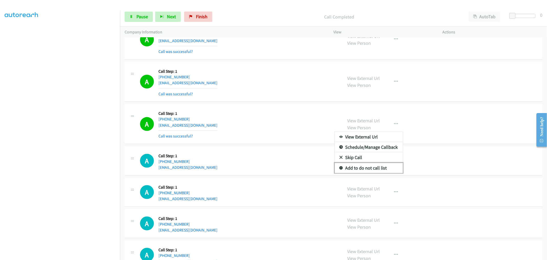
drag, startPoint x: 376, startPoint y: 172, endPoint x: 365, endPoint y: 167, distance: 12.2
click at [376, 172] on link "Add to do not call list" at bounding box center [369, 168] width 68 height 10
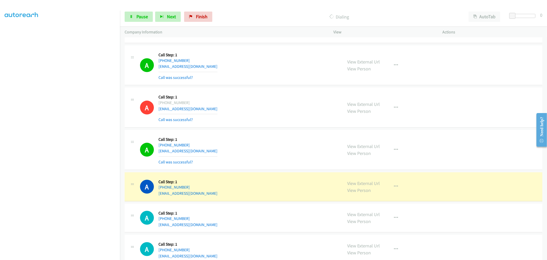
scroll to position [8812, 0]
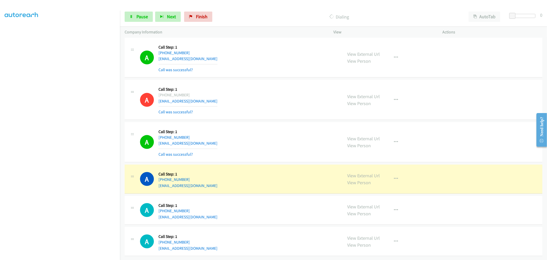
click at [269, 70] on div "A Callback Scheduled Call Step: 1 America/New_York [PHONE_NUMBER] [EMAIL_ADDRES…" at bounding box center [334, 58] width 418 height 40
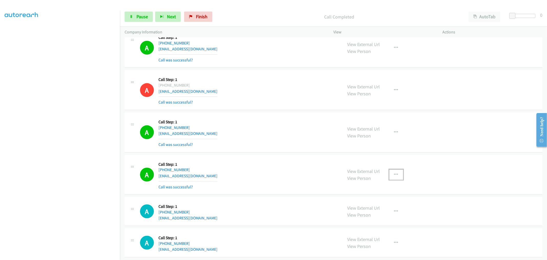
click at [389, 180] on button "button" at bounding box center [396, 174] width 14 height 10
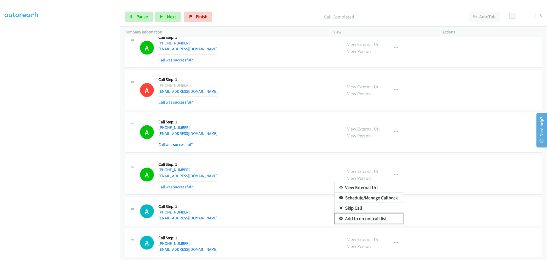
click at [367, 222] on link "Add to do not call list" at bounding box center [369, 218] width 68 height 10
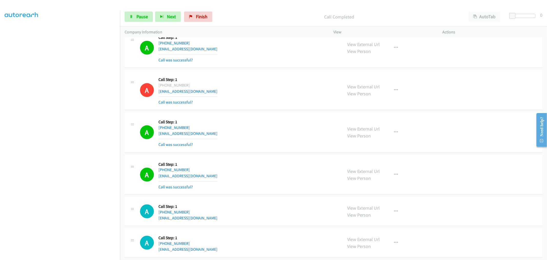
click at [273, 148] on div "A Callback Scheduled Call Step: 1 America/New_York [PHONE_NUMBER] [EMAIL_ADDRES…" at bounding box center [239, 132] width 198 height 31
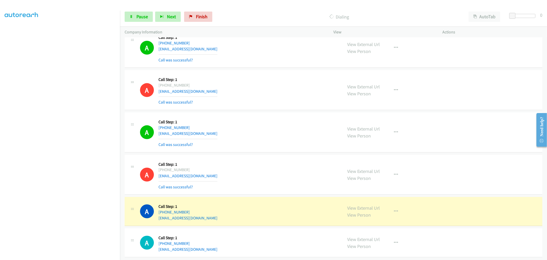
scroll to position [8823, 0]
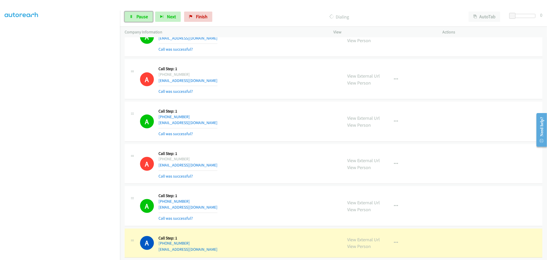
drag, startPoint x: 137, startPoint y: 14, endPoint x: 146, endPoint y: 22, distance: 12.0
click at [137, 14] on span "Pause" at bounding box center [142, 17] width 12 height 6
click at [309, 124] on div "A Callback Scheduled Call Step: 1 America/New_York [PHONE_NUMBER] [EMAIL_ADDRES…" at bounding box center [239, 121] width 198 height 31
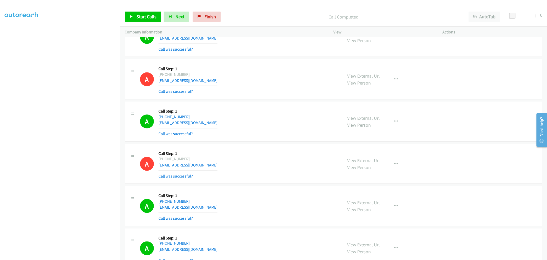
click at [257, 106] on td "A Callback Scheduled Call Step: 1 America/New_York [PHONE_NUMBER] [EMAIL_ADDRES…" at bounding box center [333, 122] width 427 height 42
click at [250, 109] on div "A Callback Scheduled Call Step: 1 America/New_York [PHONE_NUMBER] [EMAIL_ADDRES…" at bounding box center [334, 122] width 418 height 40
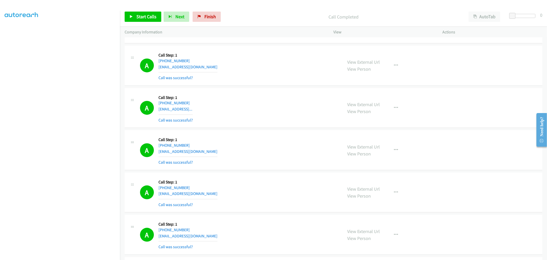
click at [267, 129] on td "A Callback Scheduled Call Step: 1 America/New_York [PHONE_NUMBER] [EMAIL_ADDRES…" at bounding box center [333, 108] width 427 height 42
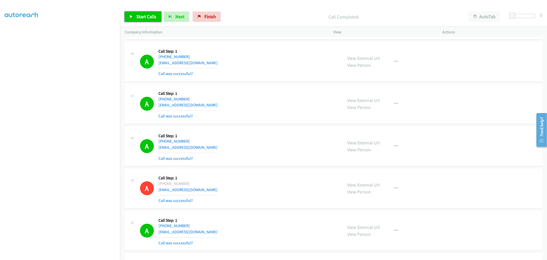
click at [149, 20] on link "Start Calls" at bounding box center [143, 17] width 37 height 10
click at [239, 133] on div "A Callback Scheduled Call Step: 1 America/Los_Angeles [PHONE_NUMBER] [EMAIL_ADD…" at bounding box center [334, 146] width 418 height 40
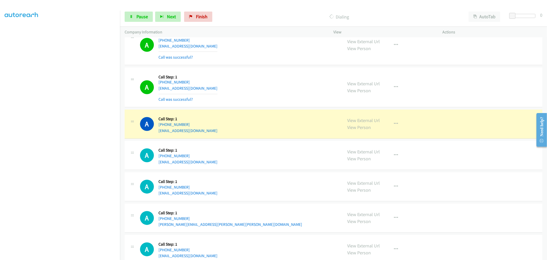
scroll to position [8984, 0]
click at [271, 92] on div "A Callback Scheduled Call Step: 1 America/New_York [PHONE_NUMBER] [EMAIL_ADDRES…" at bounding box center [239, 87] width 198 height 31
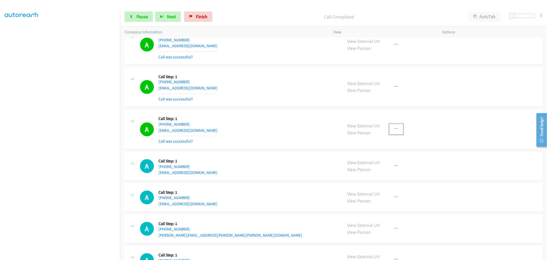
click at [396, 134] on button "button" at bounding box center [396, 129] width 14 height 10
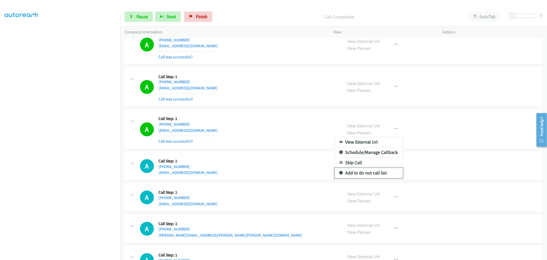
click at [363, 178] on link "Add to do not call list" at bounding box center [369, 173] width 68 height 10
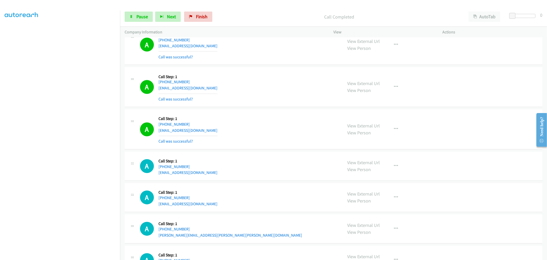
click at [263, 107] on div "A Callback Scheduled Call Step: 1 America/New_York [PHONE_NUMBER] [EMAIL_ADDRES…" at bounding box center [334, 87] width 418 height 40
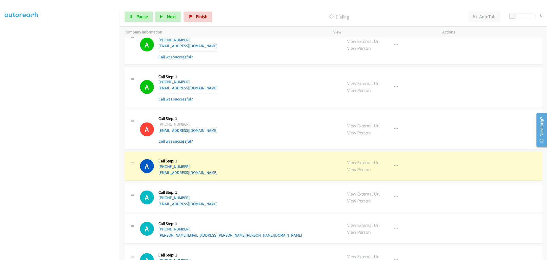
click at [261, 108] on td "A Callback Scheduled Call Step: 1 America/New_York [PHONE_NUMBER] [EMAIL_ADDRES…" at bounding box center [333, 87] width 427 height 42
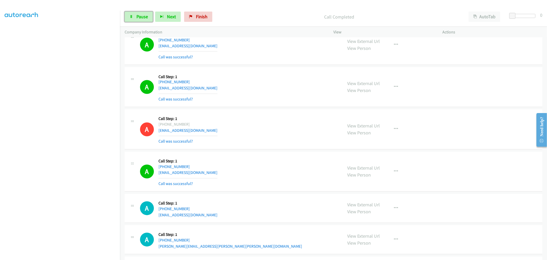
click at [146, 16] on span "Pause" at bounding box center [142, 17] width 12 height 6
click at [149, 17] on span "Start Calls" at bounding box center [146, 17] width 20 height 6
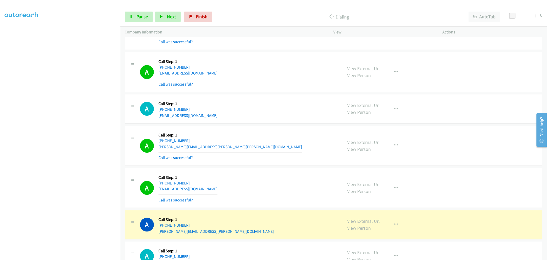
scroll to position [9170, 0]
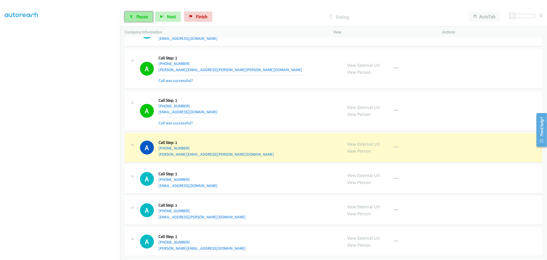
click at [139, 14] on link "Pause" at bounding box center [139, 17] width 28 height 10
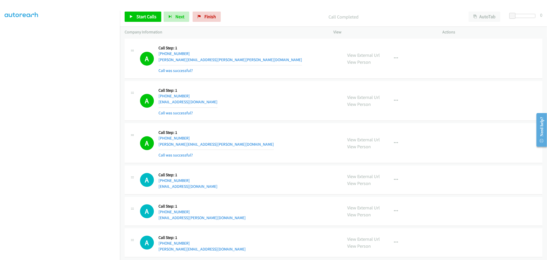
click at [287, 121] on div "A Callback Scheduled Call Step: 1 America/Los_Angeles [PHONE_NUMBER] [EMAIL_ADD…" at bounding box center [334, 101] width 418 height 40
click at [289, 121] on div "A Callback Scheduled Call Step: 1 America/Los_Angeles [PHONE_NUMBER] [EMAIL_ADD…" at bounding box center [334, 101] width 418 height 40
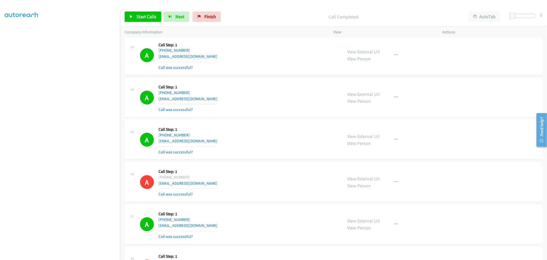
scroll to position [5344, 0]
drag, startPoint x: 268, startPoint y: 113, endPoint x: 280, endPoint y: 121, distance: 13.9
click at [269, 112] on div "A Callback Scheduled Call Step: 1 America/Los_Angeles [PHONE_NUMBER] [EMAIL_ADD…" at bounding box center [239, 97] width 198 height 31
click at [397, 143] on button "button" at bounding box center [396, 139] width 14 height 10
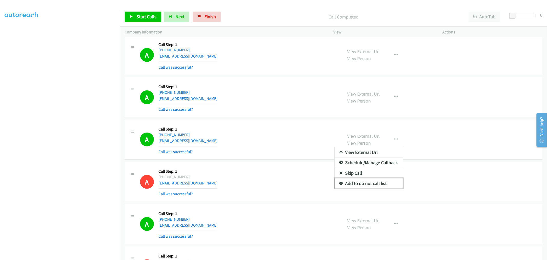
click at [372, 186] on link "Add to do not call list" at bounding box center [369, 183] width 68 height 10
click at [280, 137] on div "A Callback Scheduled Call Step: 1 America/New_York [PHONE_NUMBER] [EMAIL_ADDRES…" at bounding box center [239, 139] width 198 height 31
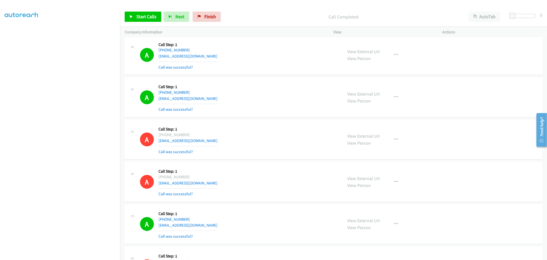
click at [270, 98] on div "A Callback Scheduled Call Step: 1 America/Los_Angeles [PHONE_NUMBER] [EMAIL_ADD…" at bounding box center [239, 97] width 198 height 31
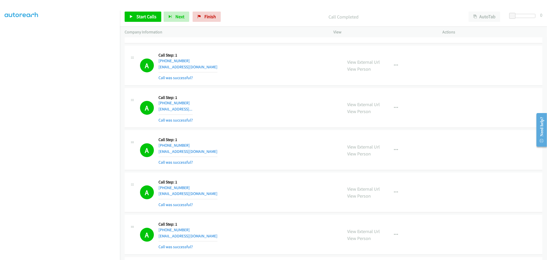
click at [255, 85] on div "A Callback Scheduled Call Step: 1 America/New_York [PHONE_NUMBER] [EMAIL_ADDRES…" at bounding box center [334, 66] width 418 height 40
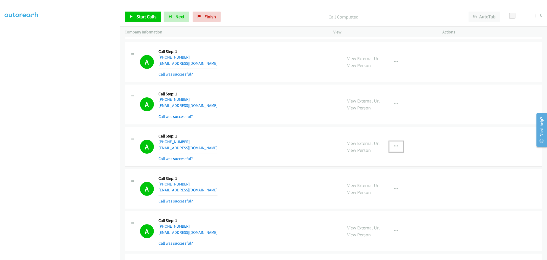
click at [394, 148] on icon "button" at bounding box center [396, 146] width 4 height 4
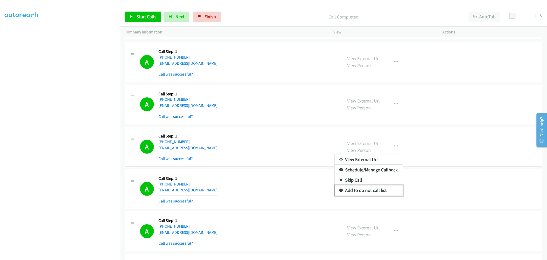
click at [364, 194] on link "Add to do not call list" at bounding box center [369, 190] width 68 height 10
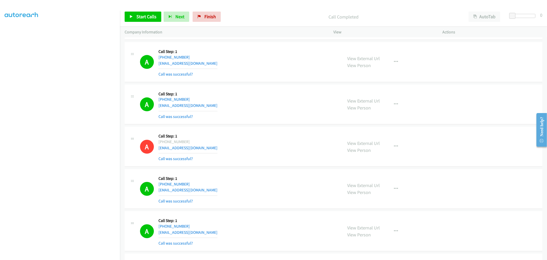
click at [248, 72] on div "A Callback Scheduled Call Step: 1 America/New_York [PHONE_NUMBER] [EMAIL_ADDRES…" at bounding box center [239, 62] width 198 height 31
click at [271, 101] on div "A Callback Scheduled Call Step: 1 [GEOGRAPHIC_DATA]/[GEOGRAPHIC_DATA] [PHONE_NU…" at bounding box center [239, 104] width 198 height 31
click at [250, 116] on div "A Callback Scheduled Call Step: 1 [GEOGRAPHIC_DATA]/[GEOGRAPHIC_DATA] [PHONE_NU…" at bounding box center [239, 104] width 198 height 31
